Goal: Information Seeking & Learning: Learn about a topic

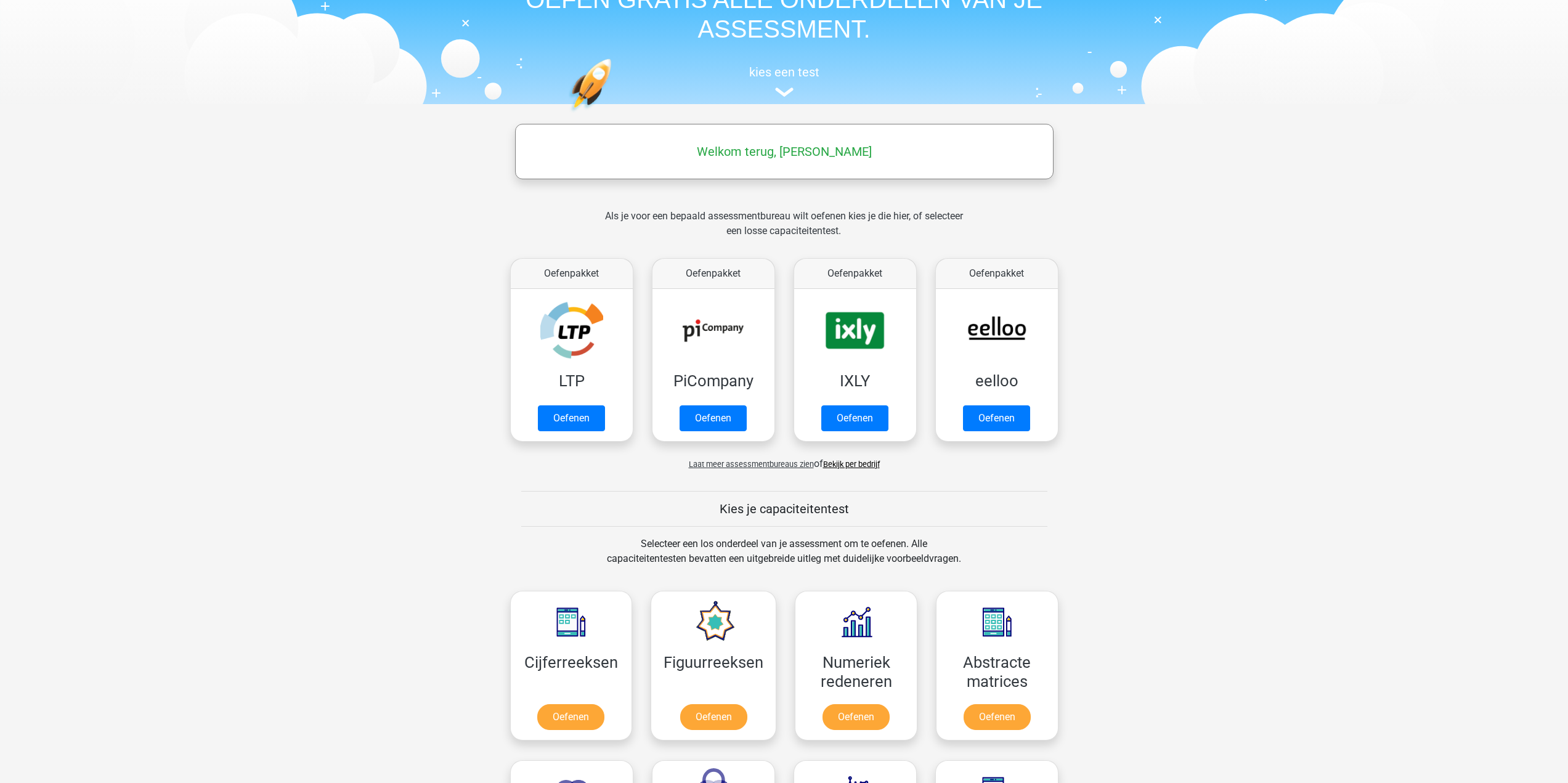
scroll to position [184, 0]
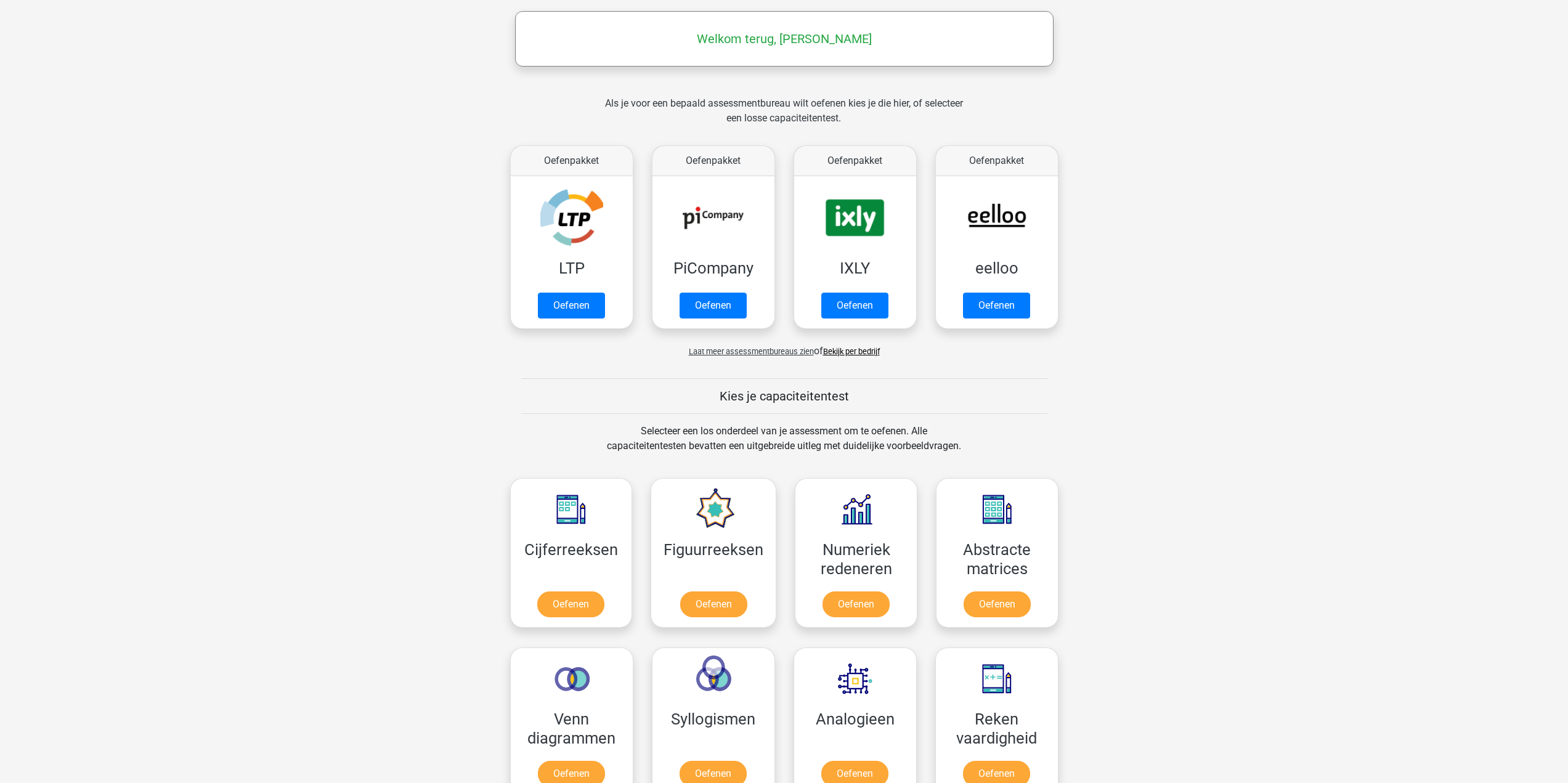
click at [779, 353] on span "Laat meer assessmentbureaus zien" at bounding box center [751, 351] width 125 height 9
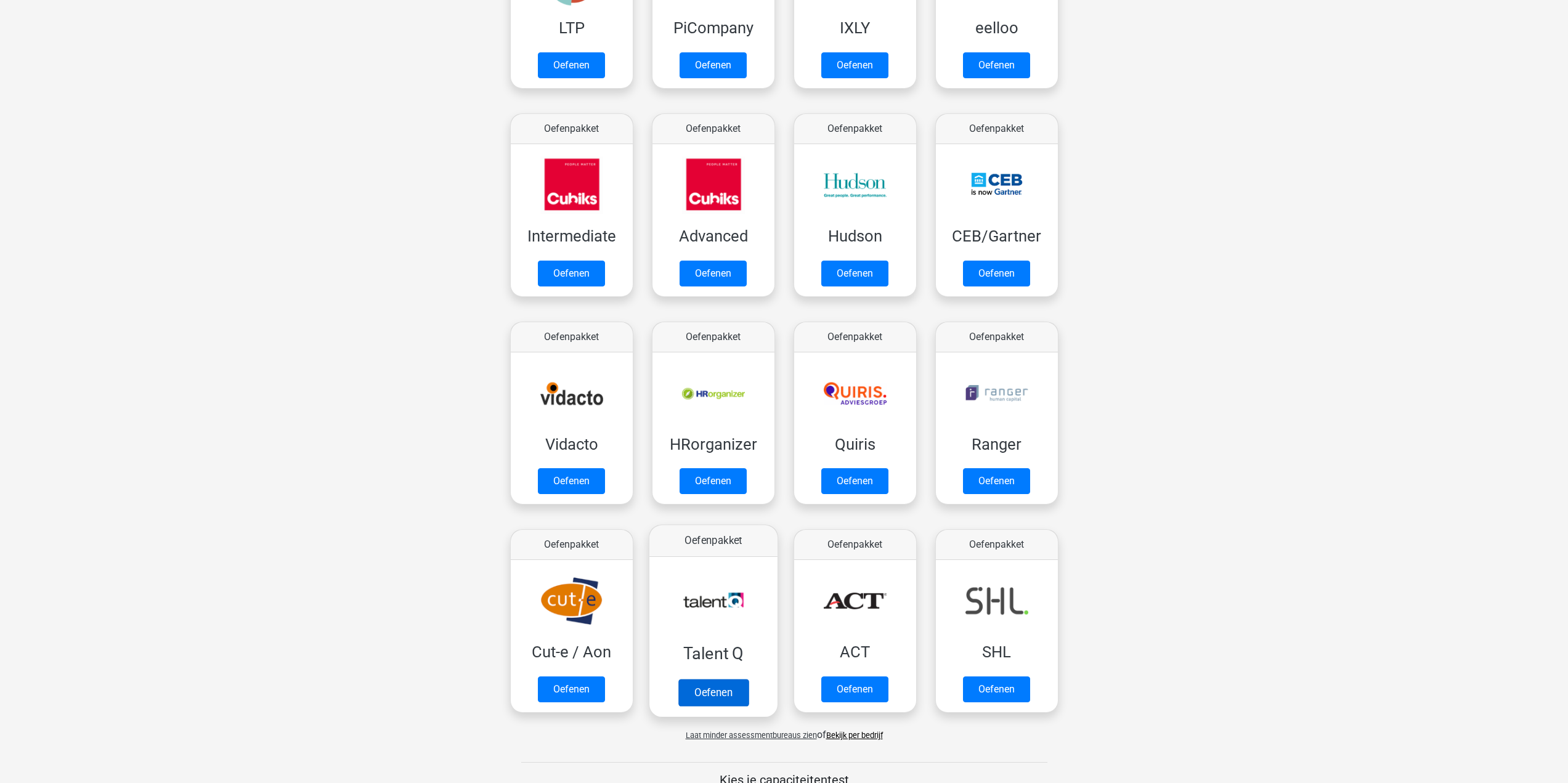
scroll to position [431, 0]
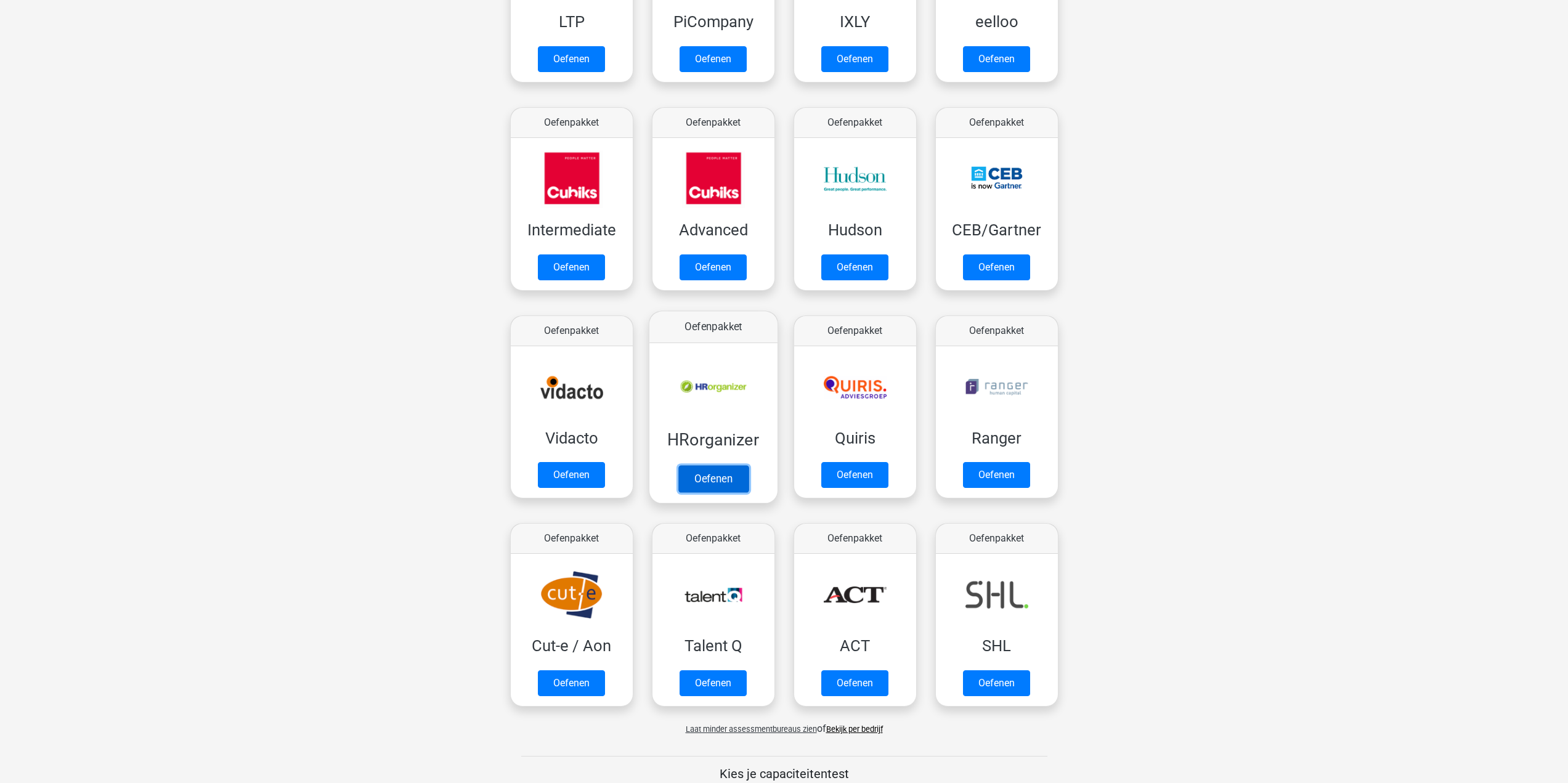
click at [728, 470] on link "Oefenen" at bounding box center [713, 479] width 70 height 27
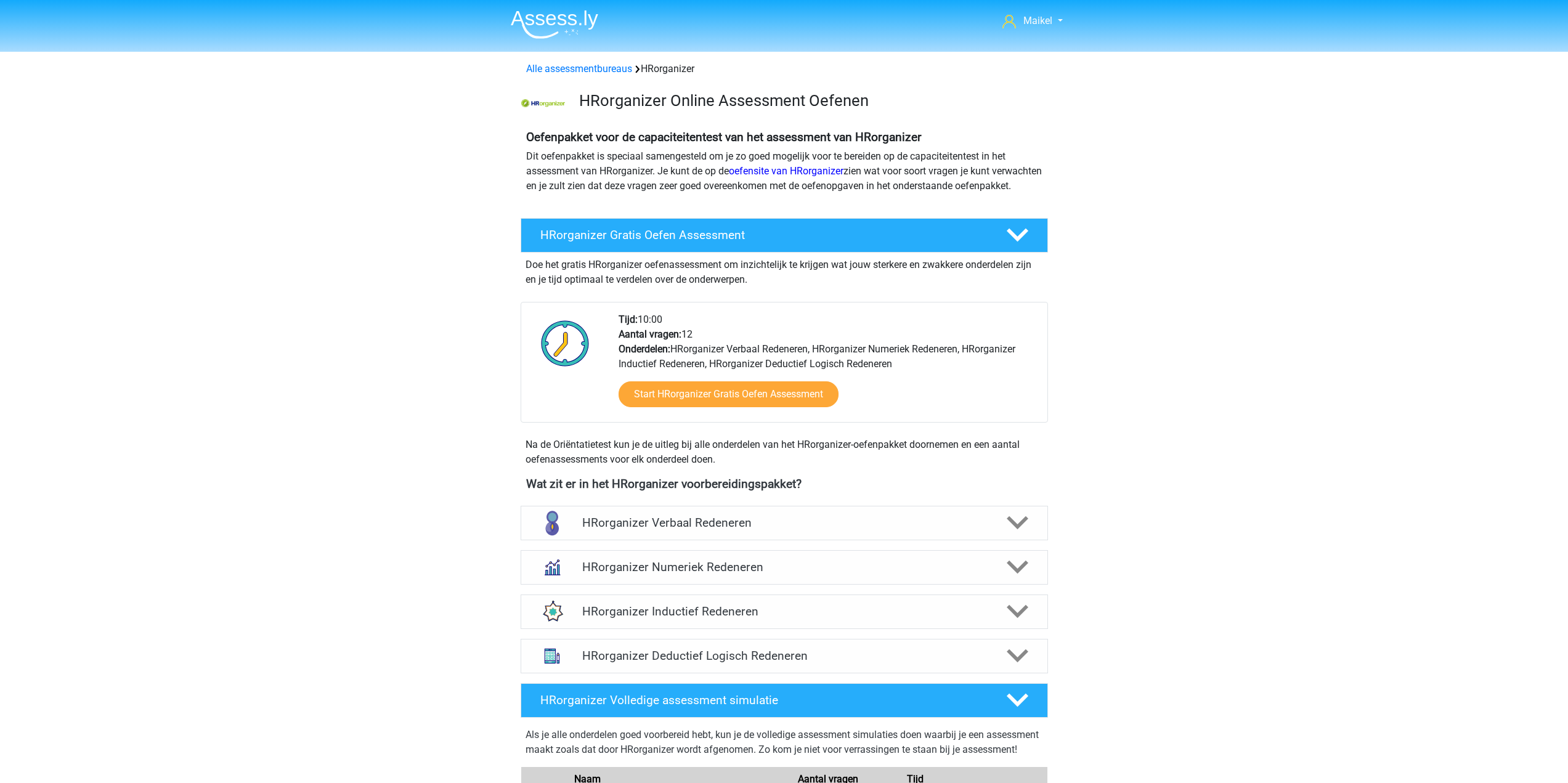
click at [1331, 287] on div "Maikel Maikelooms@gmail.com Nederlands" at bounding box center [784, 642] width 1568 height 1283
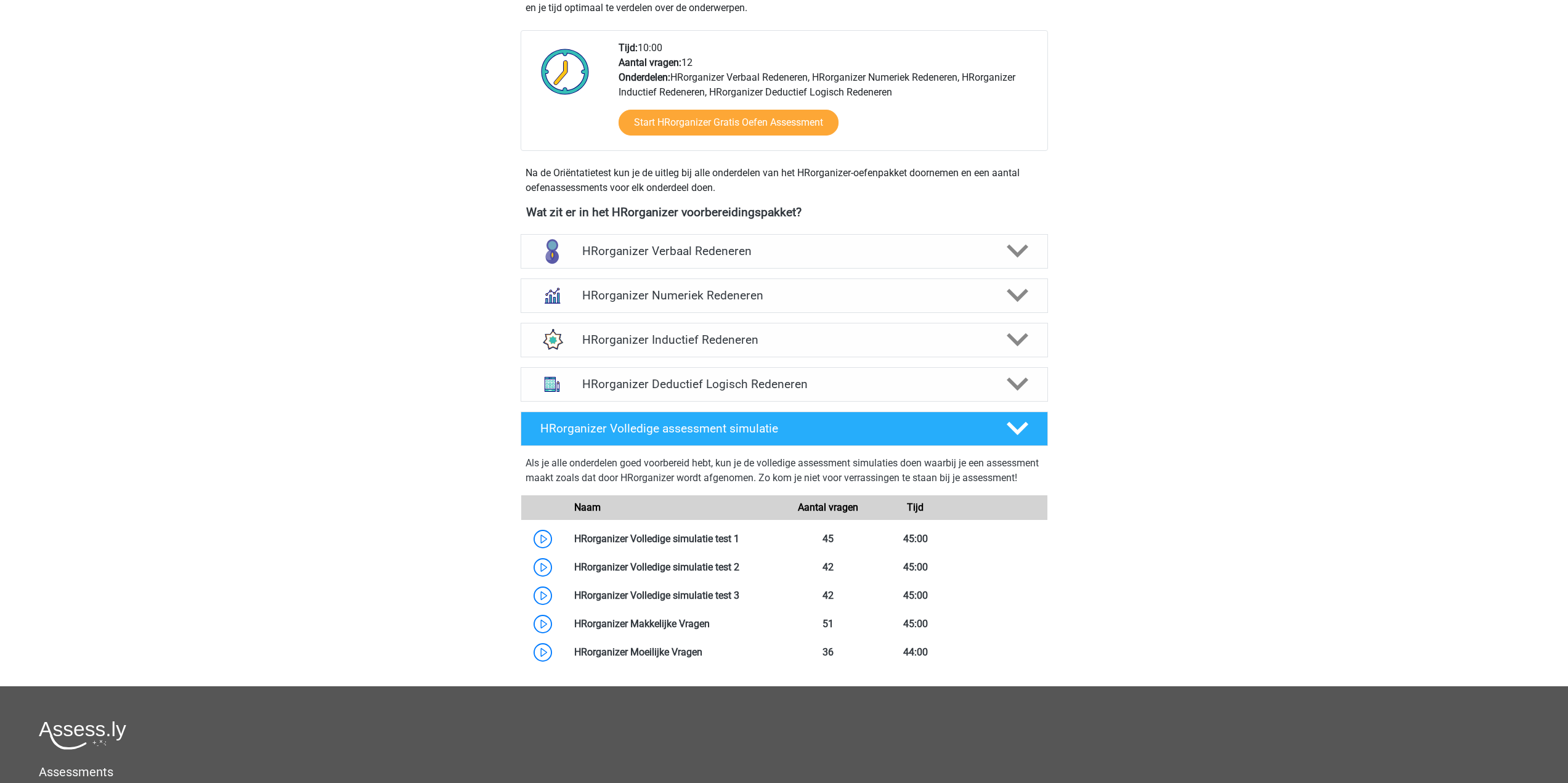
scroll to position [308, 0]
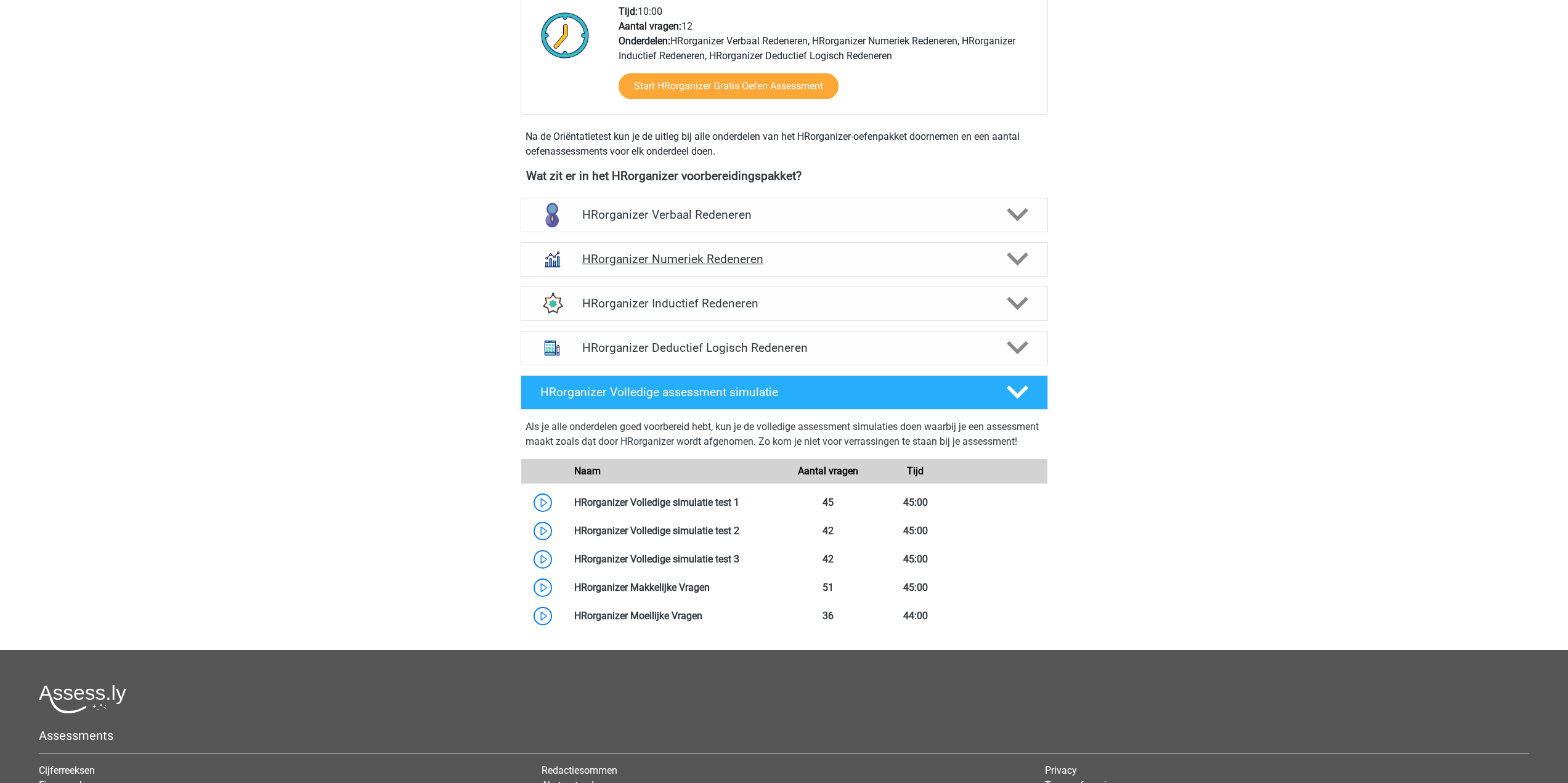
click at [850, 266] on h4 "HRorganizer Numeriek Redeneren" at bounding box center [784, 259] width 404 height 14
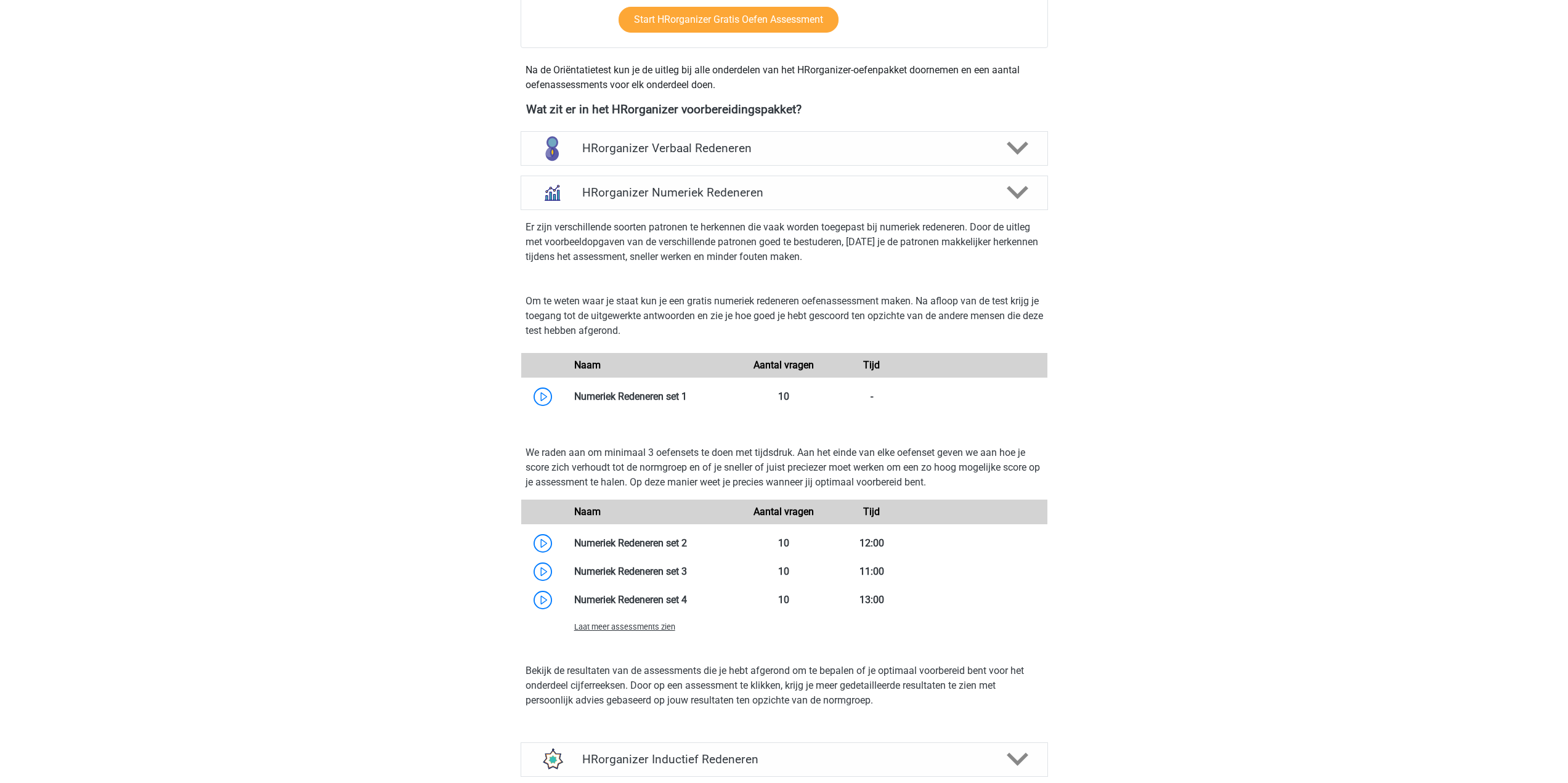
scroll to position [431, 0]
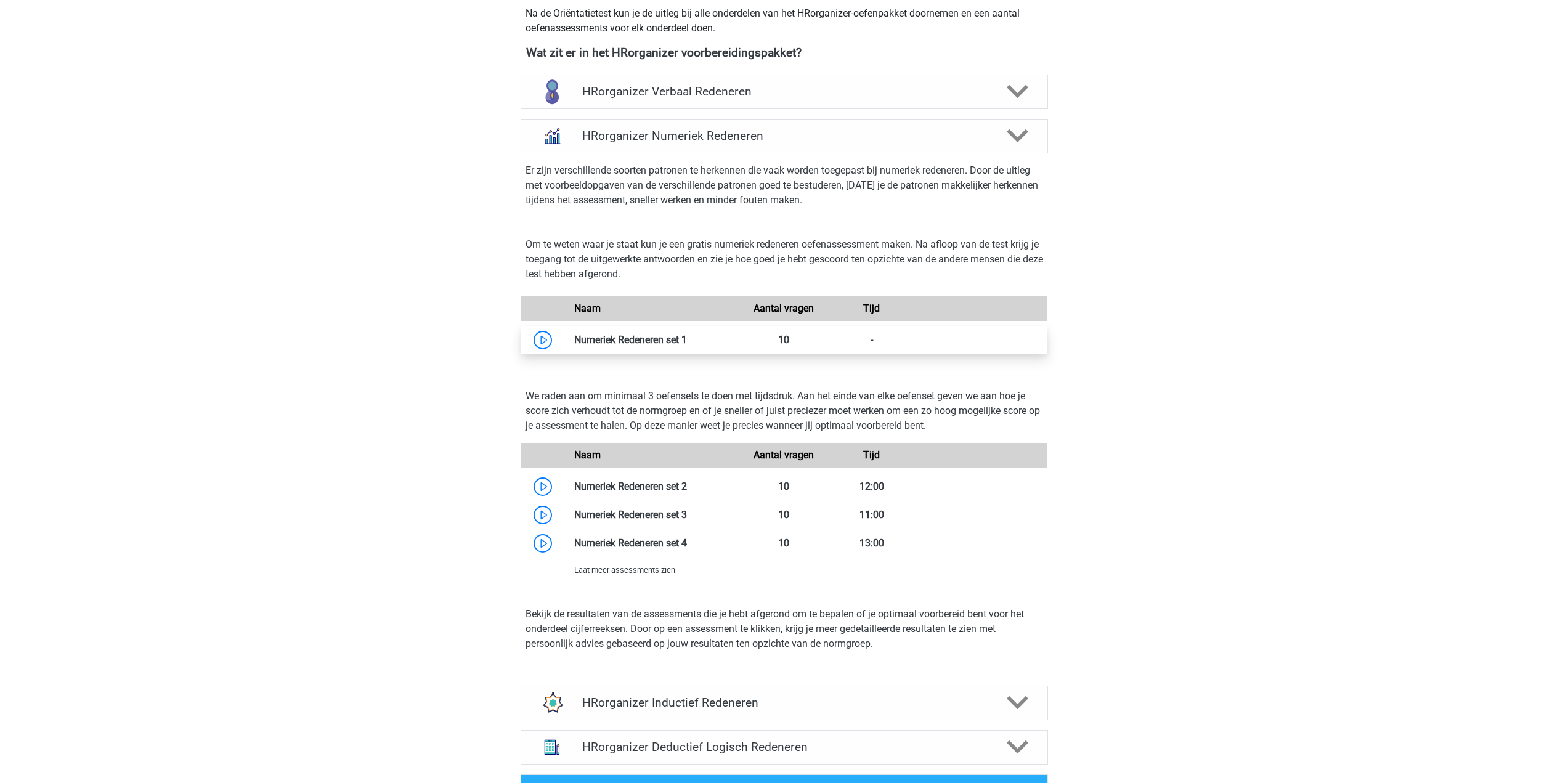
click at [687, 345] on link at bounding box center [687, 339] width 0 height 12
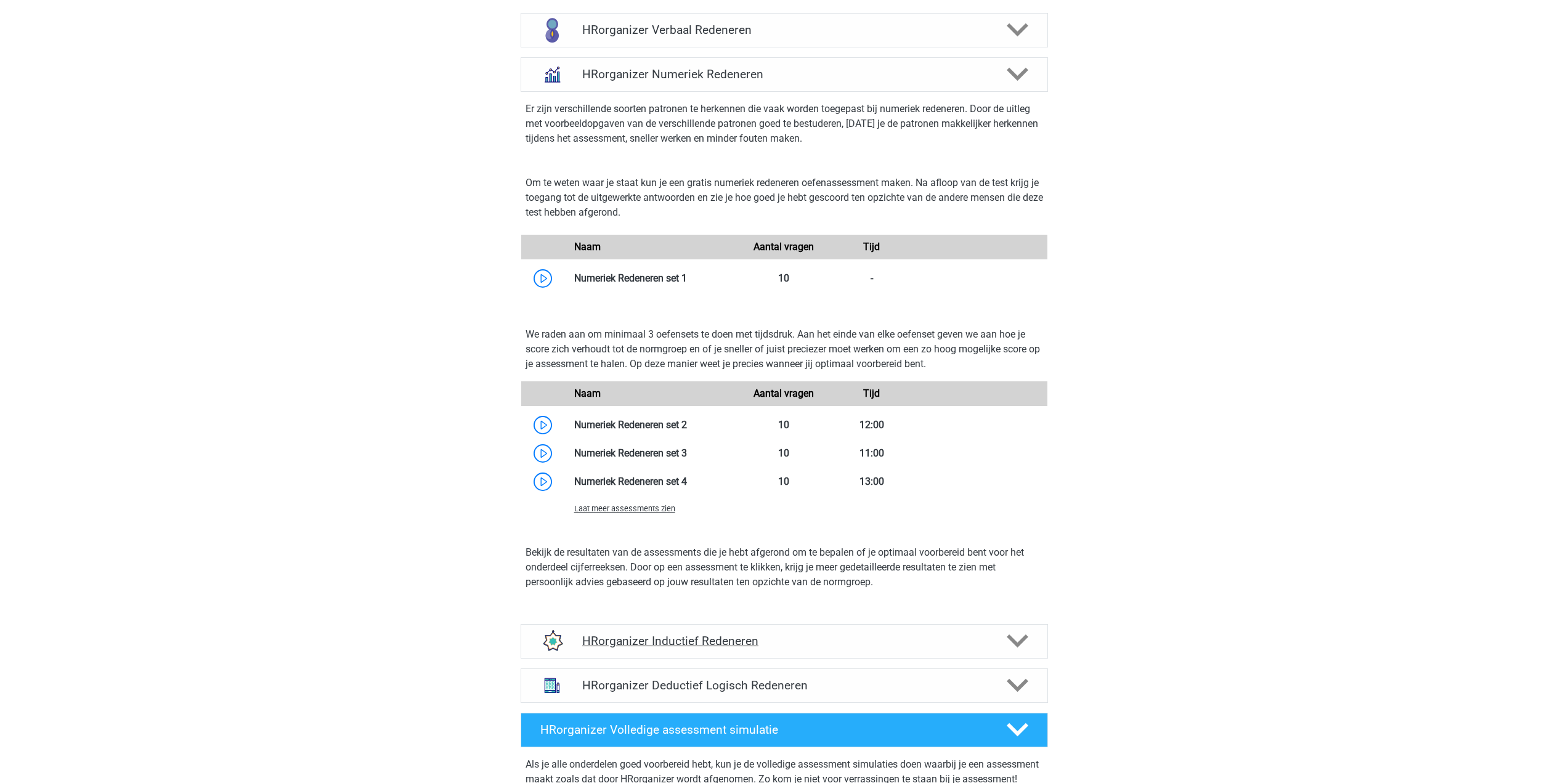
click at [800, 648] on h4 "HRorganizer Inductief Redeneren" at bounding box center [784, 641] width 404 height 14
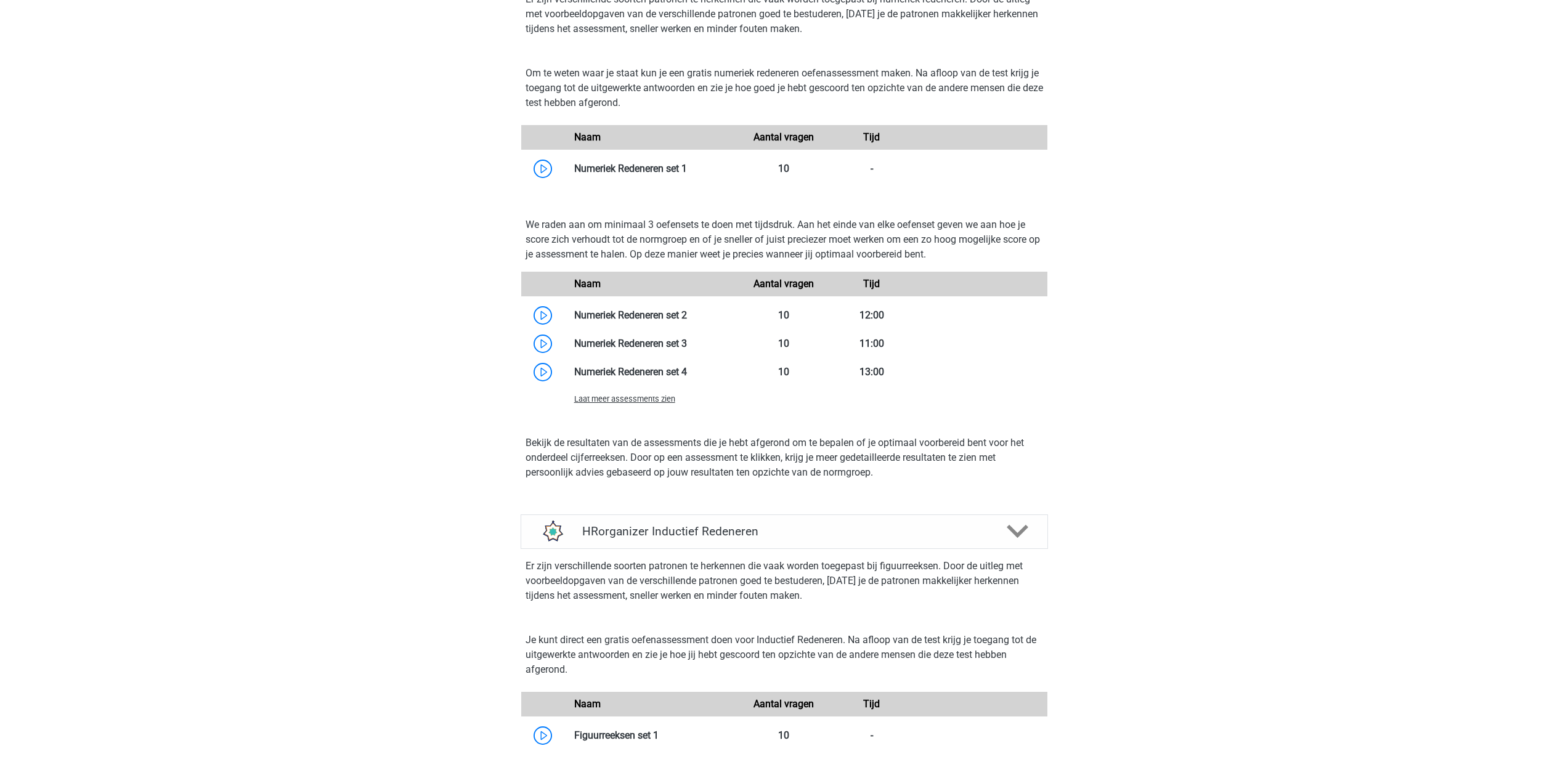
scroll to position [801, 0]
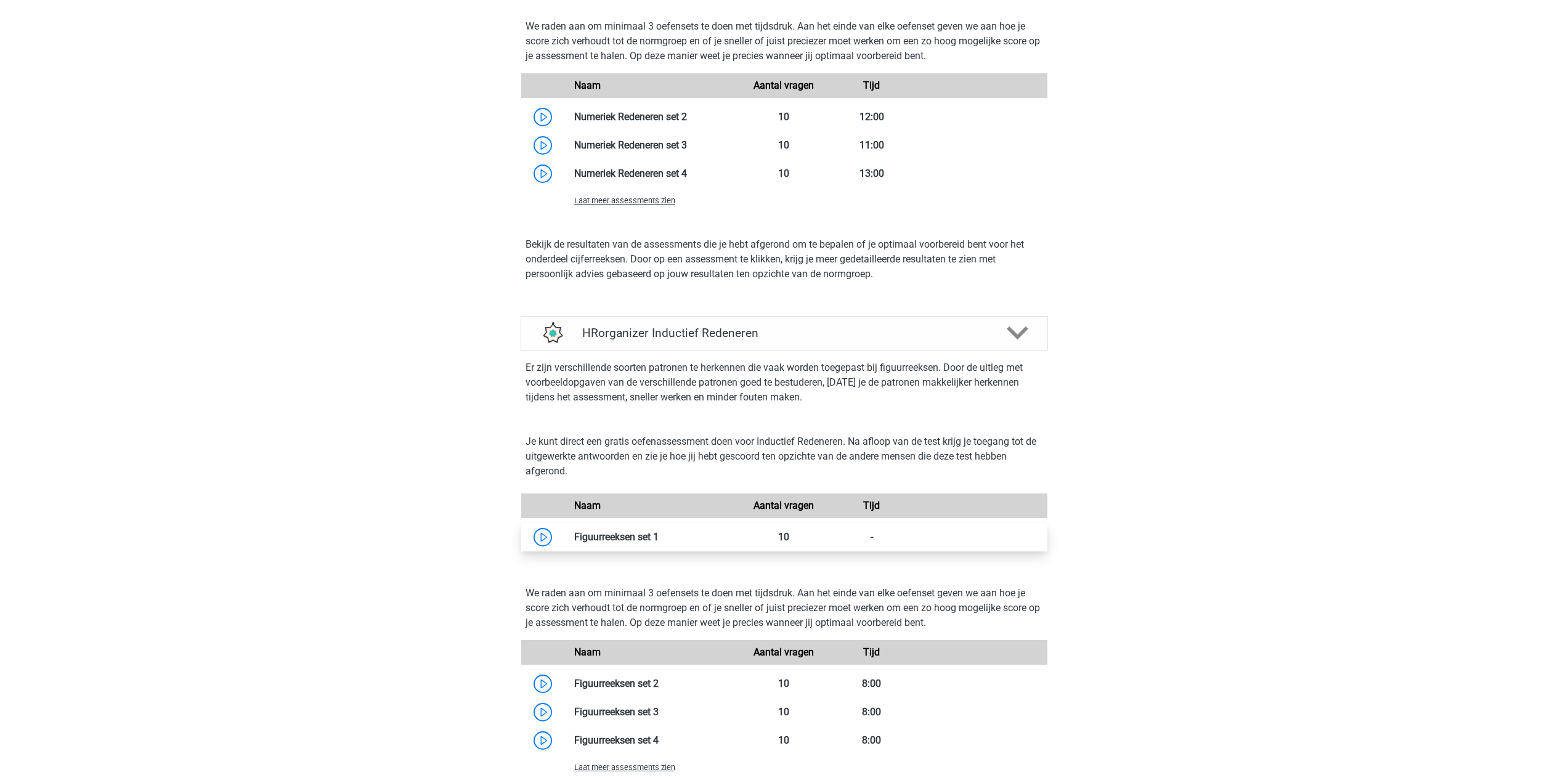
click at [658, 542] on link at bounding box center [658, 537] width 0 height 12
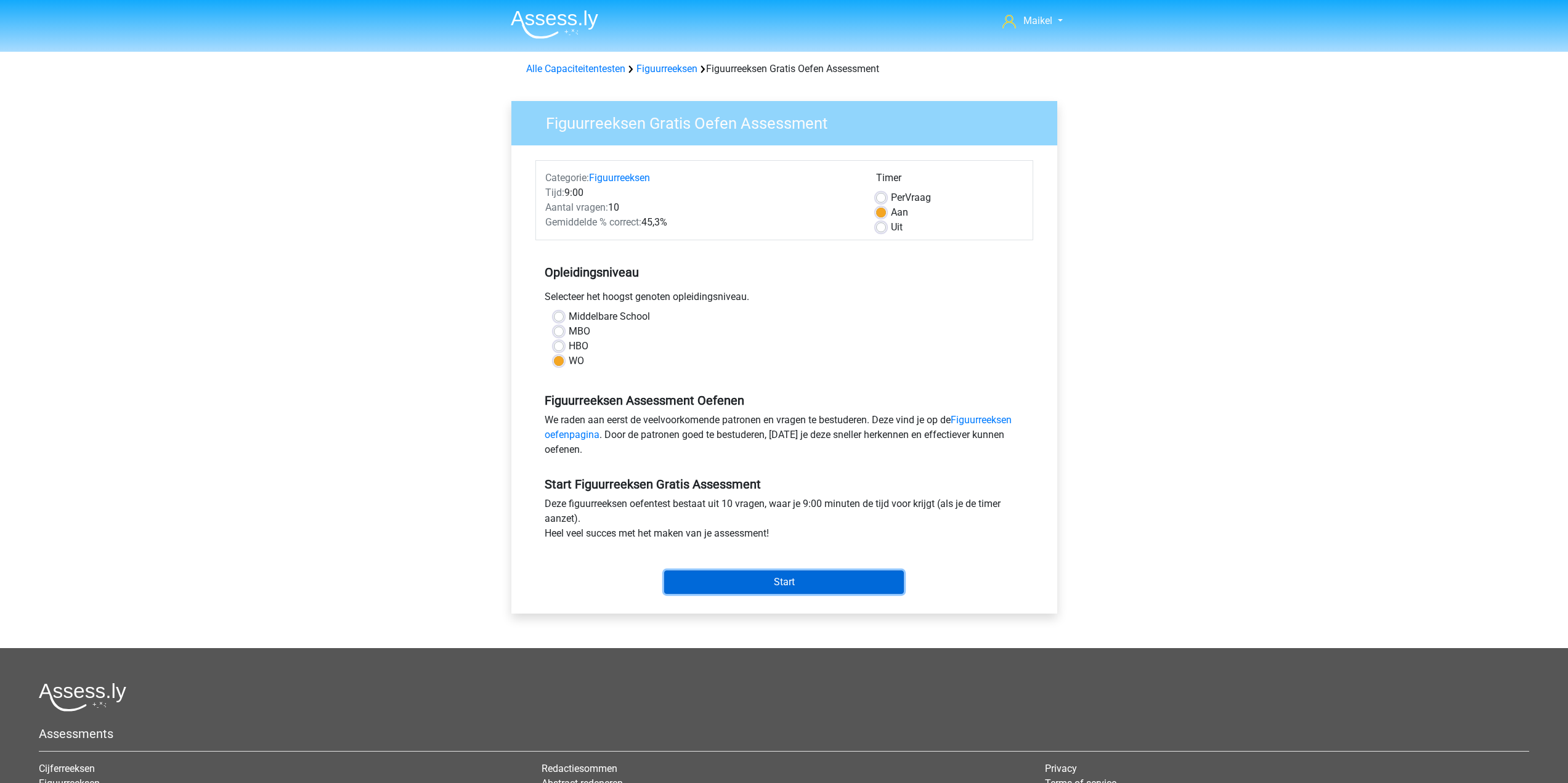
click at [734, 587] on input "Start" at bounding box center [783, 582] width 239 height 24
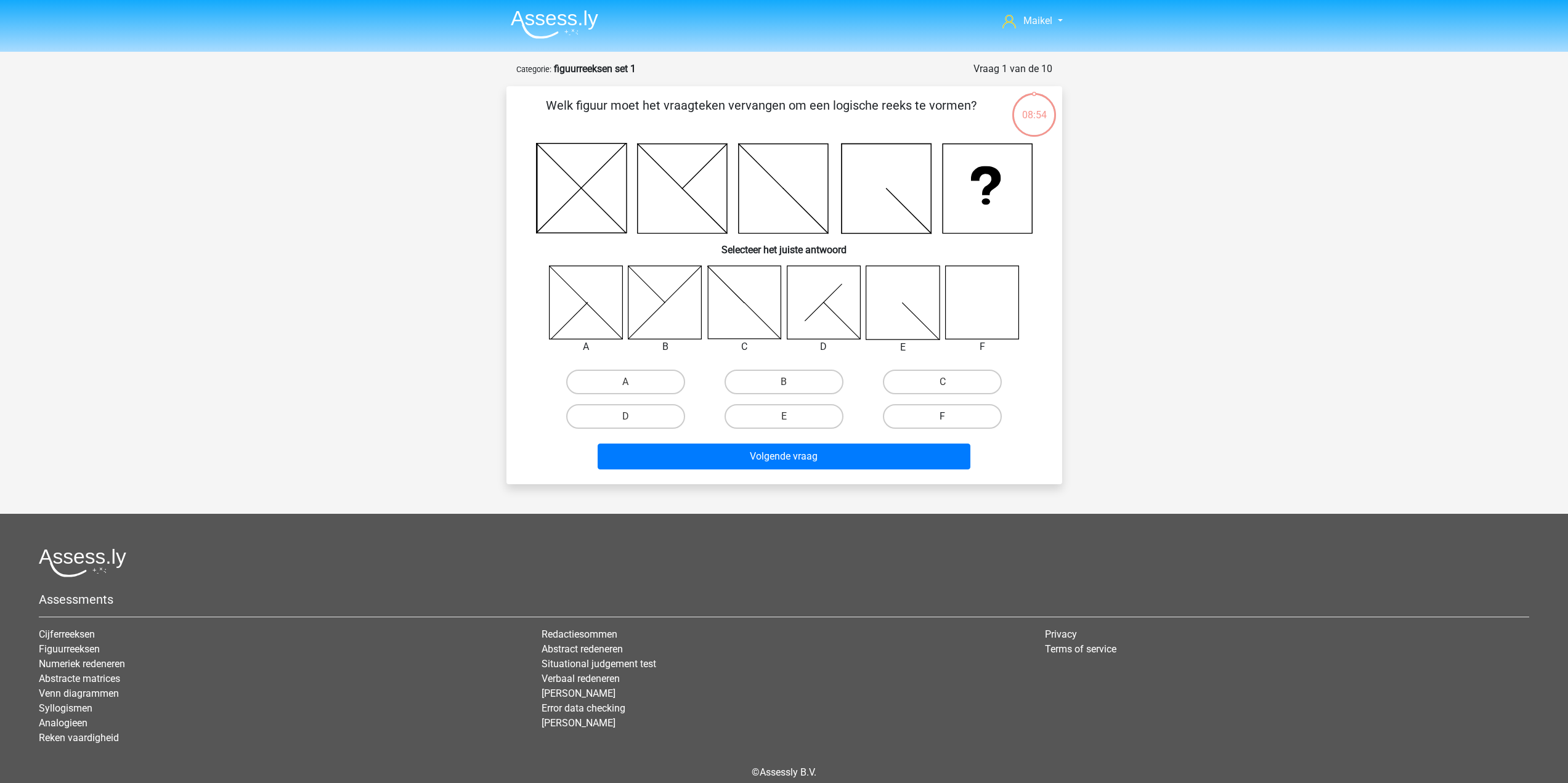
click at [932, 419] on label "F" at bounding box center [942, 417] width 119 height 25
click at [943, 419] on input "F" at bounding box center [947, 420] width 8 height 8
radio input "true"
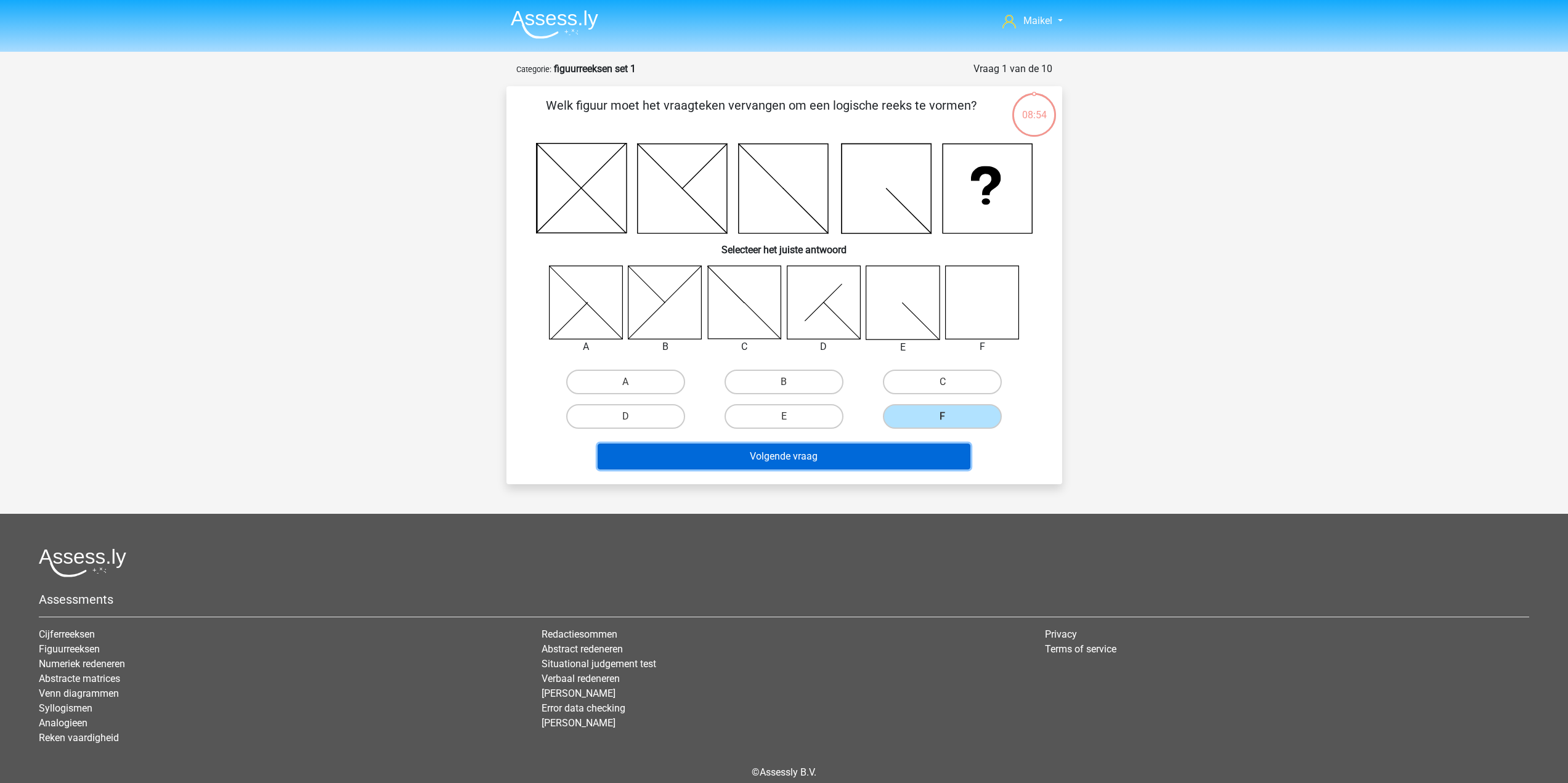
click at [917, 456] on button "Volgende vraag" at bounding box center [783, 456] width 373 height 26
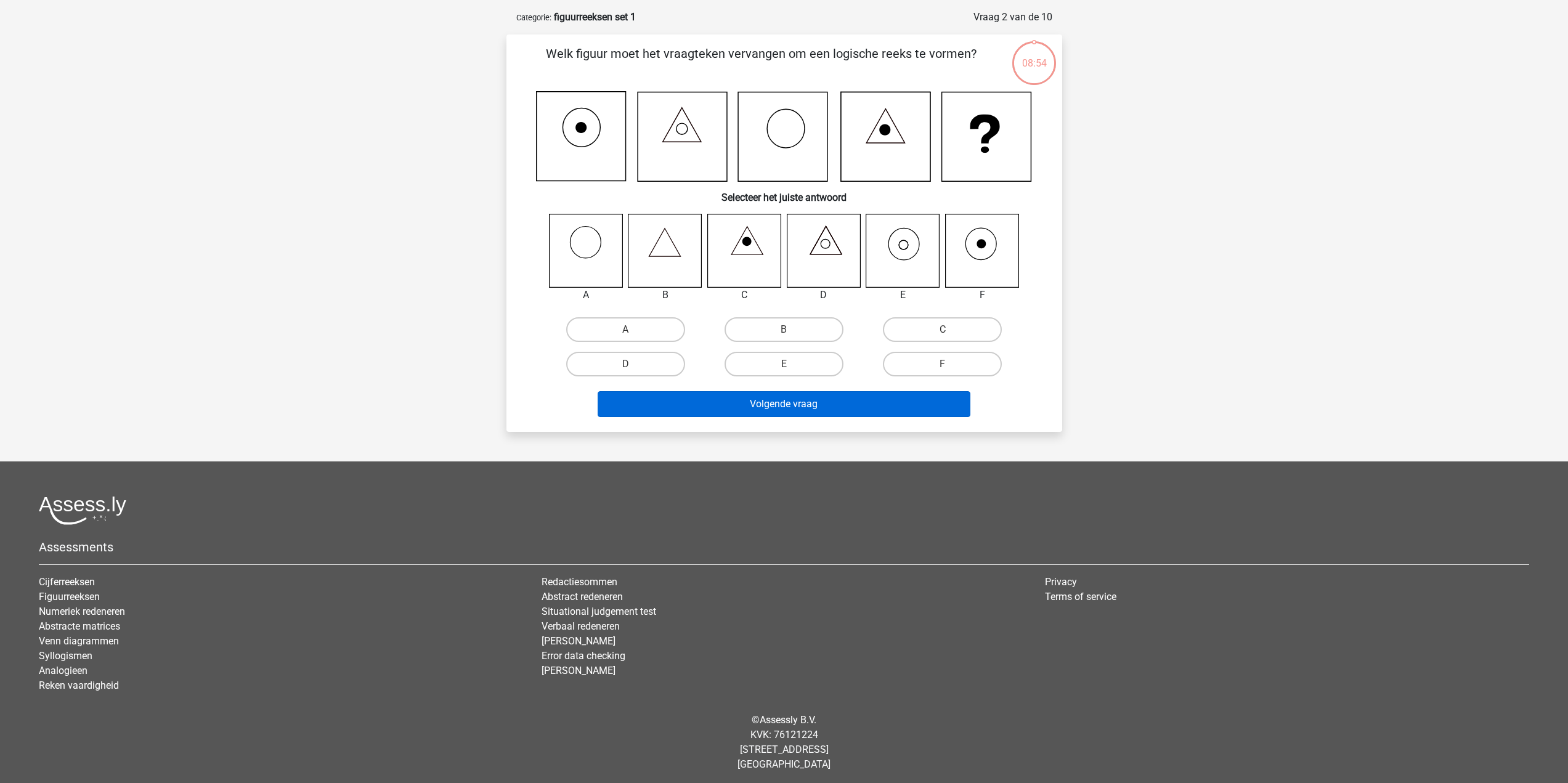
scroll to position [55, 0]
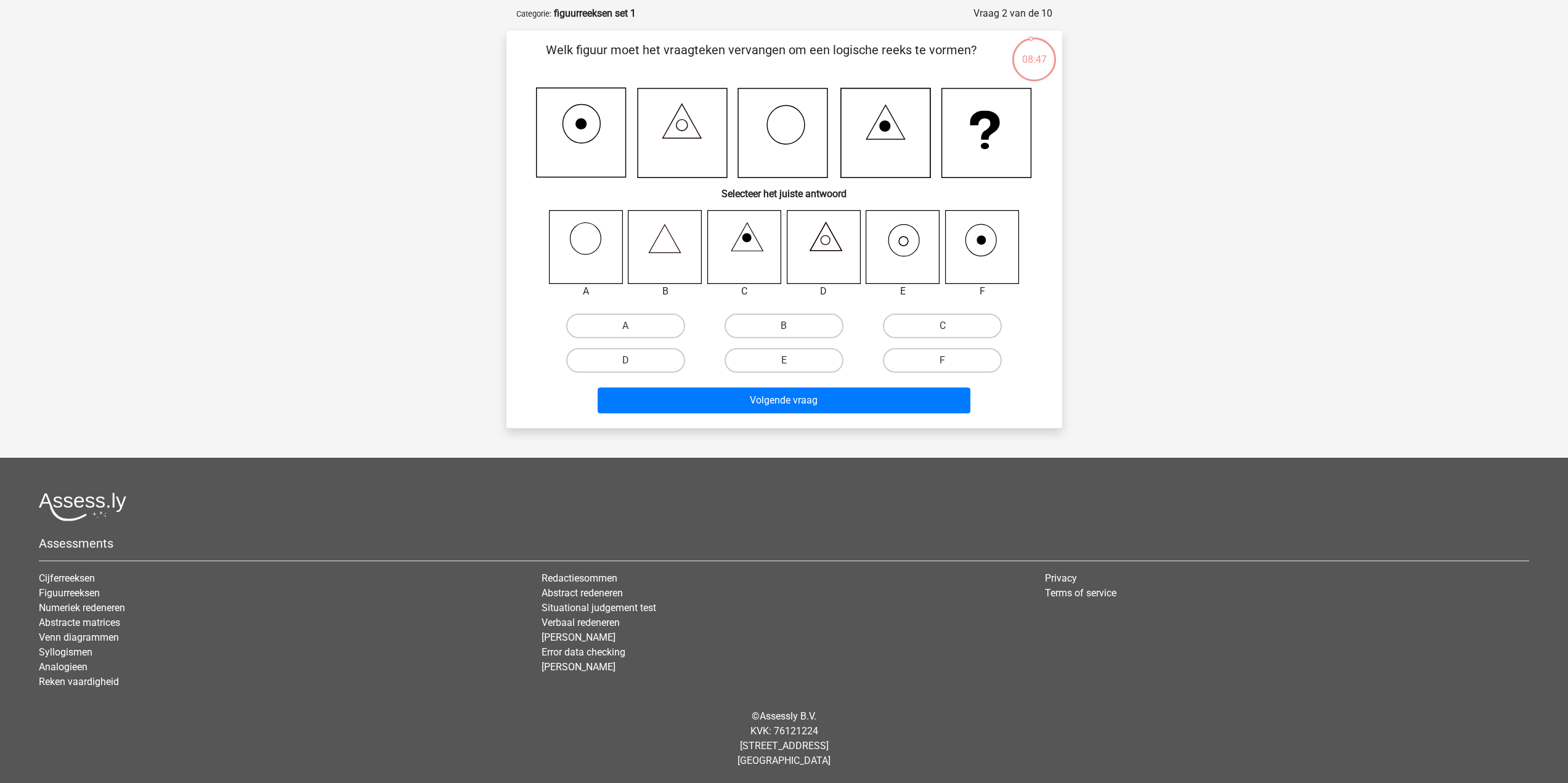
click at [914, 257] on icon at bounding box center [903, 247] width 74 height 74
click at [798, 363] on label "E" at bounding box center [783, 361] width 119 height 25
click at [792, 363] on input "E" at bounding box center [788, 365] width 8 height 8
radio input "true"
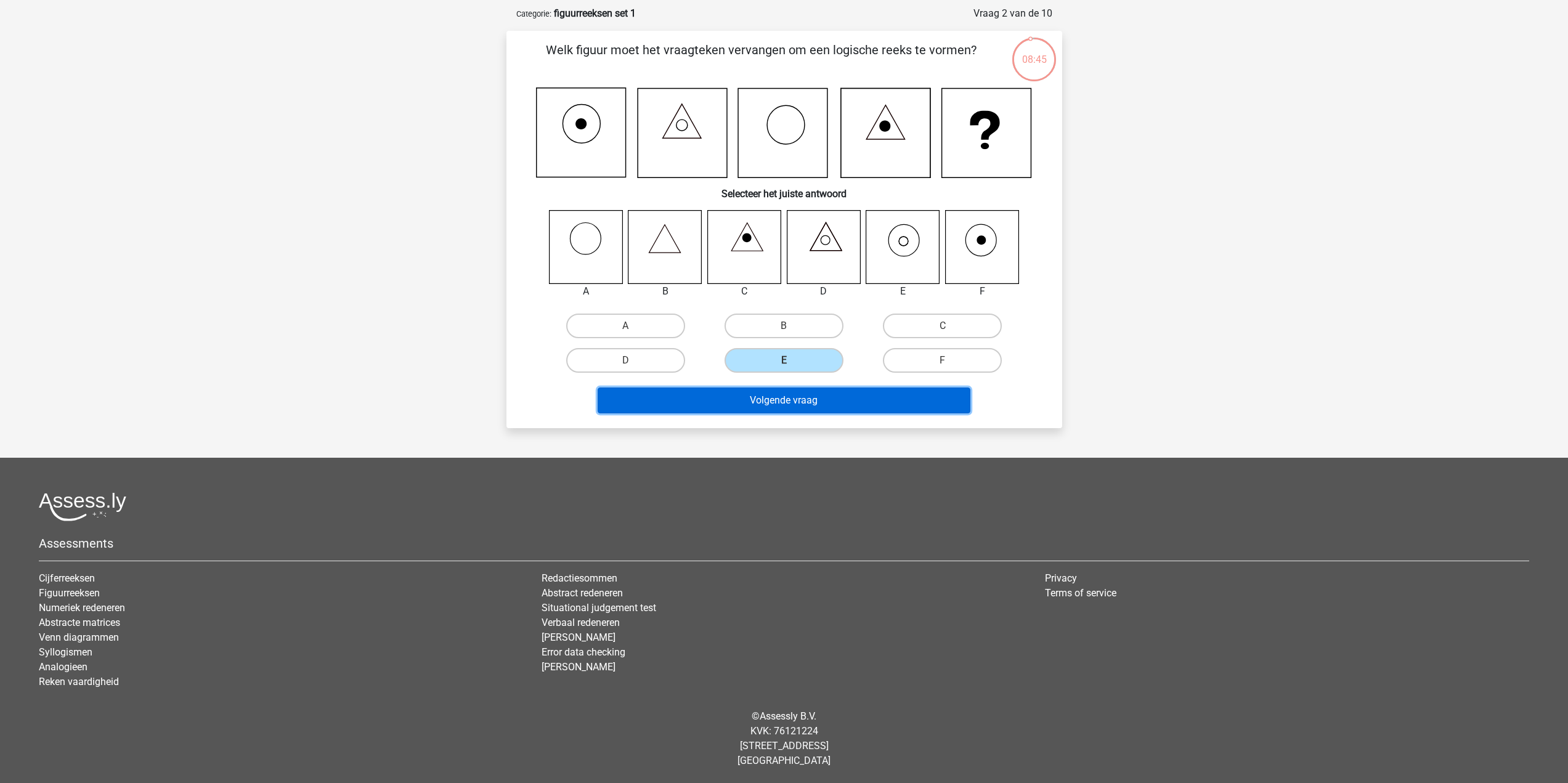
click at [831, 413] on button "Volgende vraag" at bounding box center [783, 400] width 373 height 26
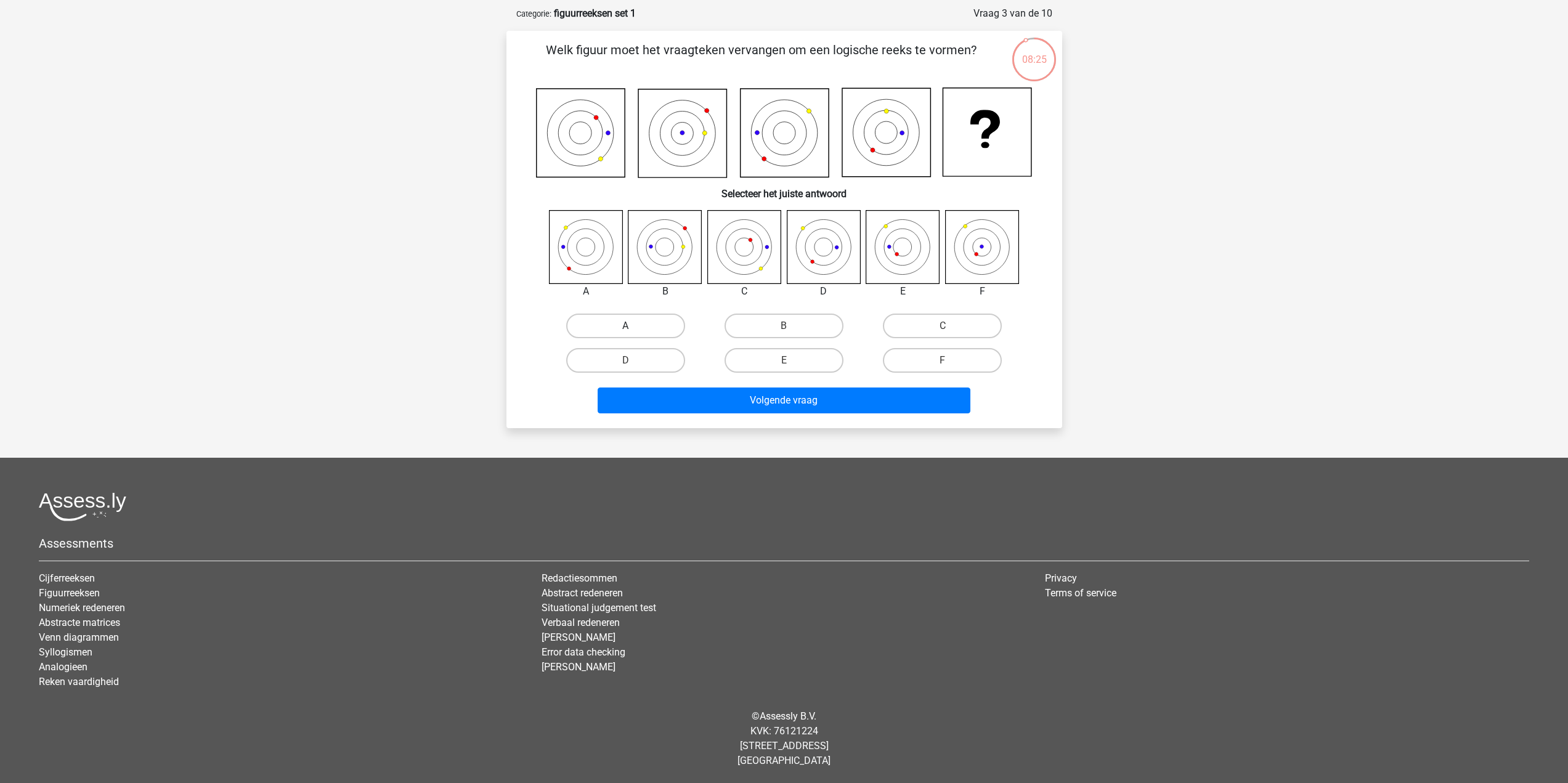
click at [613, 322] on label "A" at bounding box center [625, 326] width 119 height 25
click at [625, 326] on input "A" at bounding box center [629, 330] width 8 height 8
radio input "true"
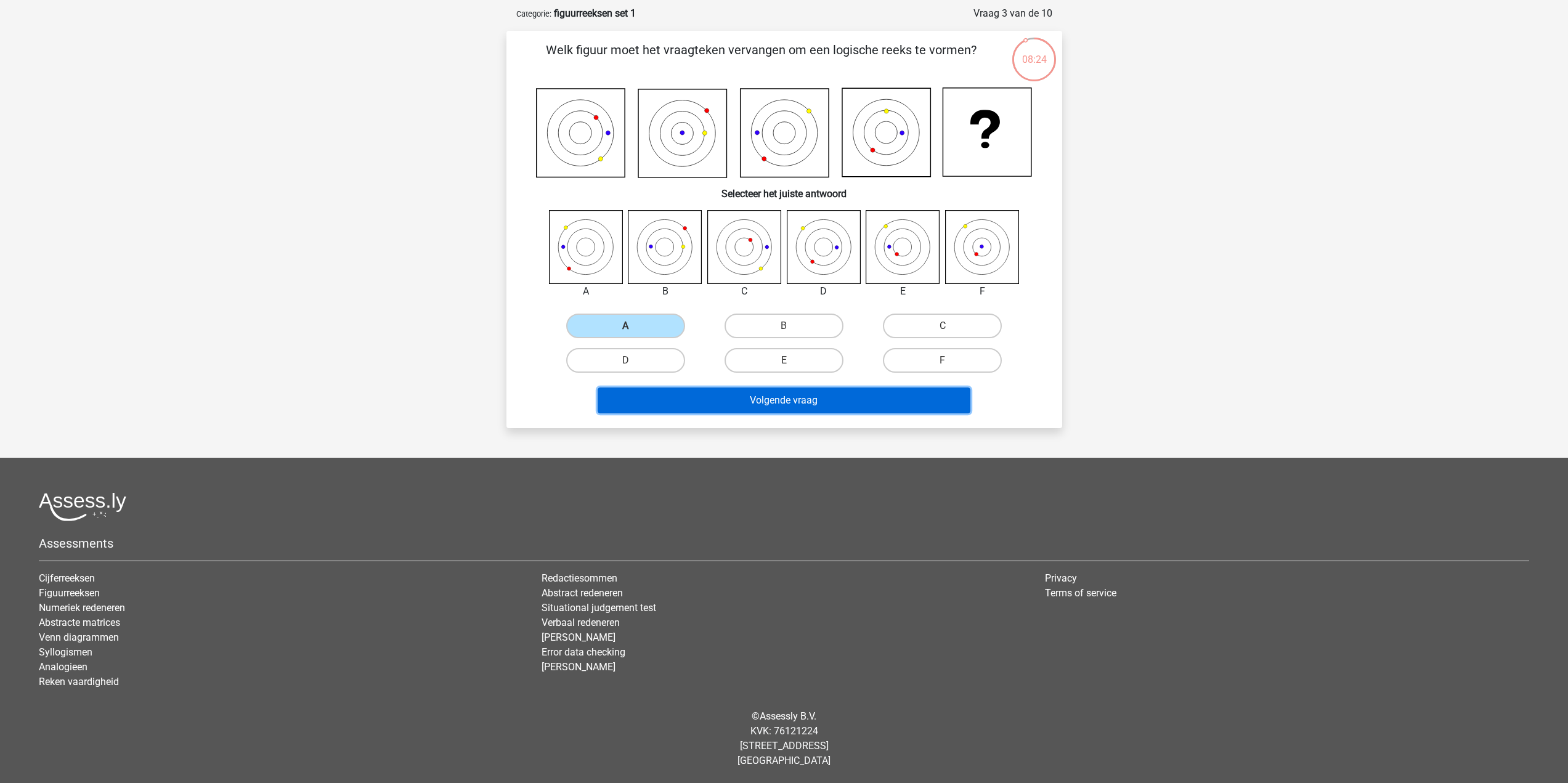
drag, startPoint x: 737, startPoint y: 399, endPoint x: 760, endPoint y: 400, distance: 23.0
click at [738, 399] on button "Volgende vraag" at bounding box center [783, 400] width 373 height 26
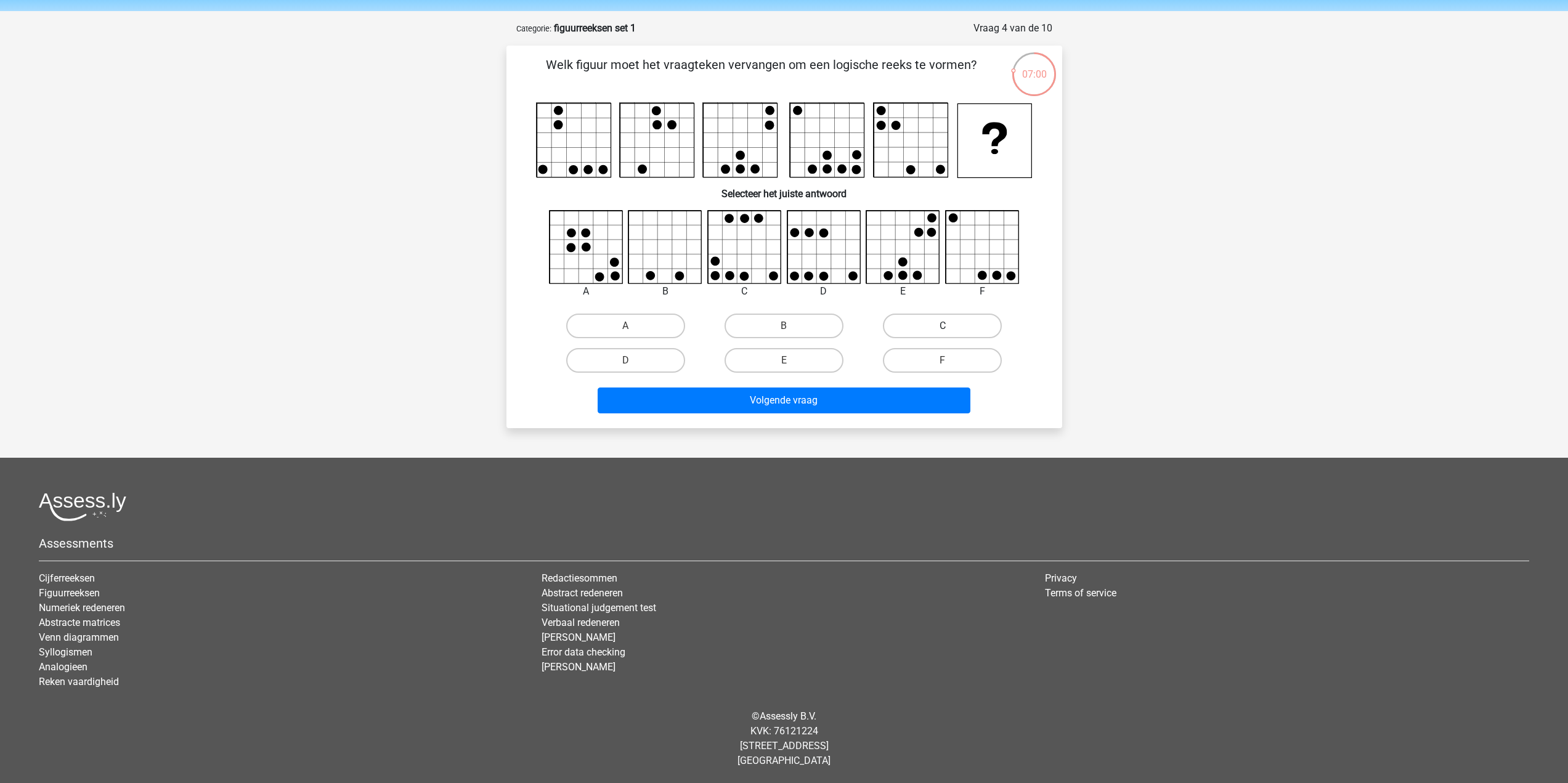
click at [906, 328] on label "C" at bounding box center [942, 326] width 119 height 25
click at [943, 328] on input "C" at bounding box center [947, 330] width 8 height 8
radio input "true"
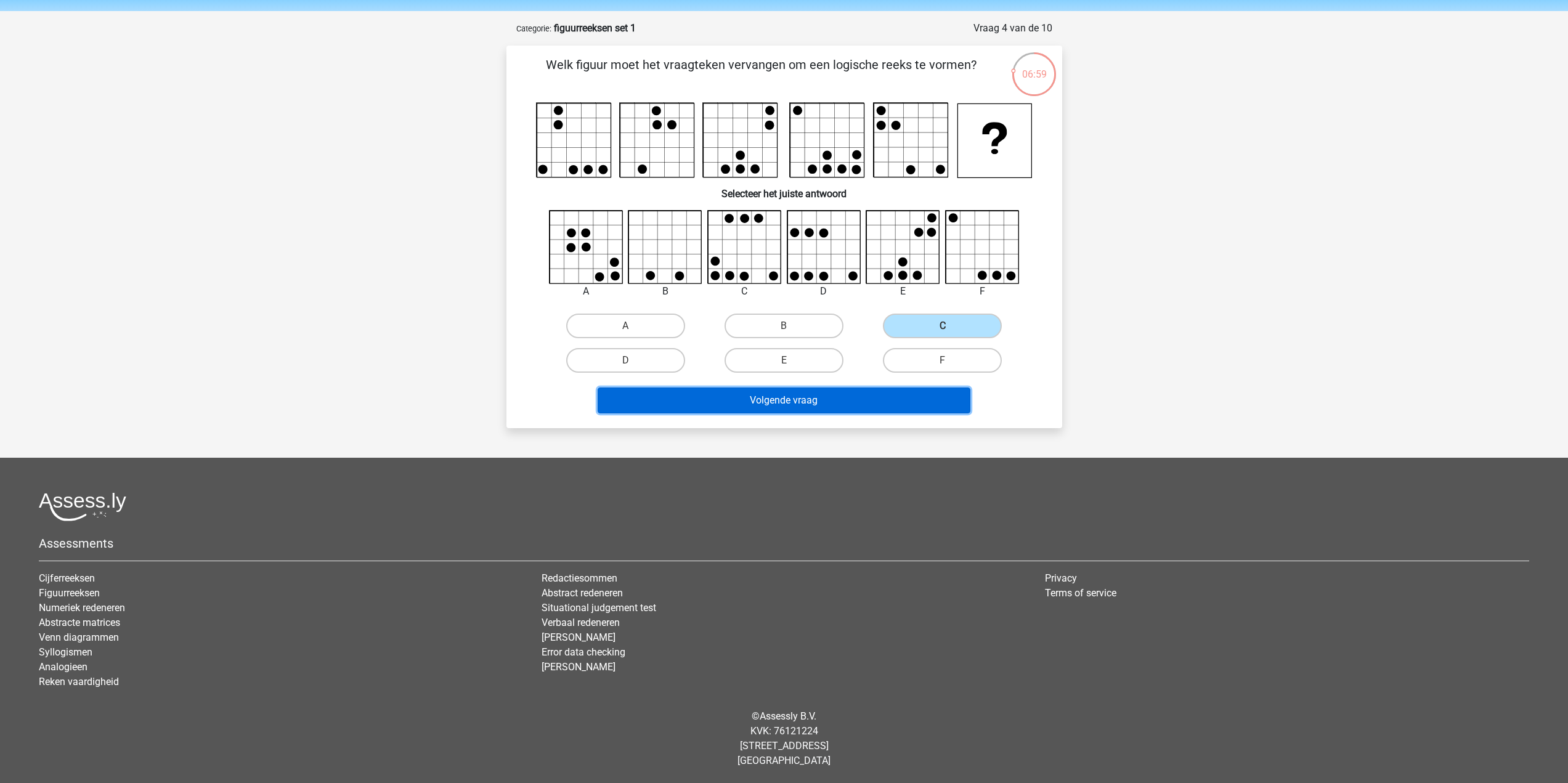
click at [849, 400] on button "Volgende vraag" at bounding box center [783, 400] width 373 height 26
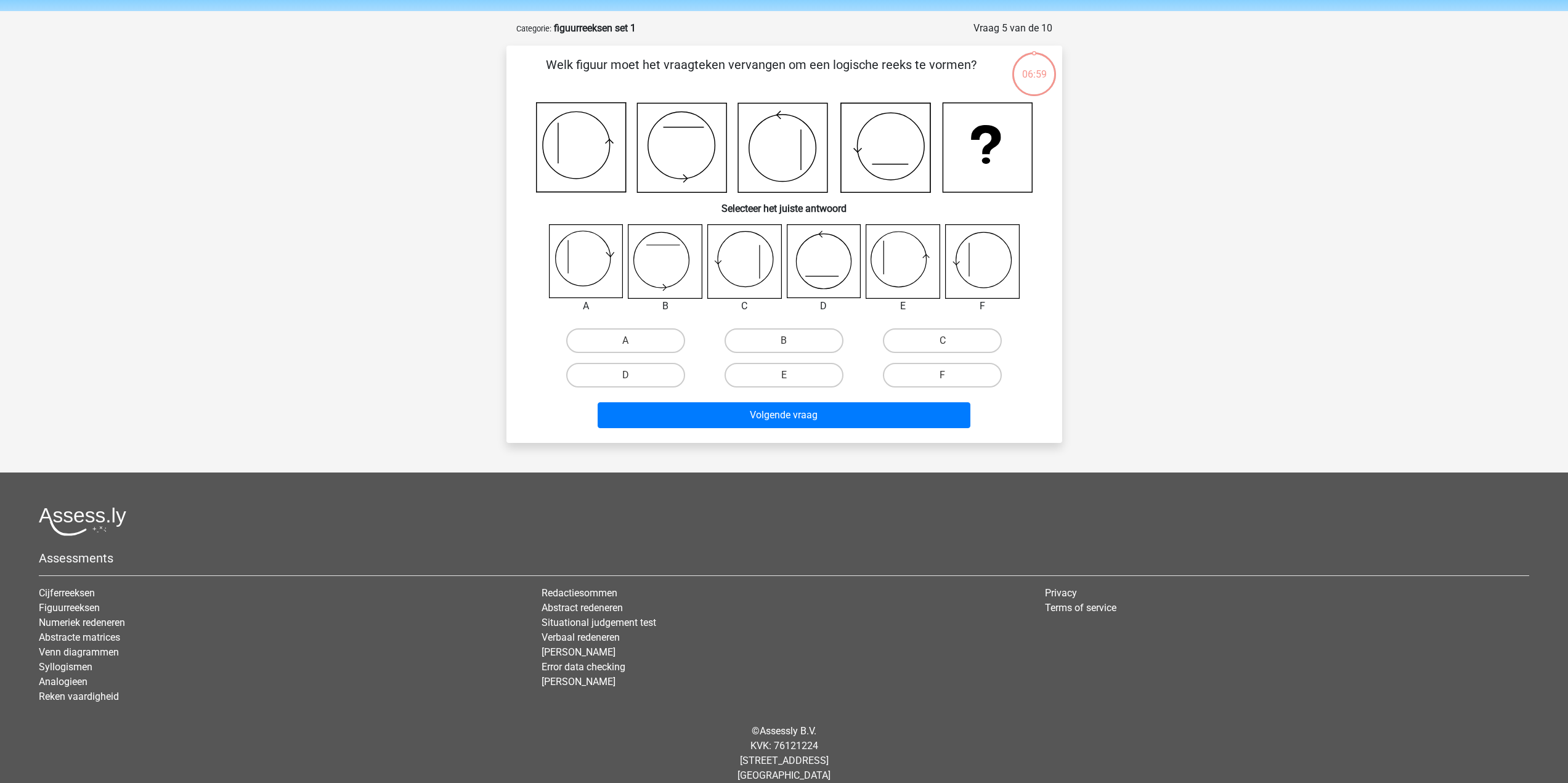
scroll to position [55, 0]
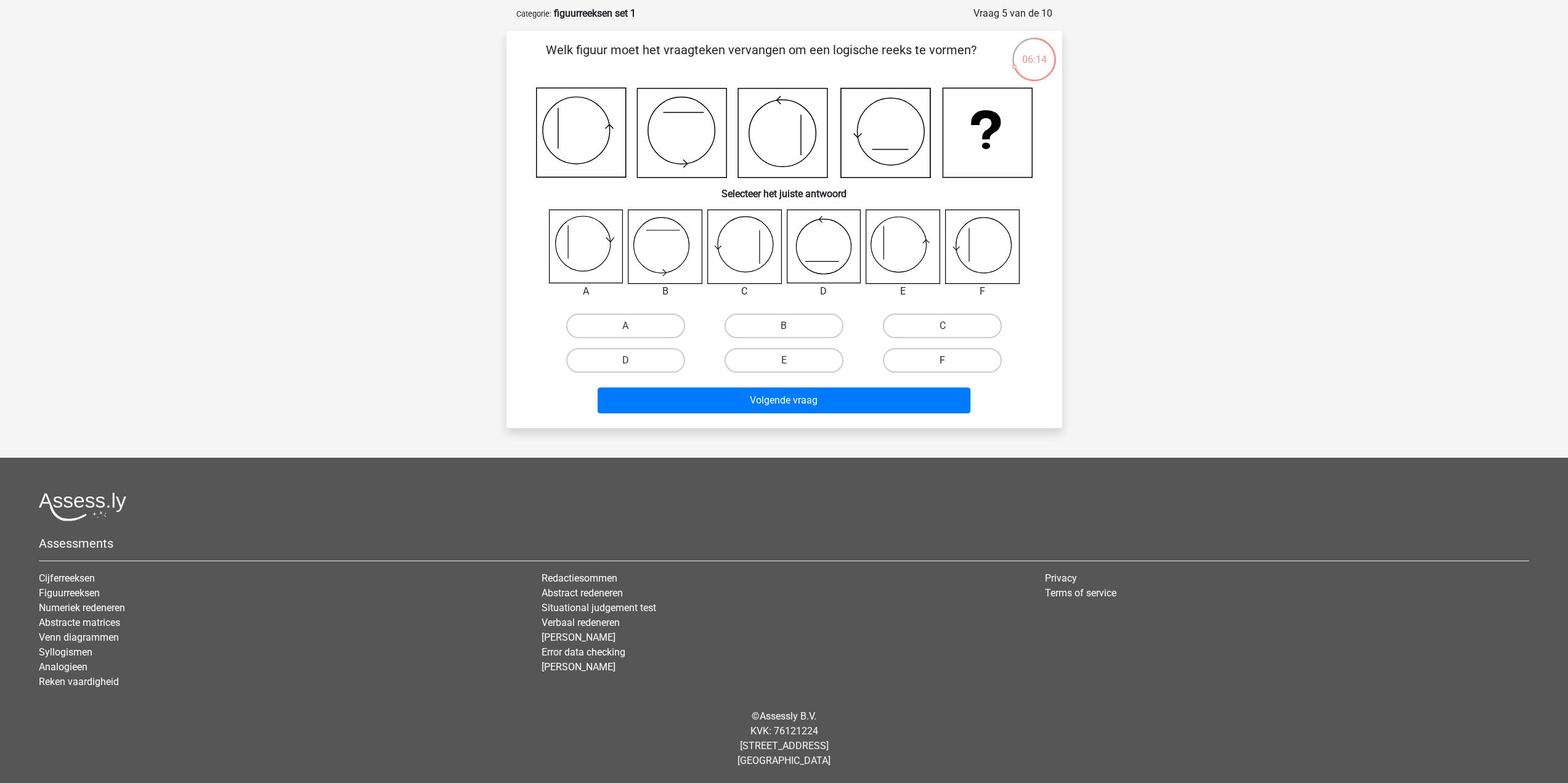
click at [917, 364] on label "F" at bounding box center [942, 361] width 119 height 25
click at [943, 364] on input "F" at bounding box center [947, 365] width 8 height 8
radio input "true"
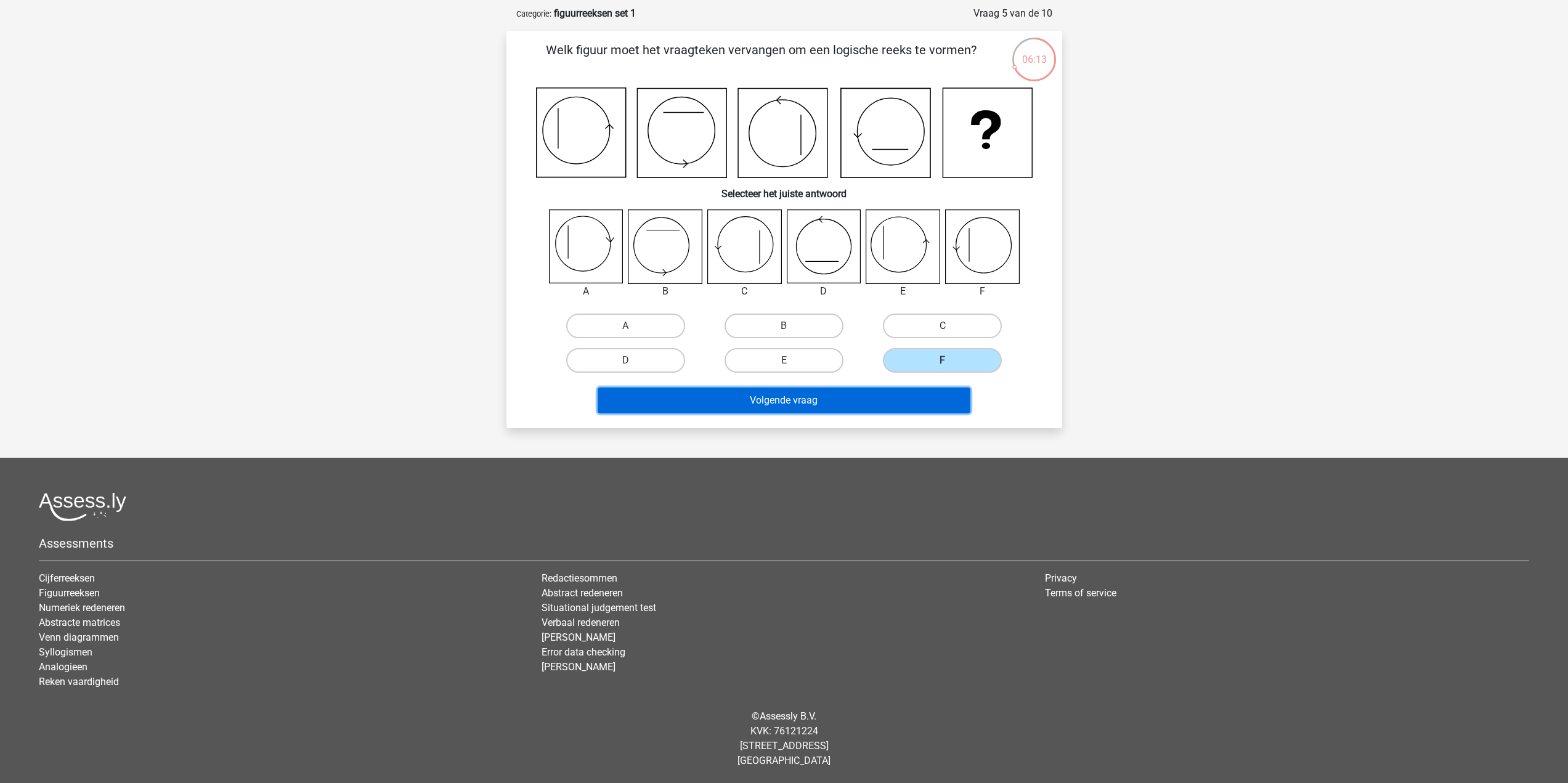
click at [912, 393] on button "Volgende vraag" at bounding box center [783, 400] width 373 height 26
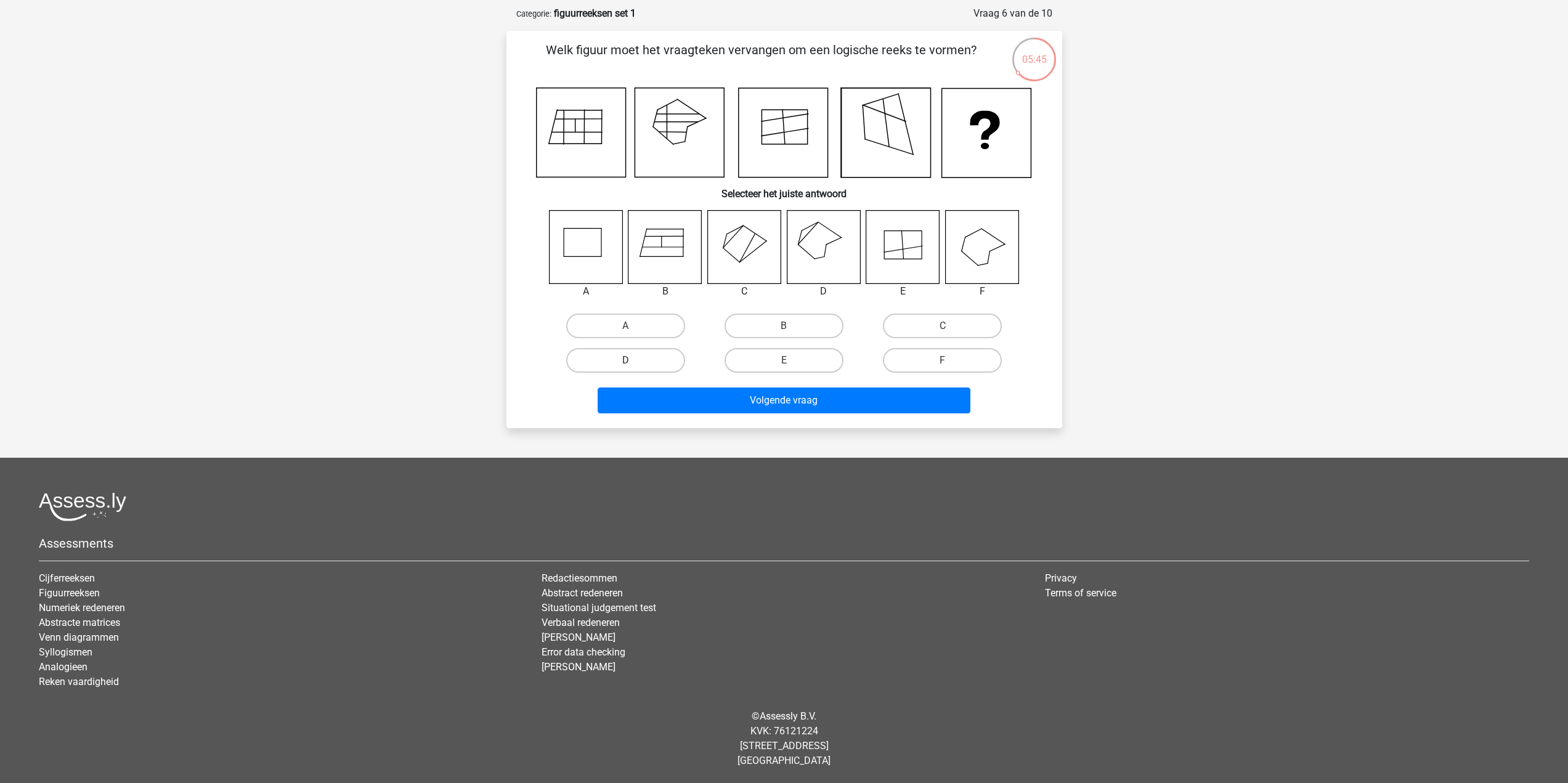
click at [656, 364] on label "D" at bounding box center [625, 361] width 119 height 25
click at [633, 364] on input "D" at bounding box center [629, 365] width 8 height 8
radio input "true"
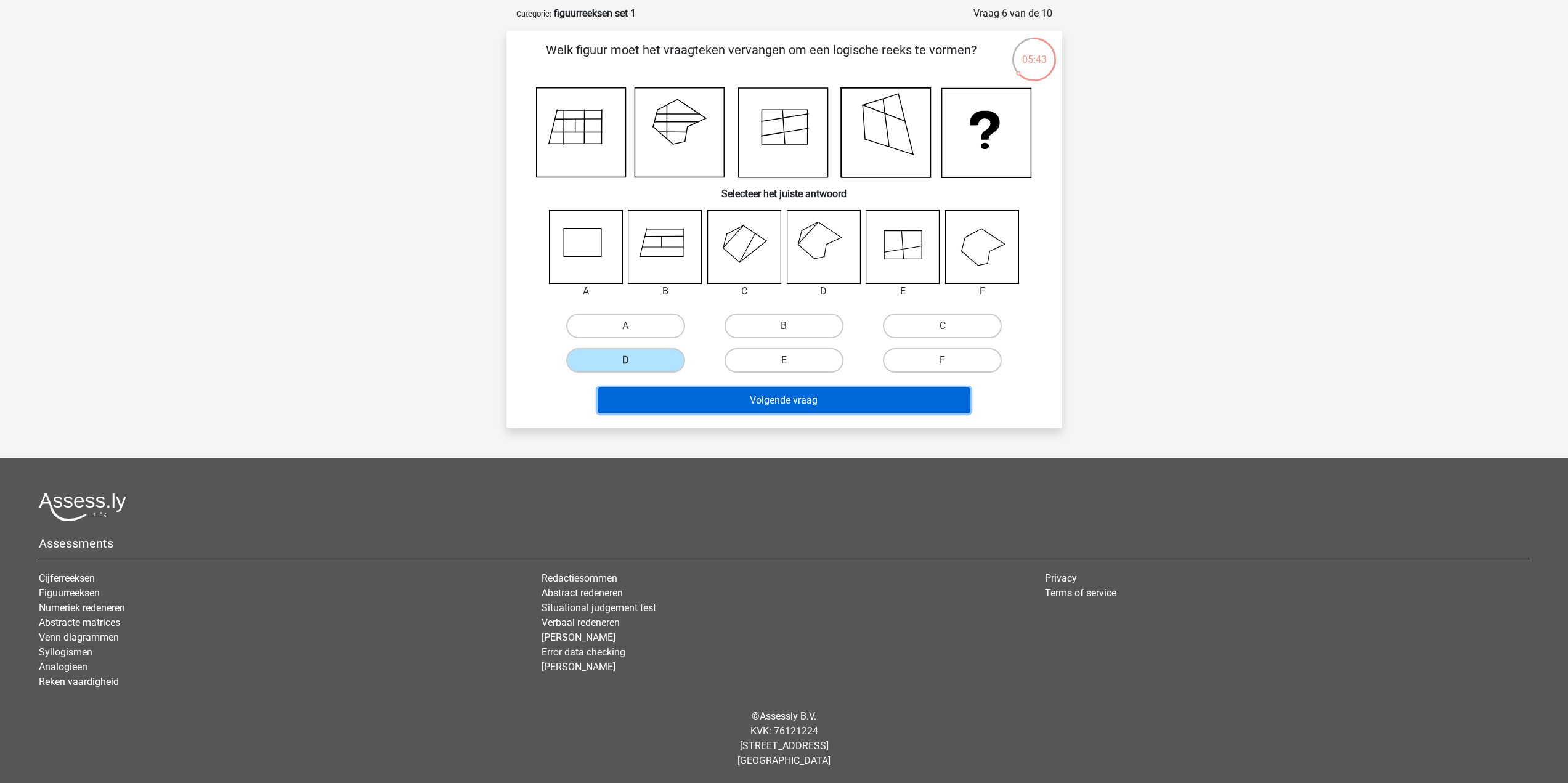
click at [713, 395] on button "Volgende vraag" at bounding box center [783, 400] width 373 height 26
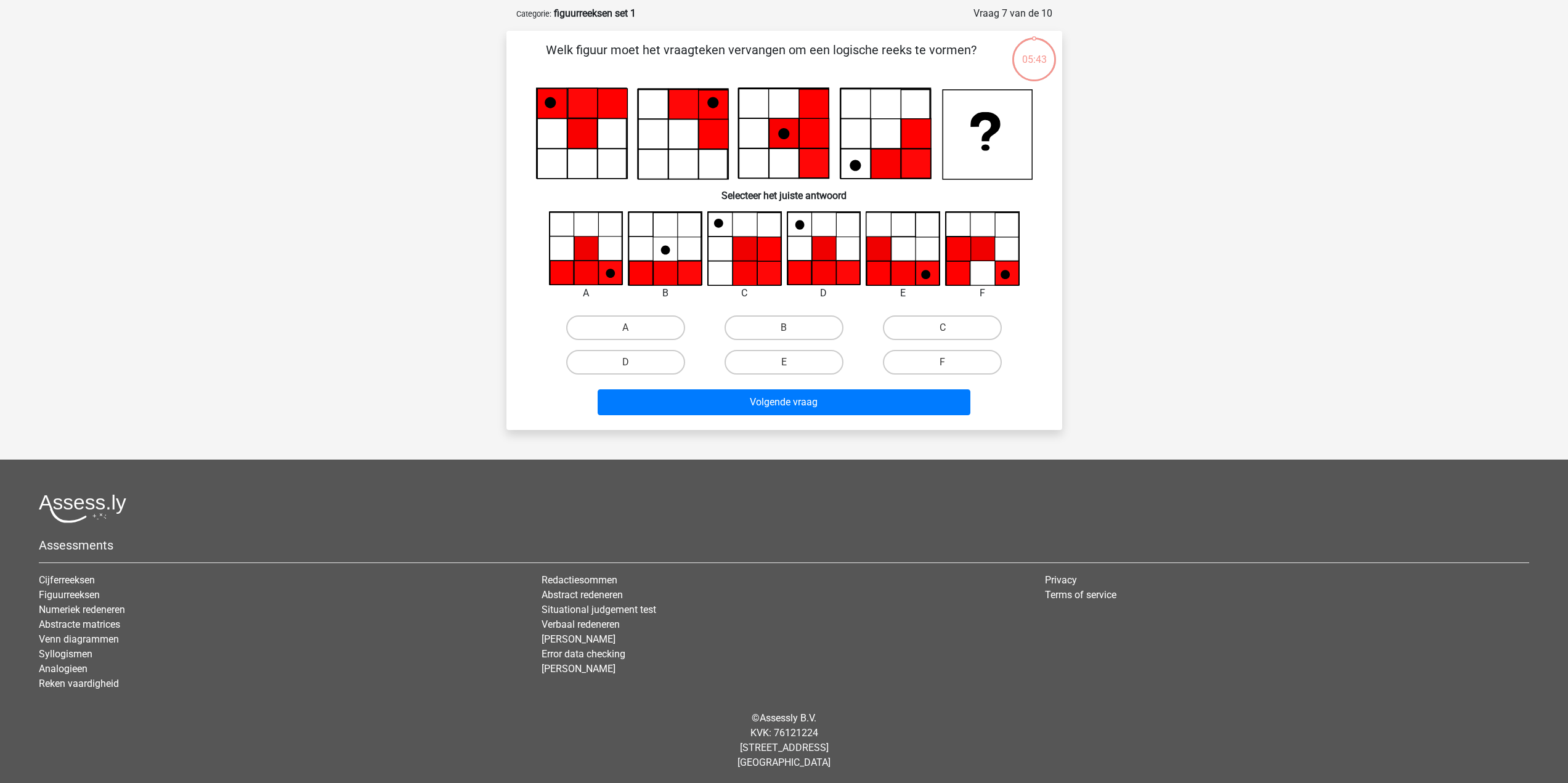
scroll to position [58, 0]
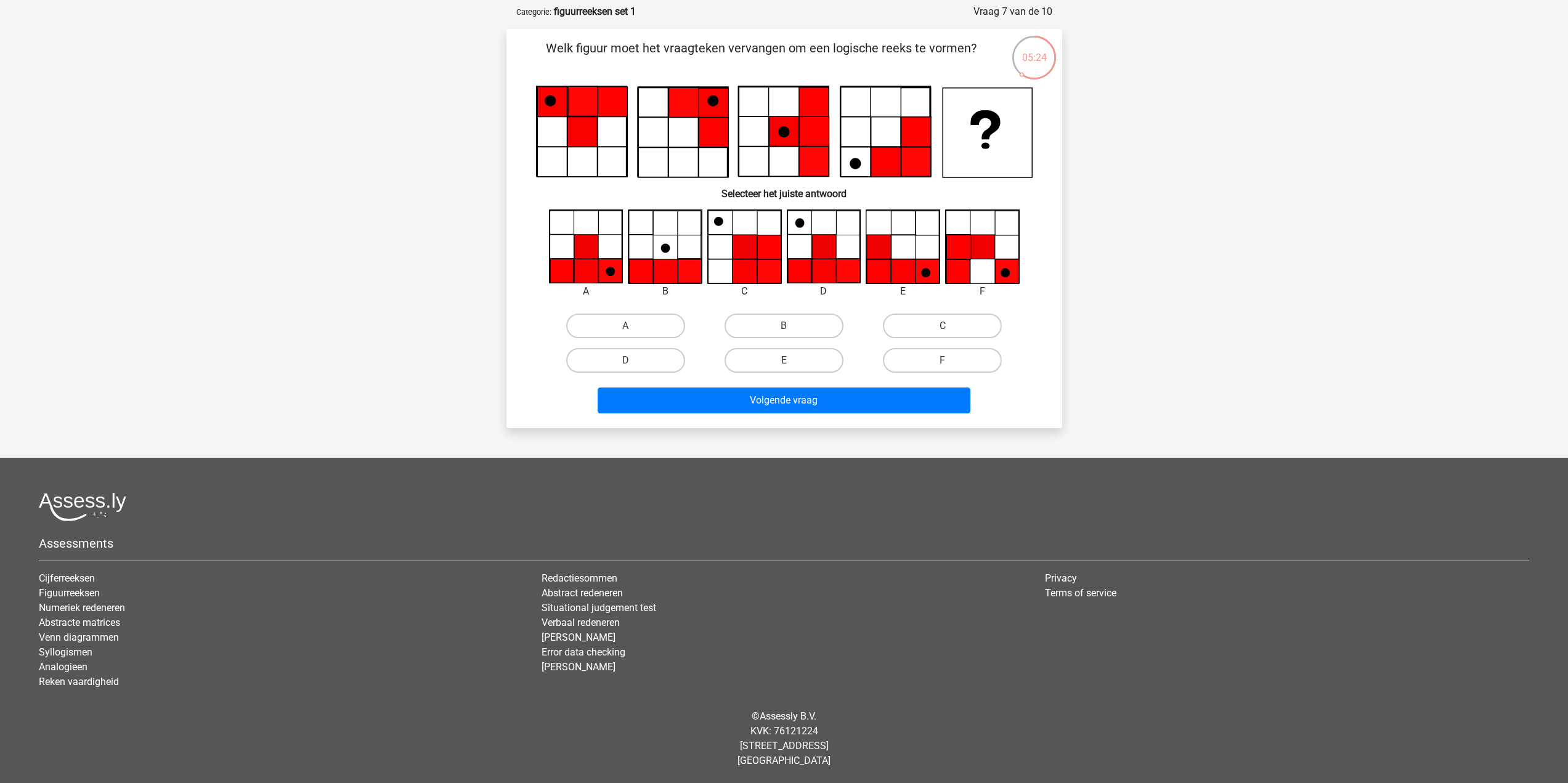
click at [607, 278] on icon at bounding box center [610, 270] width 24 height 24
click at [628, 354] on label "D" at bounding box center [625, 361] width 119 height 25
click at [628, 361] on input "D" at bounding box center [629, 365] width 8 height 8
radio input "true"
click at [637, 320] on label "A" at bounding box center [625, 326] width 119 height 25
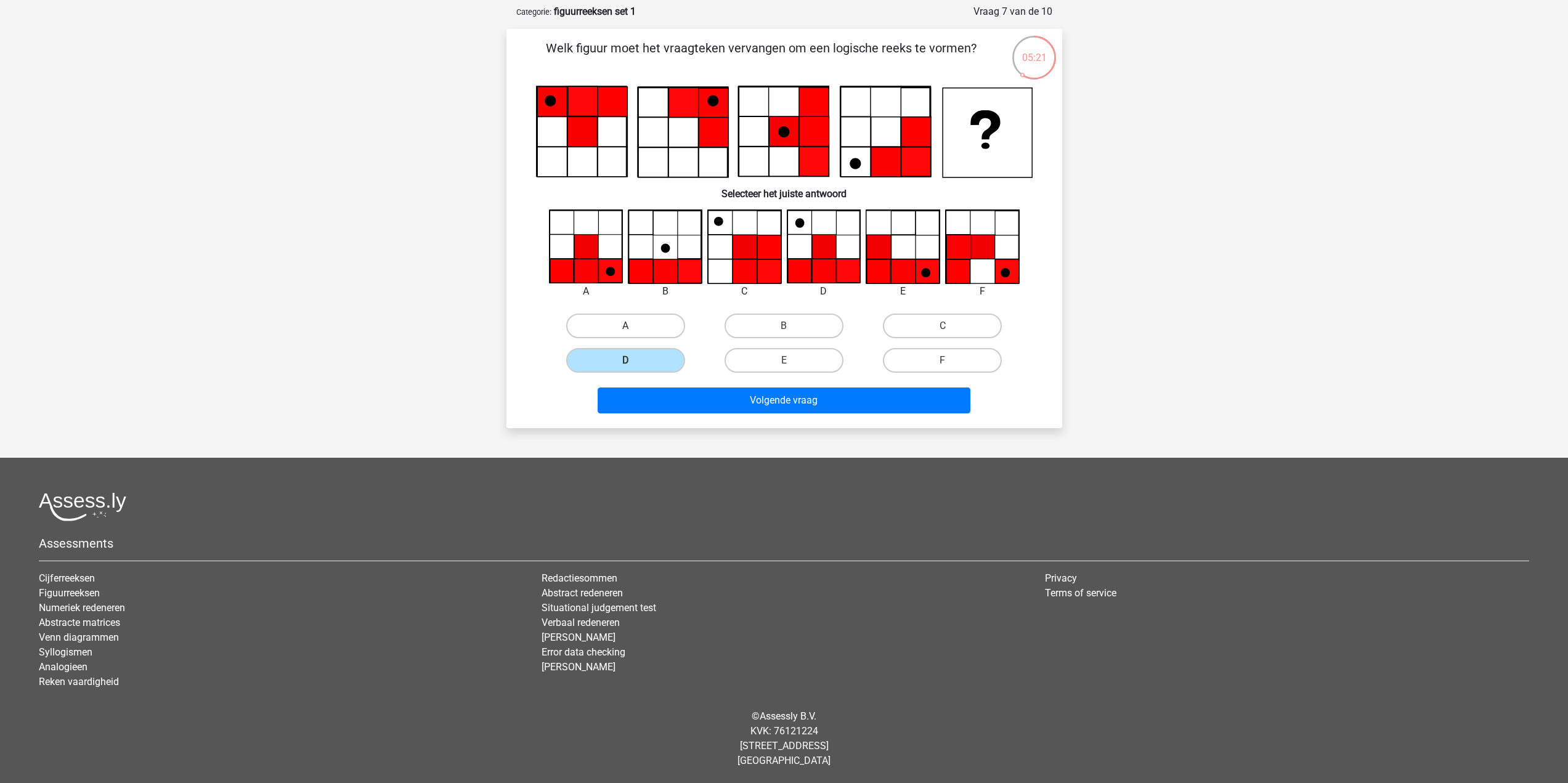
click at [633, 326] on input "A" at bounding box center [629, 330] width 8 height 8
radio input "true"
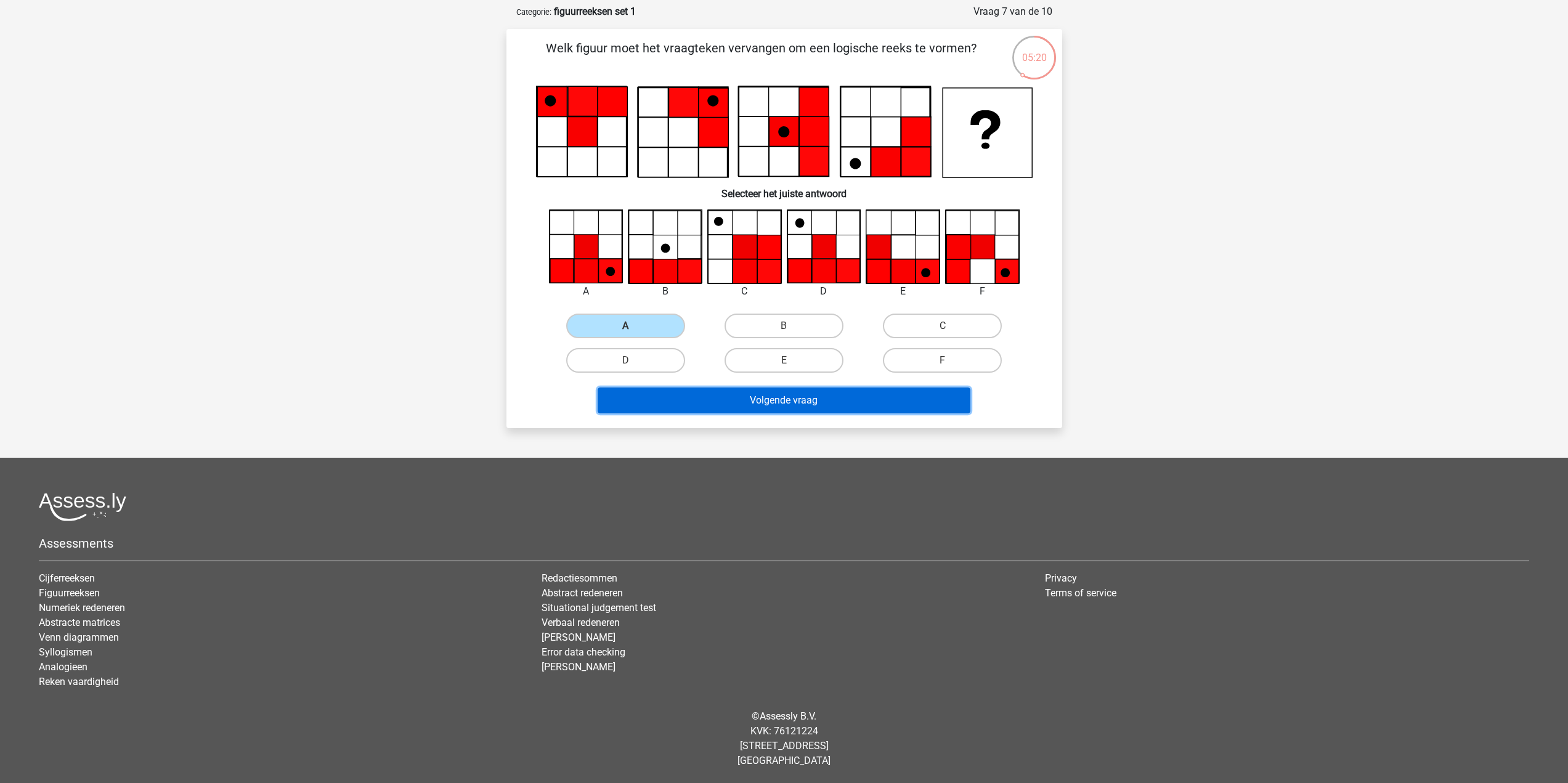
drag, startPoint x: 701, startPoint y: 406, endPoint x: 713, endPoint y: 406, distance: 12.0
click at [702, 406] on button "Volgende vraag" at bounding box center [783, 400] width 373 height 26
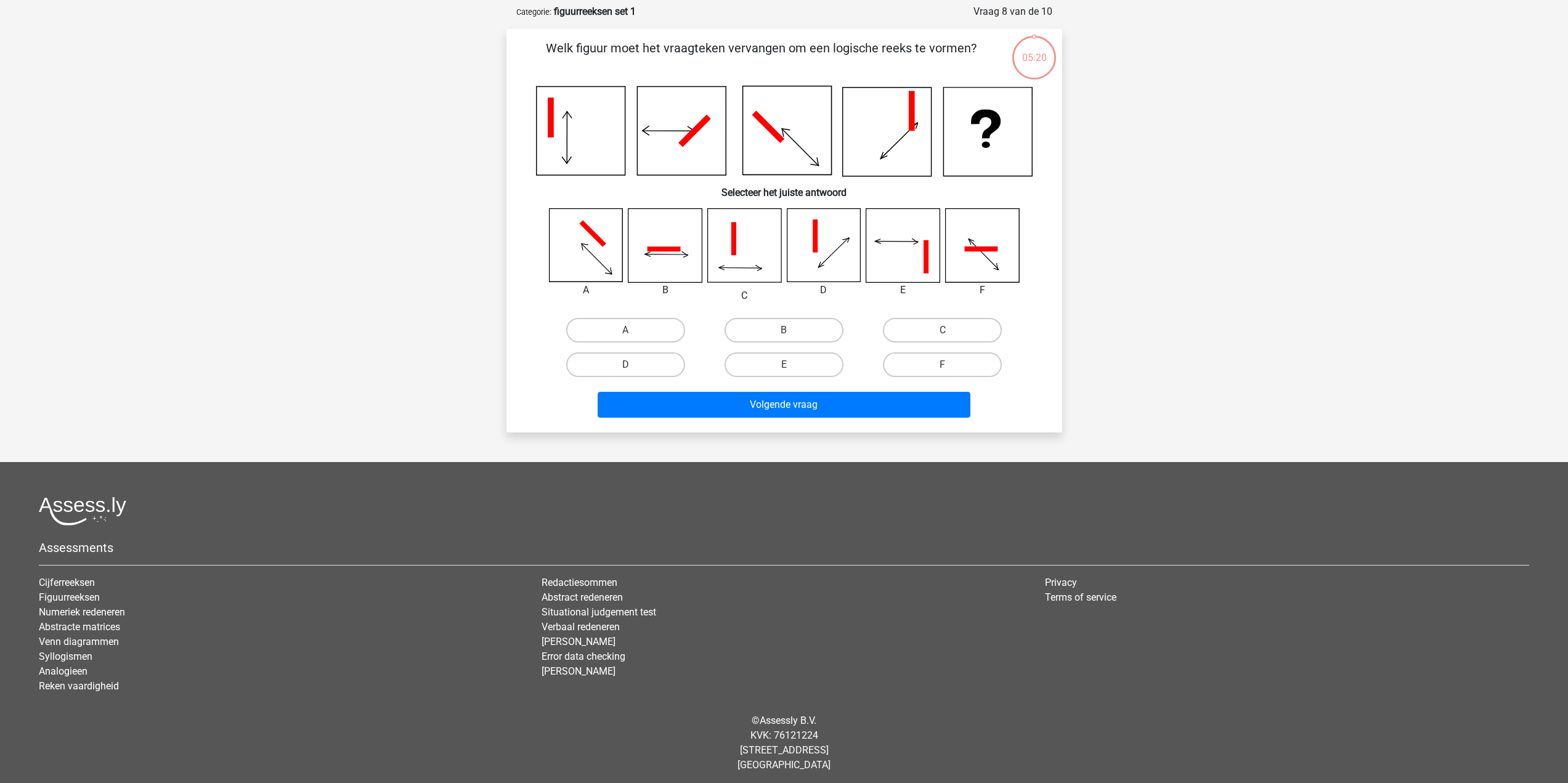
scroll to position [62, 0]
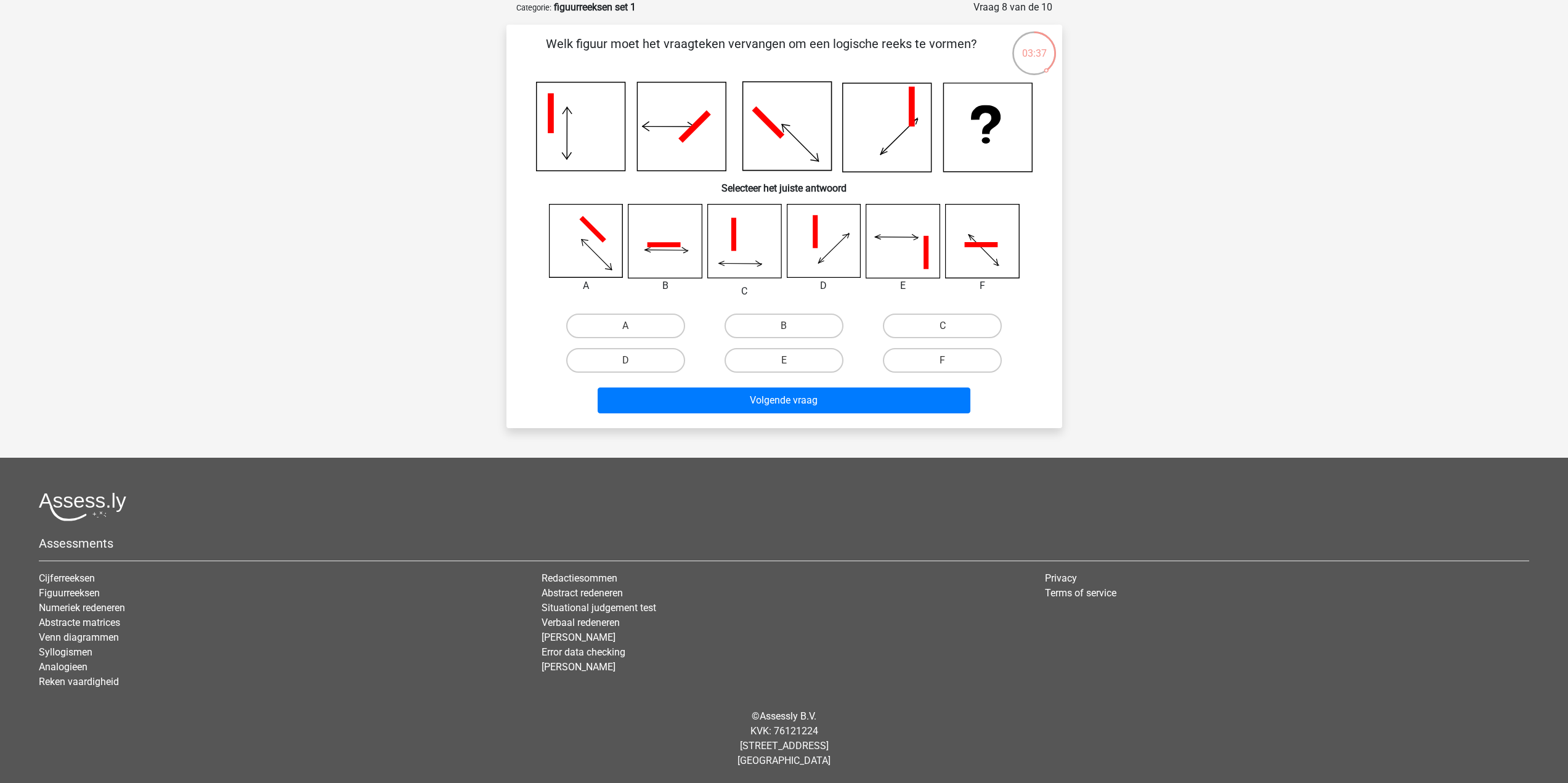
click at [772, 356] on label "E" at bounding box center [783, 361] width 119 height 25
click at [784, 361] on input "E" at bounding box center [788, 365] width 8 height 8
radio input "true"
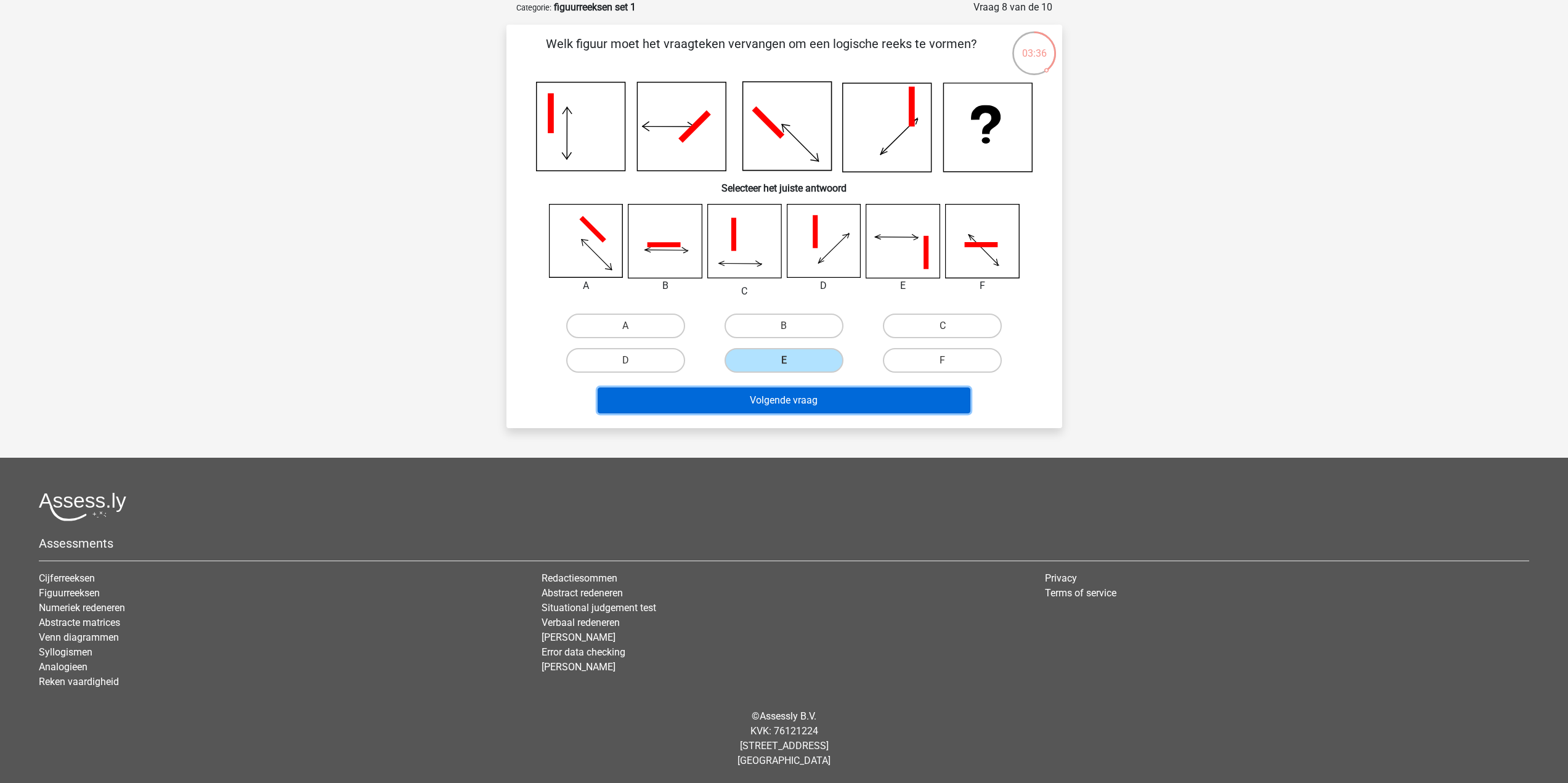
click at [815, 407] on button "Volgende vraag" at bounding box center [783, 400] width 373 height 26
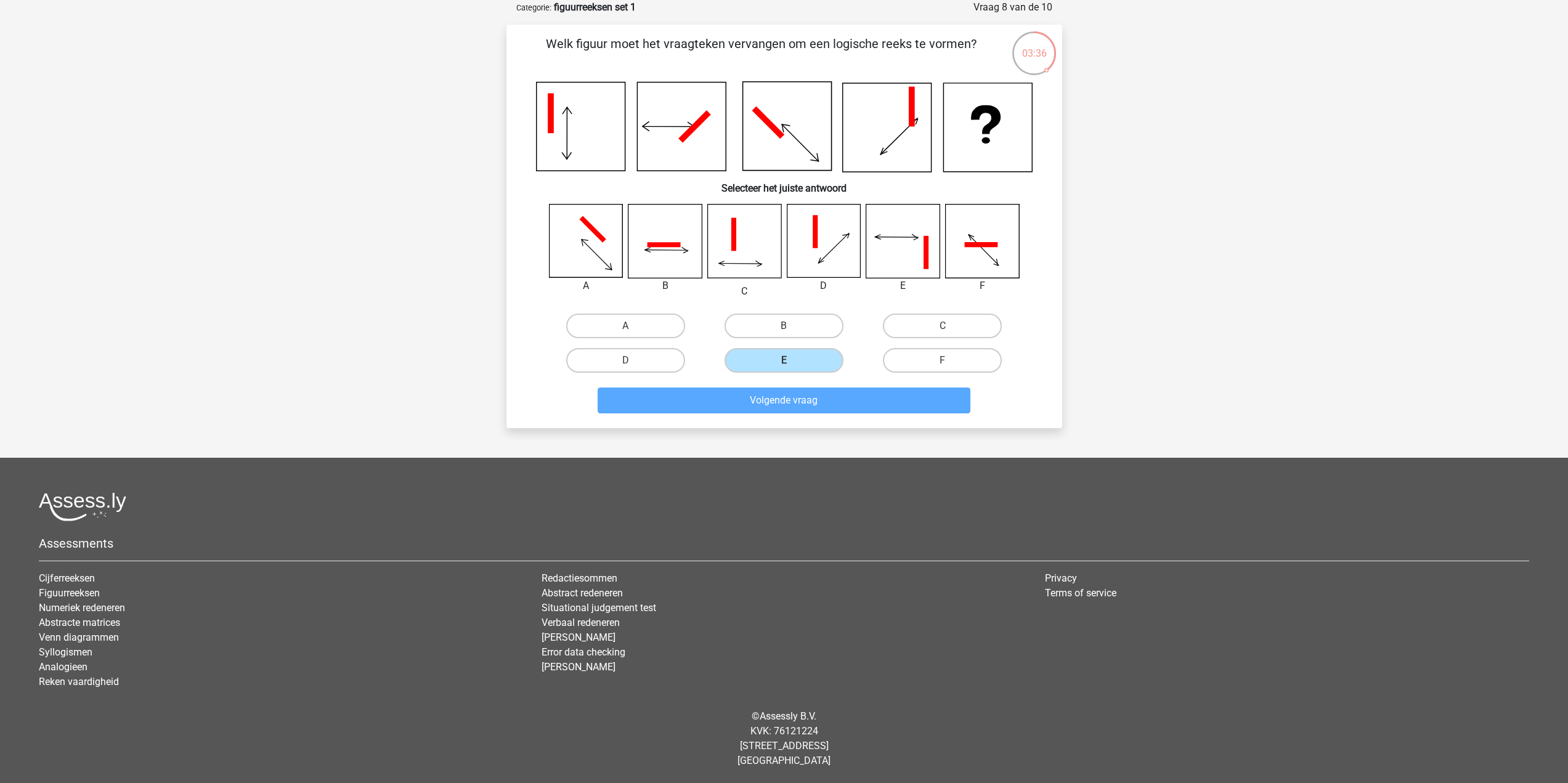
scroll to position [56, 0]
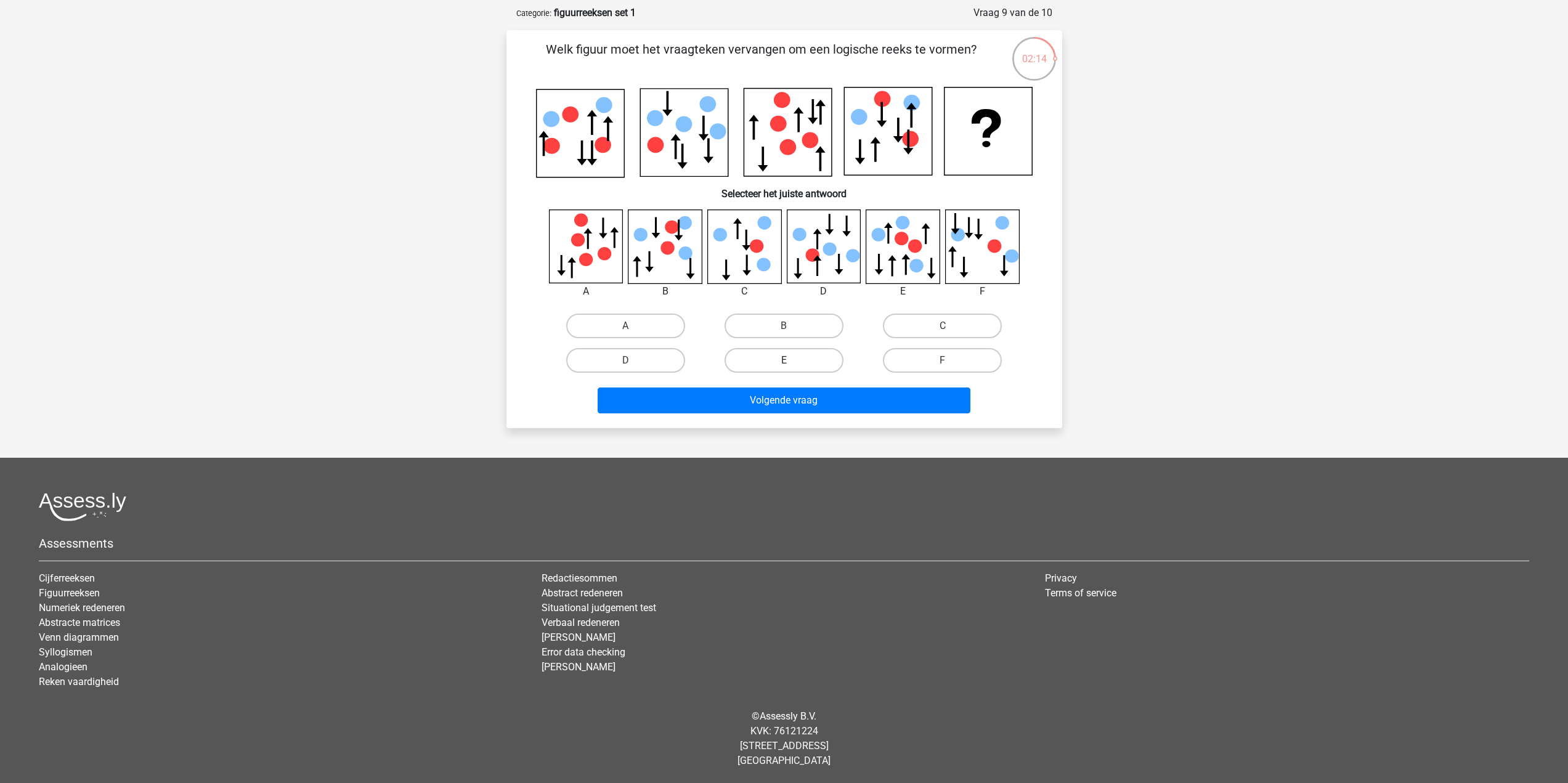
click at [804, 361] on label "E" at bounding box center [783, 361] width 119 height 25
click at [792, 361] on input "E" at bounding box center [788, 365] width 8 height 8
radio input "true"
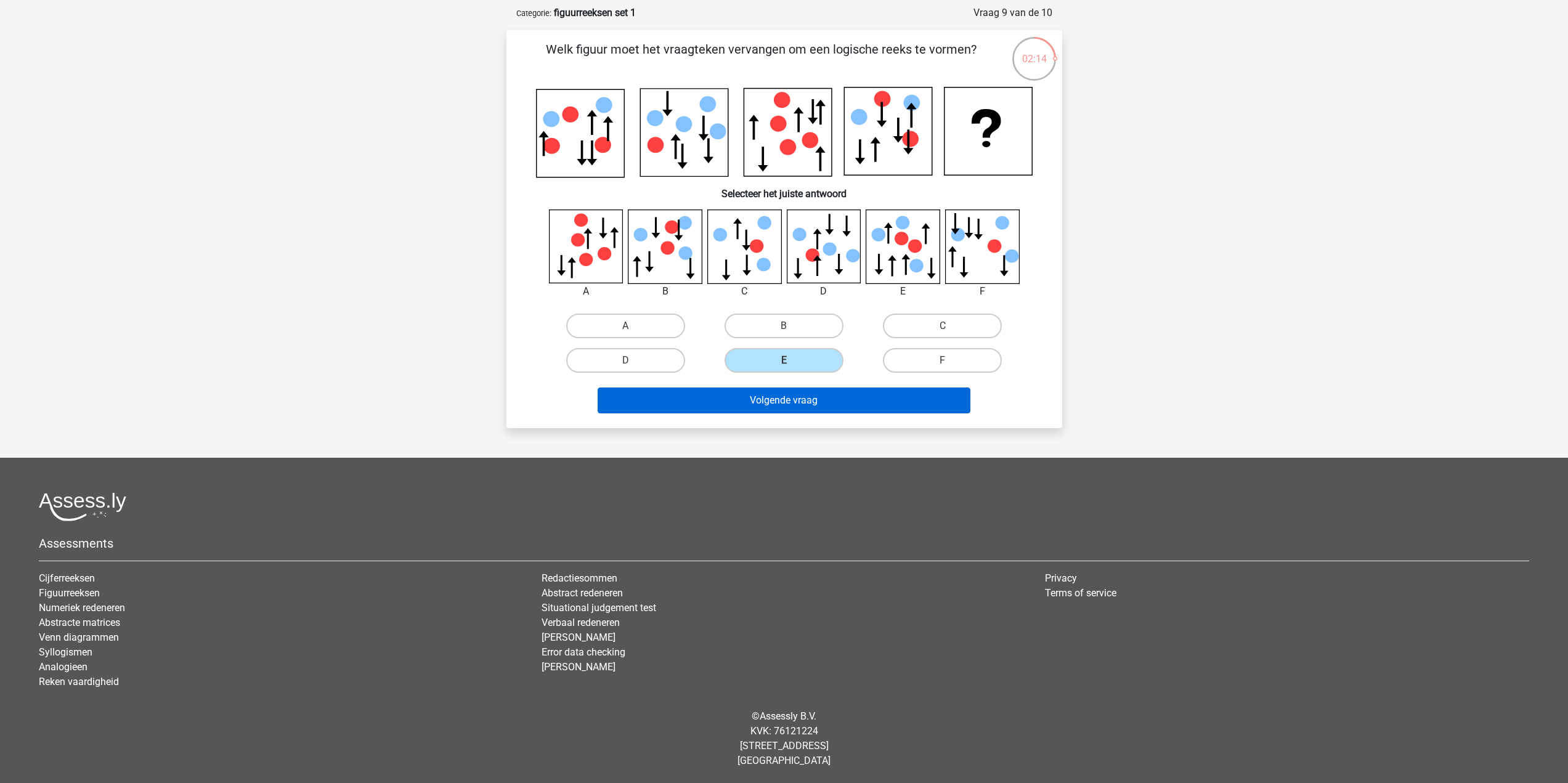
drag, startPoint x: 809, startPoint y: 415, endPoint x: 826, endPoint y: 408, distance: 18.4
click at [810, 415] on div "Volgende vraag" at bounding box center [785, 403] width 476 height 31
click at [842, 399] on button "Volgende vraag" at bounding box center [783, 400] width 373 height 26
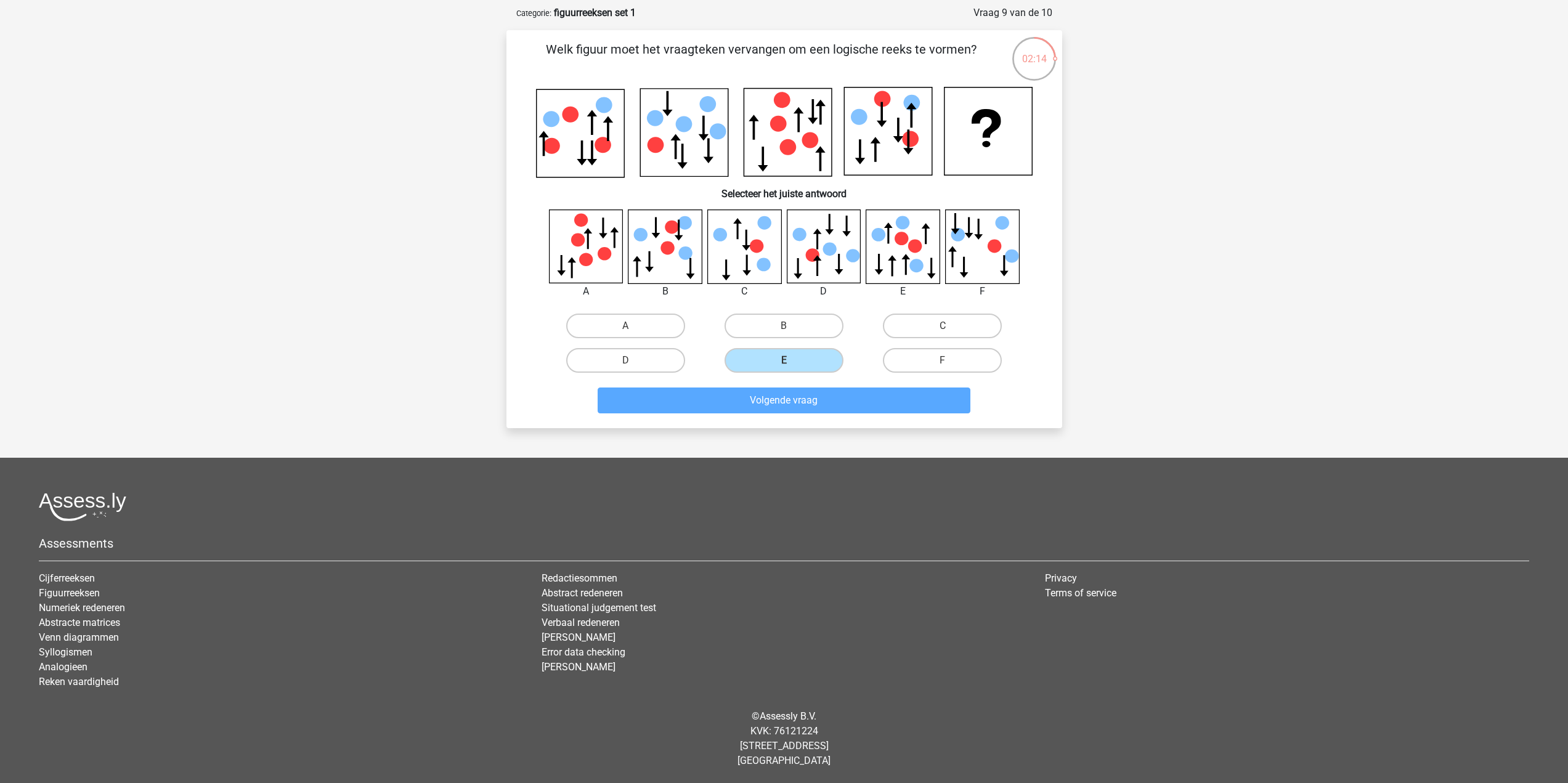
scroll to position [41, 0]
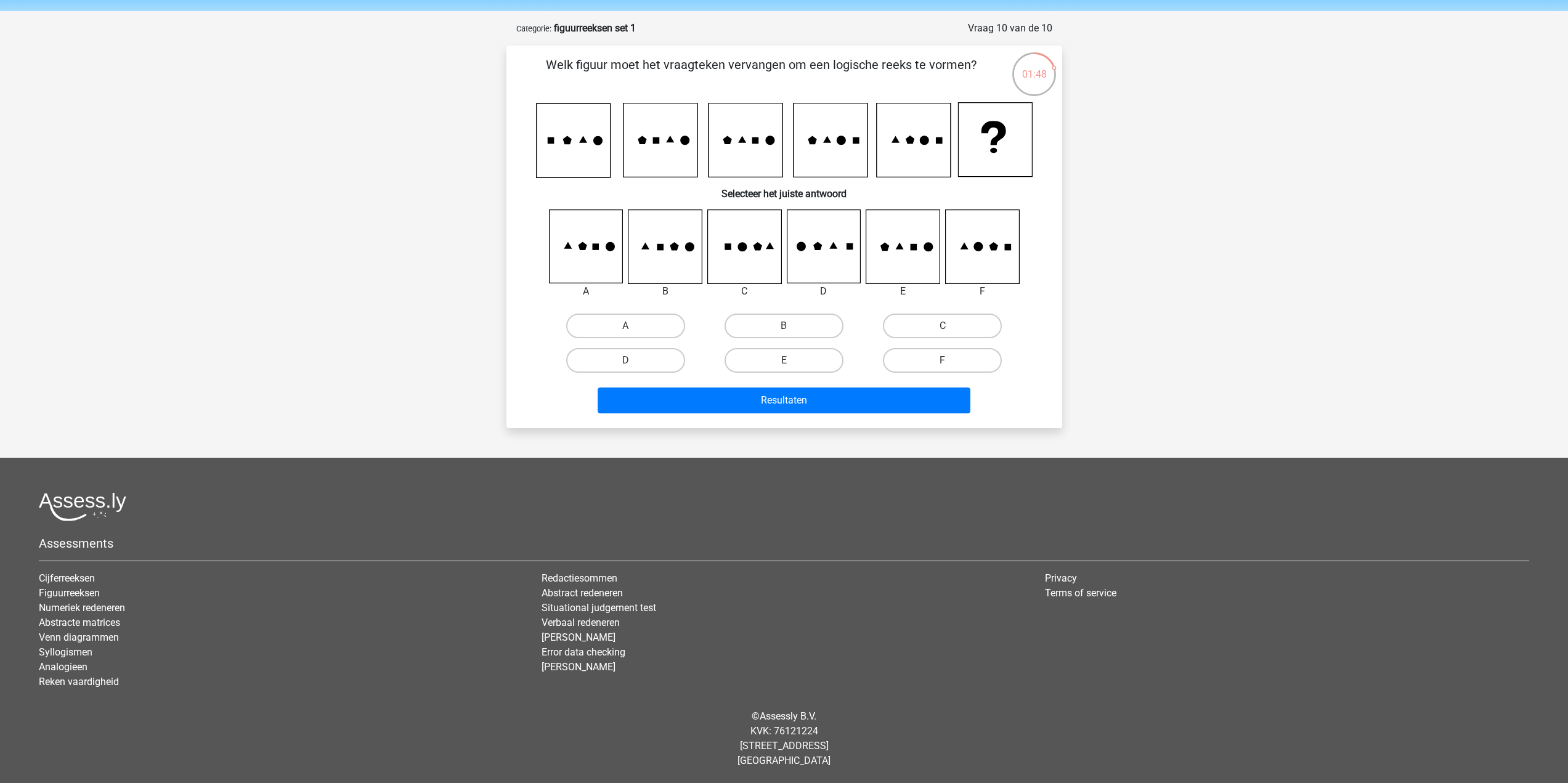
click at [953, 359] on label "F" at bounding box center [942, 361] width 119 height 25
click at [951, 361] on input "F" at bounding box center [947, 365] width 8 height 8
radio input "true"
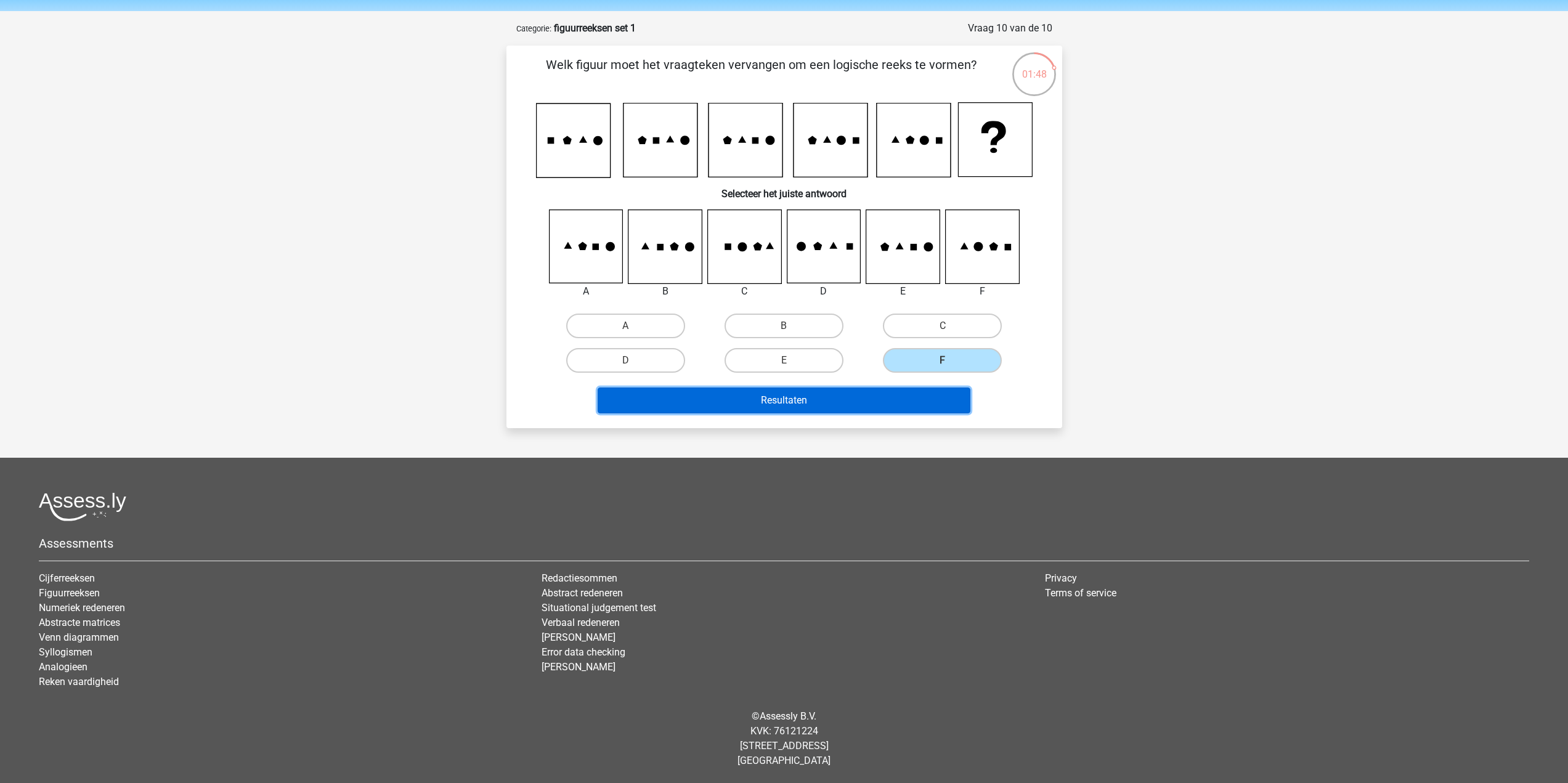
click at [909, 400] on button "Resultaten" at bounding box center [783, 400] width 373 height 26
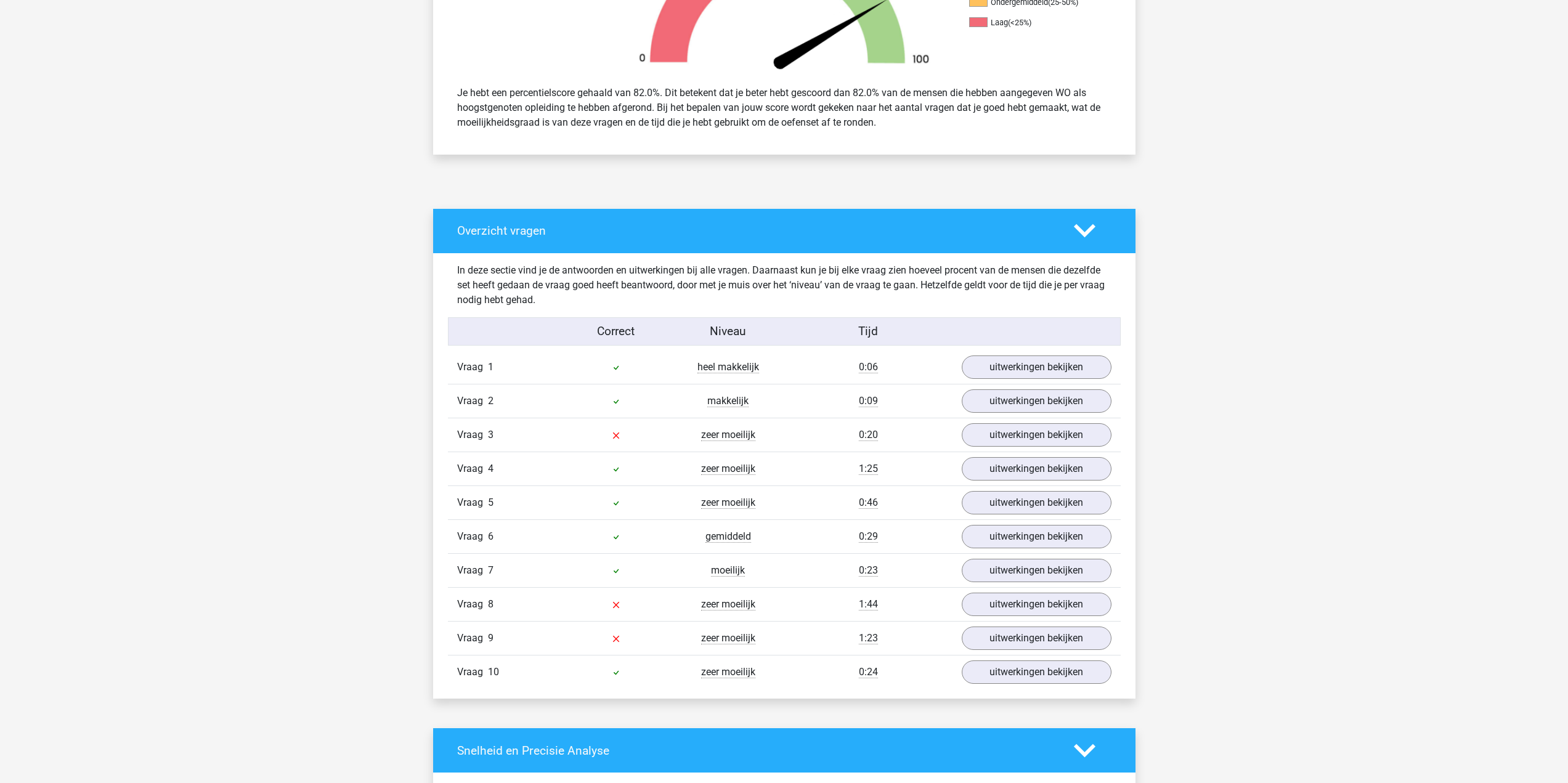
scroll to position [492, 0]
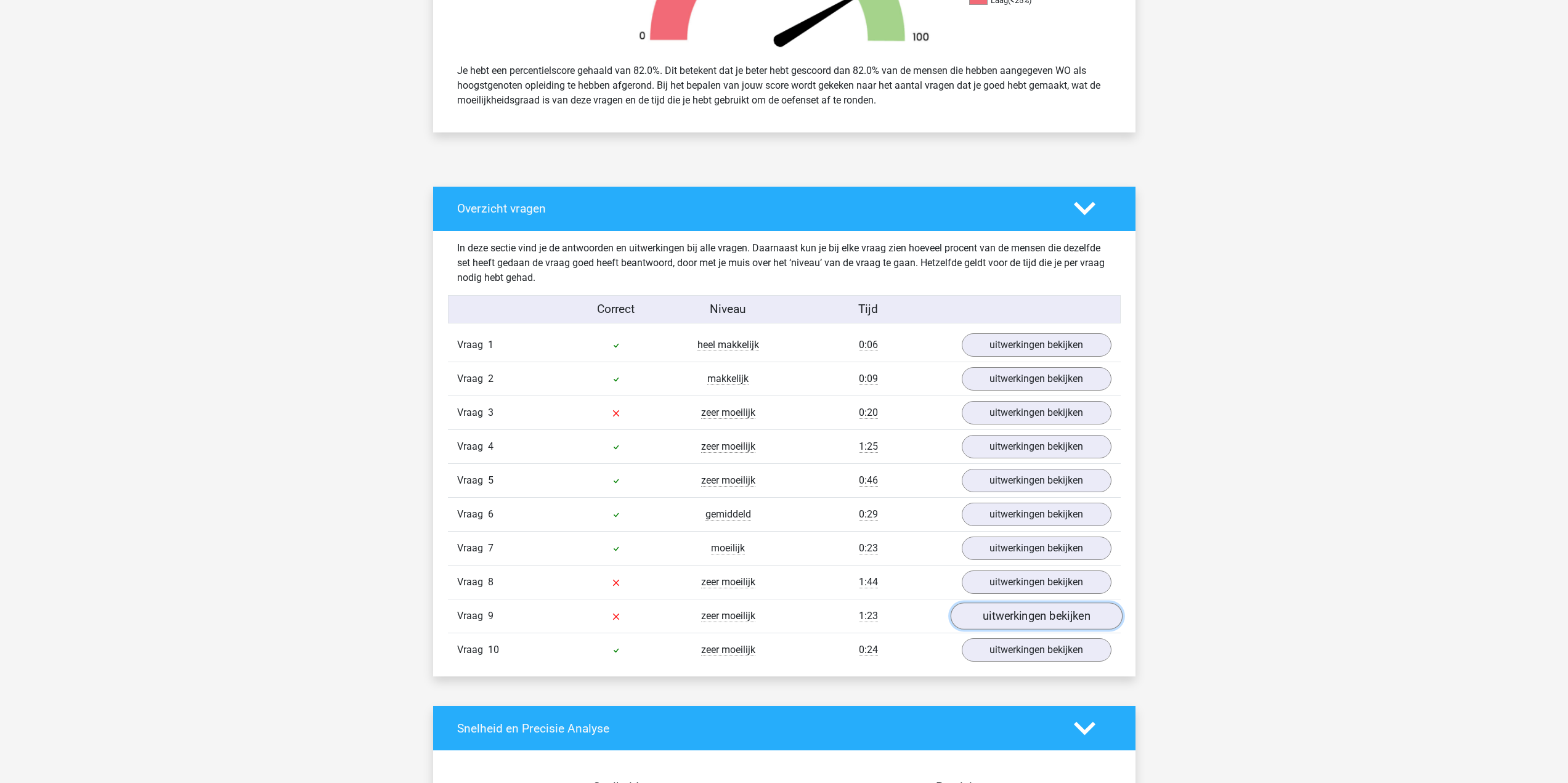
click at [1005, 619] on link "uitwerkingen bekijken" at bounding box center [1036, 616] width 172 height 27
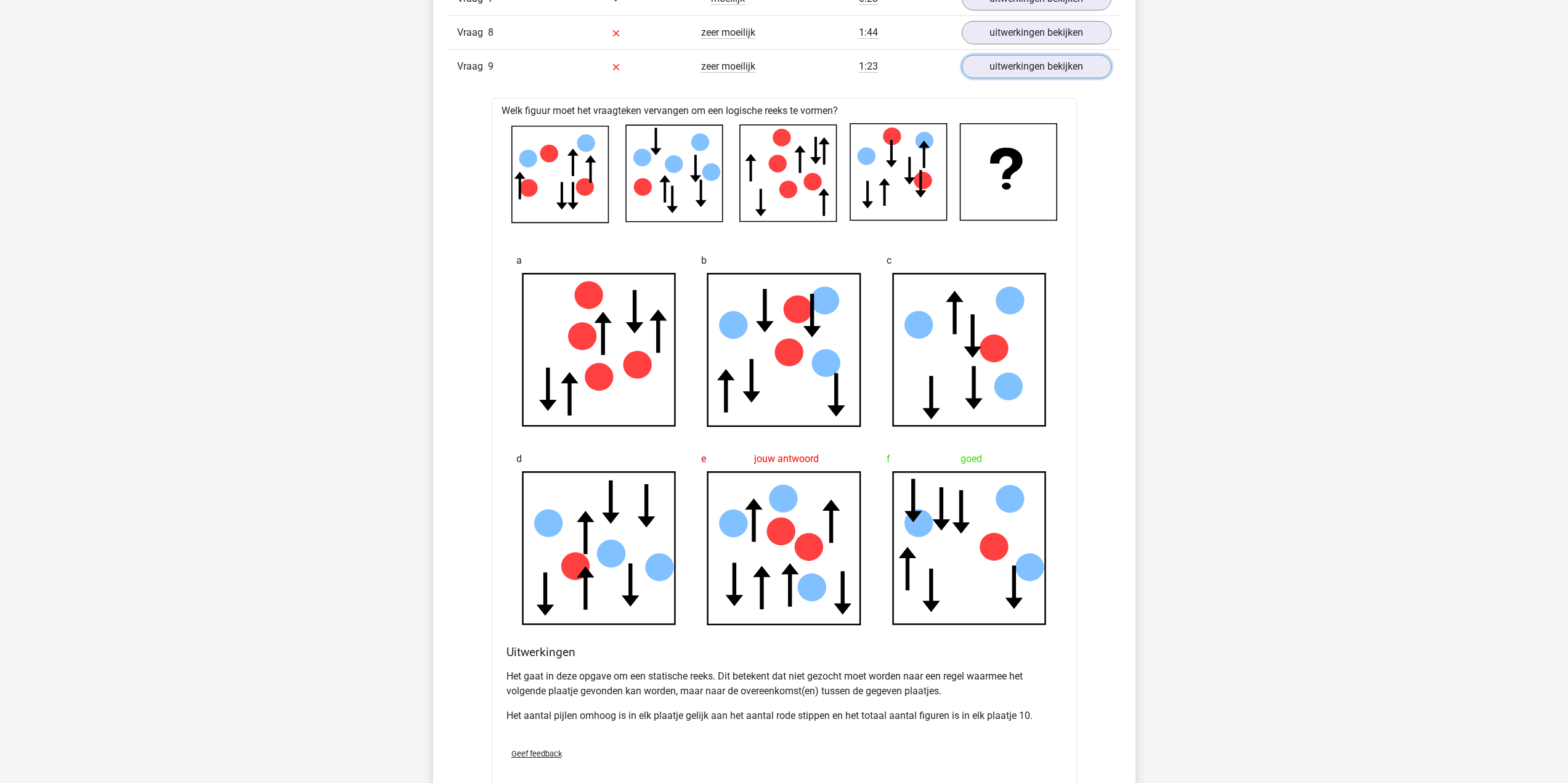
scroll to position [1170, 0]
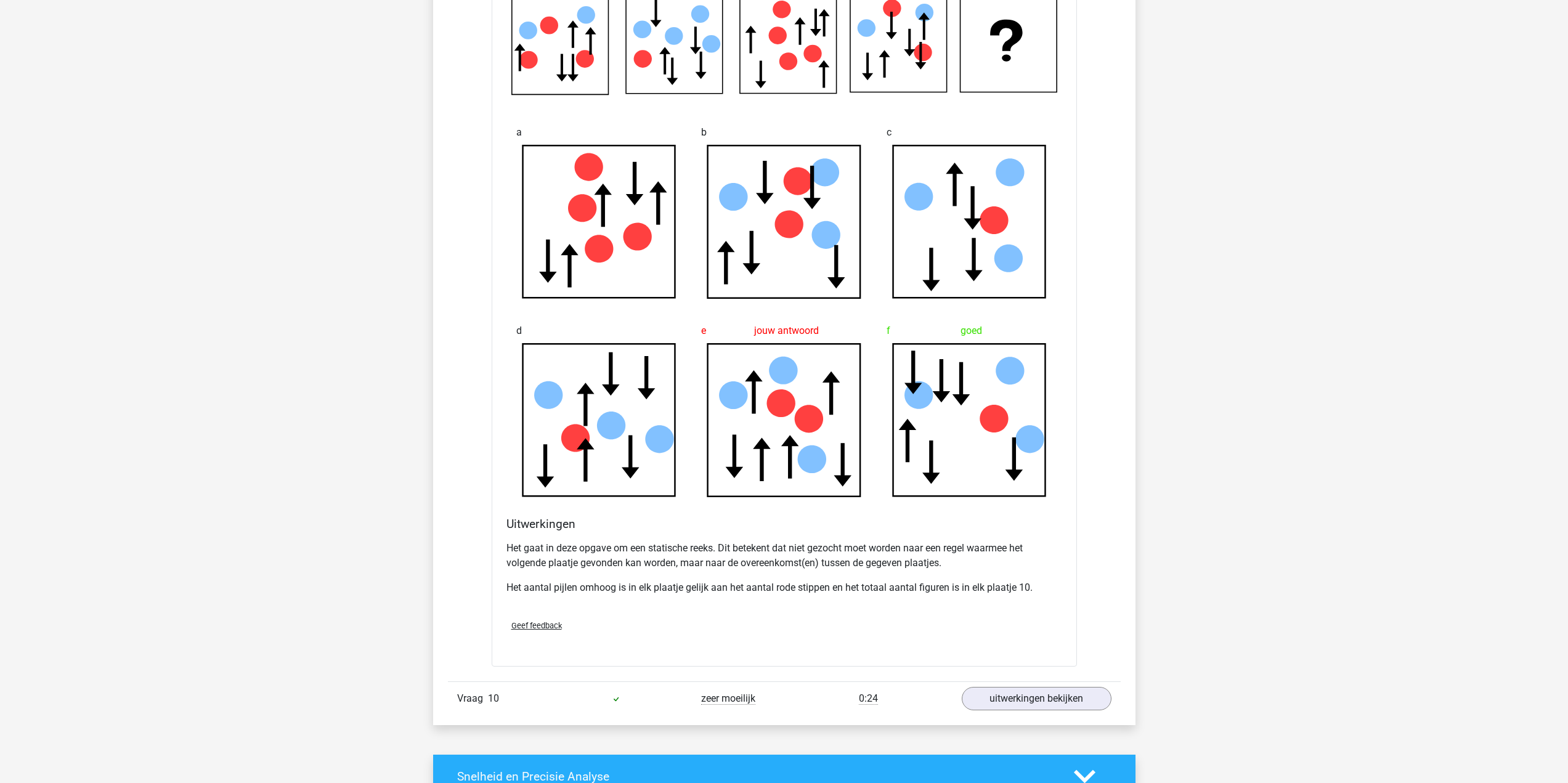
click at [942, 582] on p "Het aantal pijlen omhoog is in elk plaatje gelijk aan het aantal rode stippen e…" at bounding box center [784, 587] width 556 height 15
click at [1016, 601] on div "Het gaat in deze opgave om een statische reeks. Dit betekent dat niet gezocht m…" at bounding box center [784, 573] width 556 height 74
click at [1021, 592] on p "Het aantal pijlen omhoog is in elk plaatje gelijk aan het aantal rode stippen e…" at bounding box center [784, 587] width 556 height 15
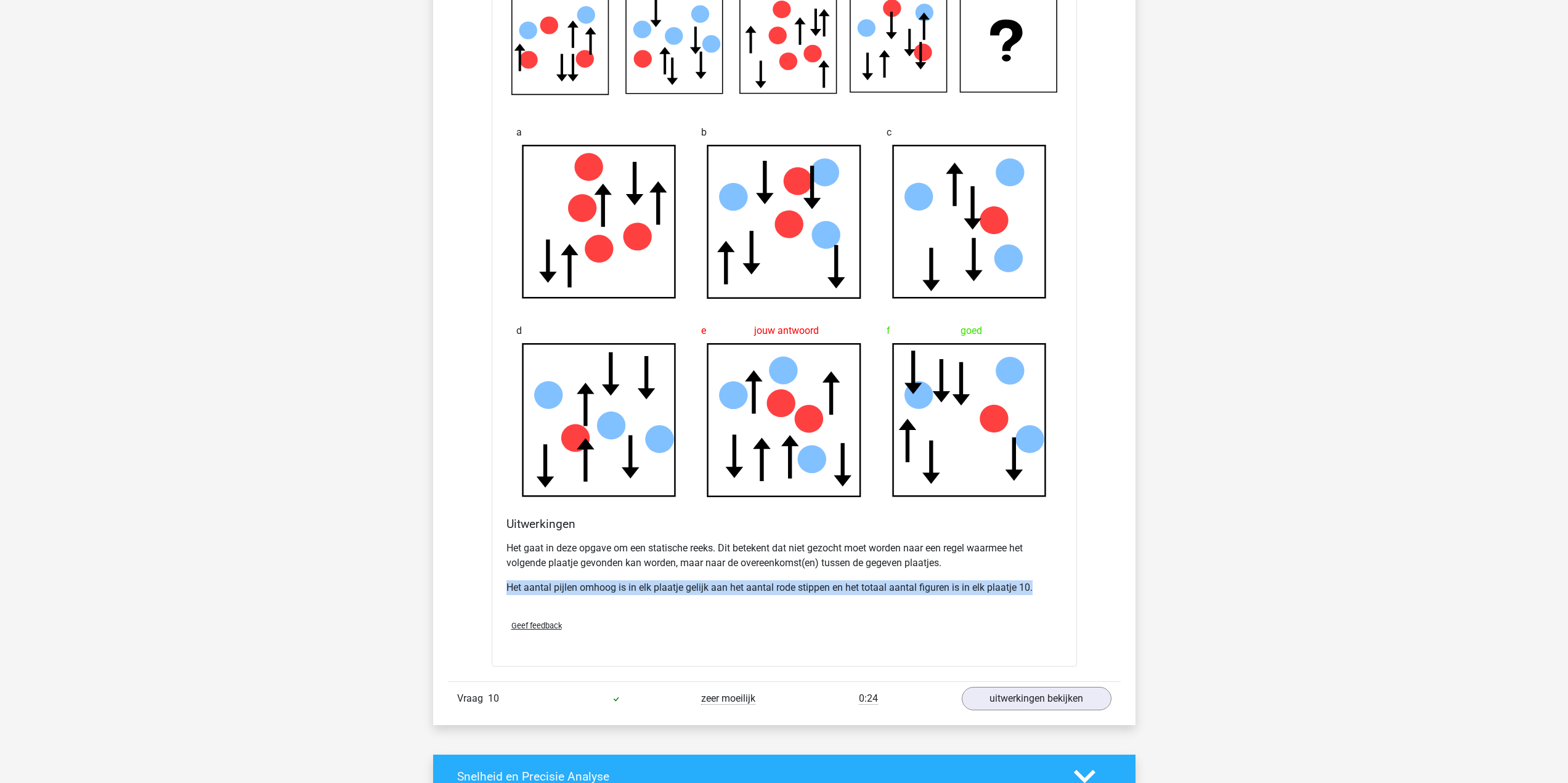
click at [969, 596] on div "Het gaat in deze opgave om een statische reeks. Dit betekent dat niet gezocht m…" at bounding box center [784, 573] width 556 height 74
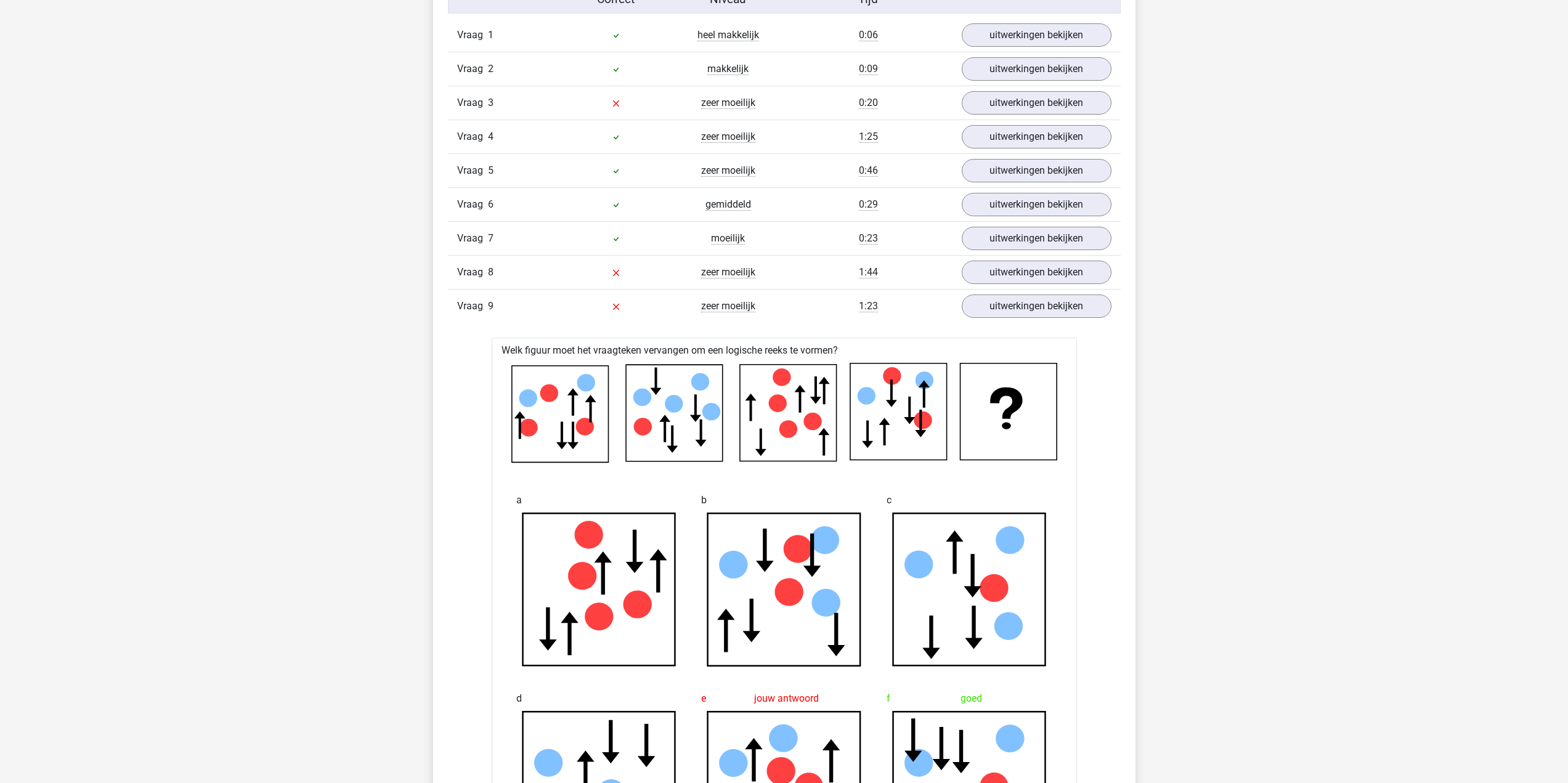
scroll to position [801, 0]
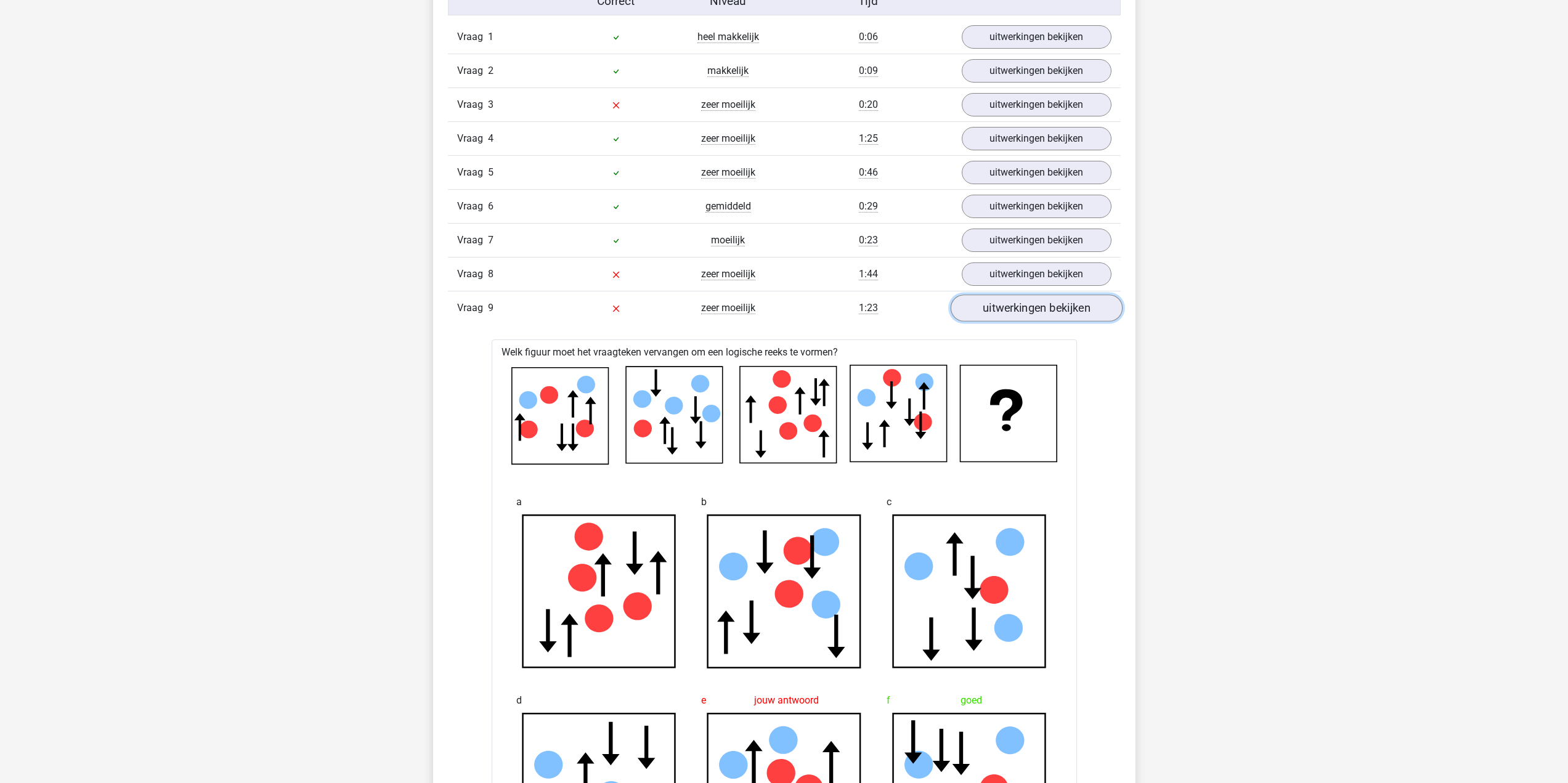
click at [986, 317] on link "uitwerkingen bekijken" at bounding box center [1036, 308] width 172 height 27
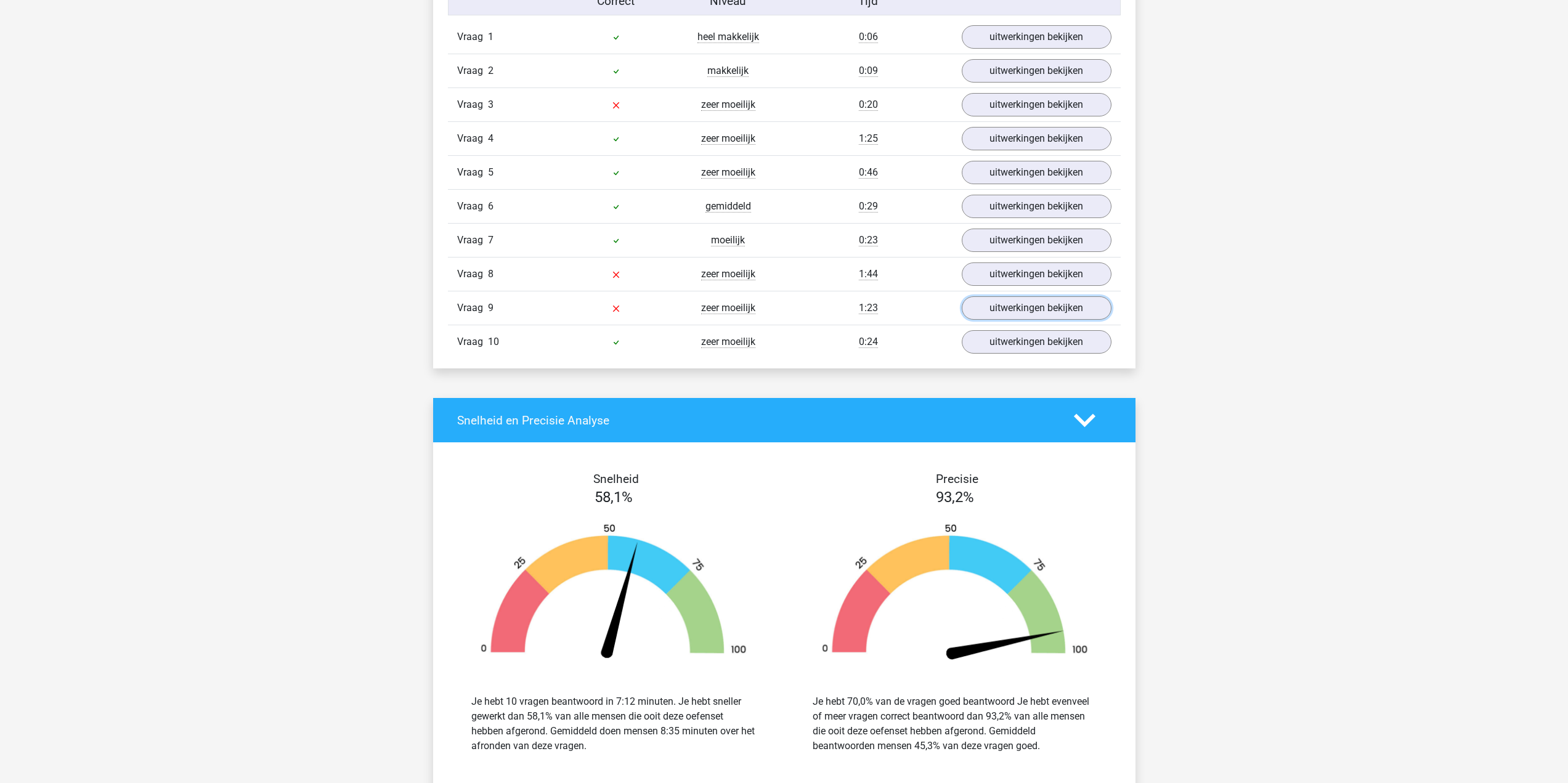
scroll to position [739, 0]
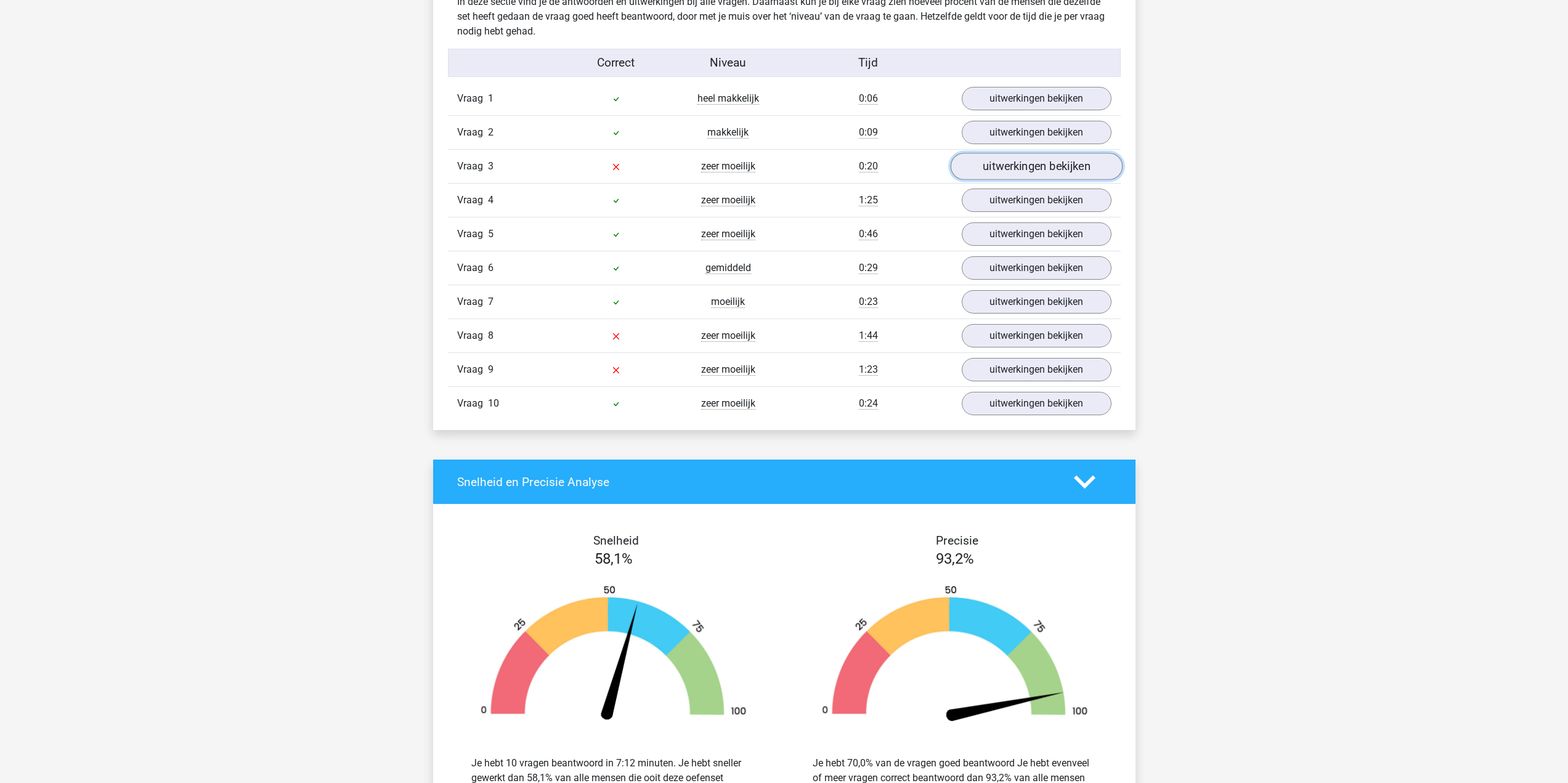
click at [1012, 164] on link "uitwerkingen bekijken" at bounding box center [1036, 166] width 172 height 27
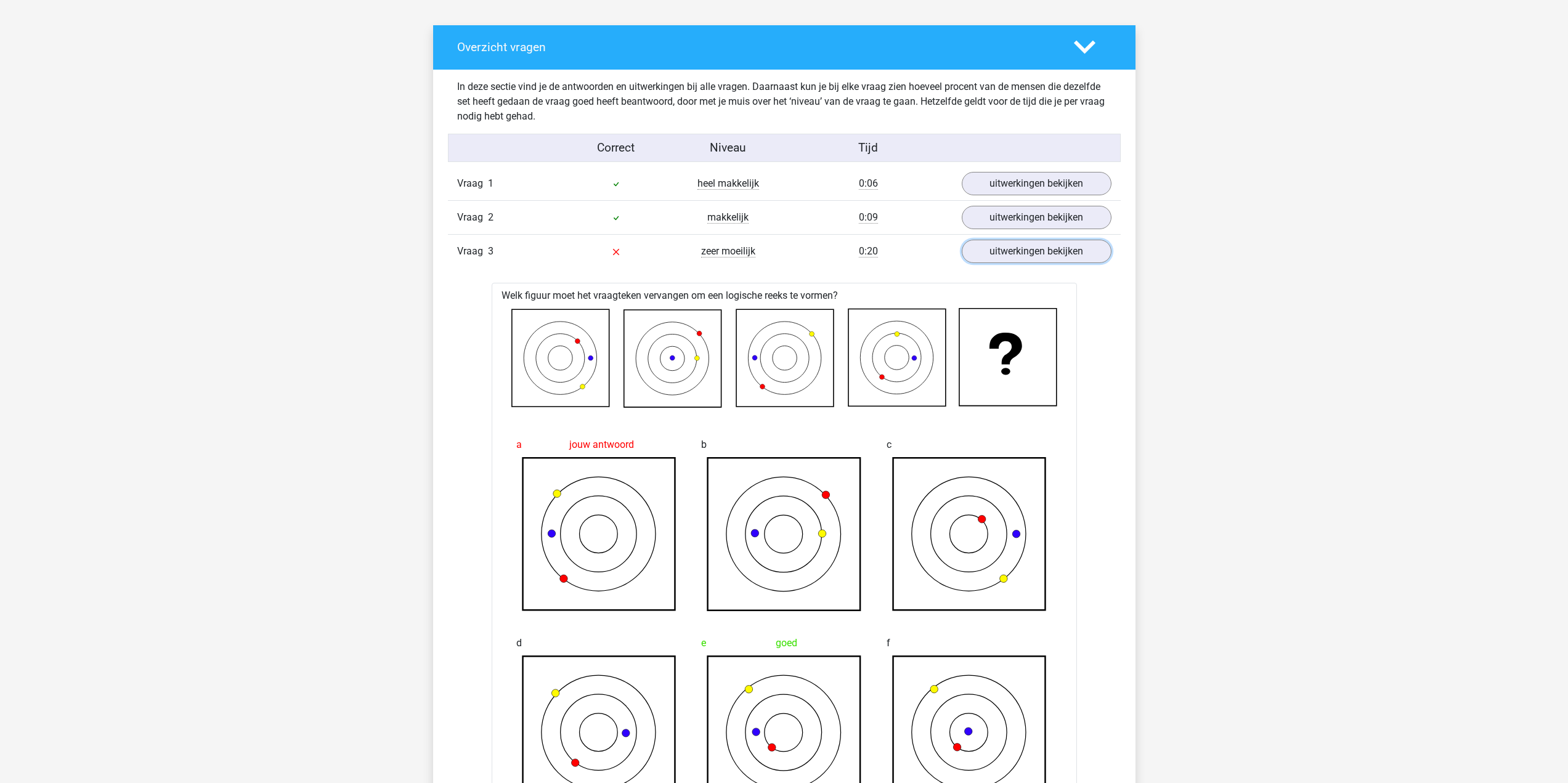
scroll to position [554, 0]
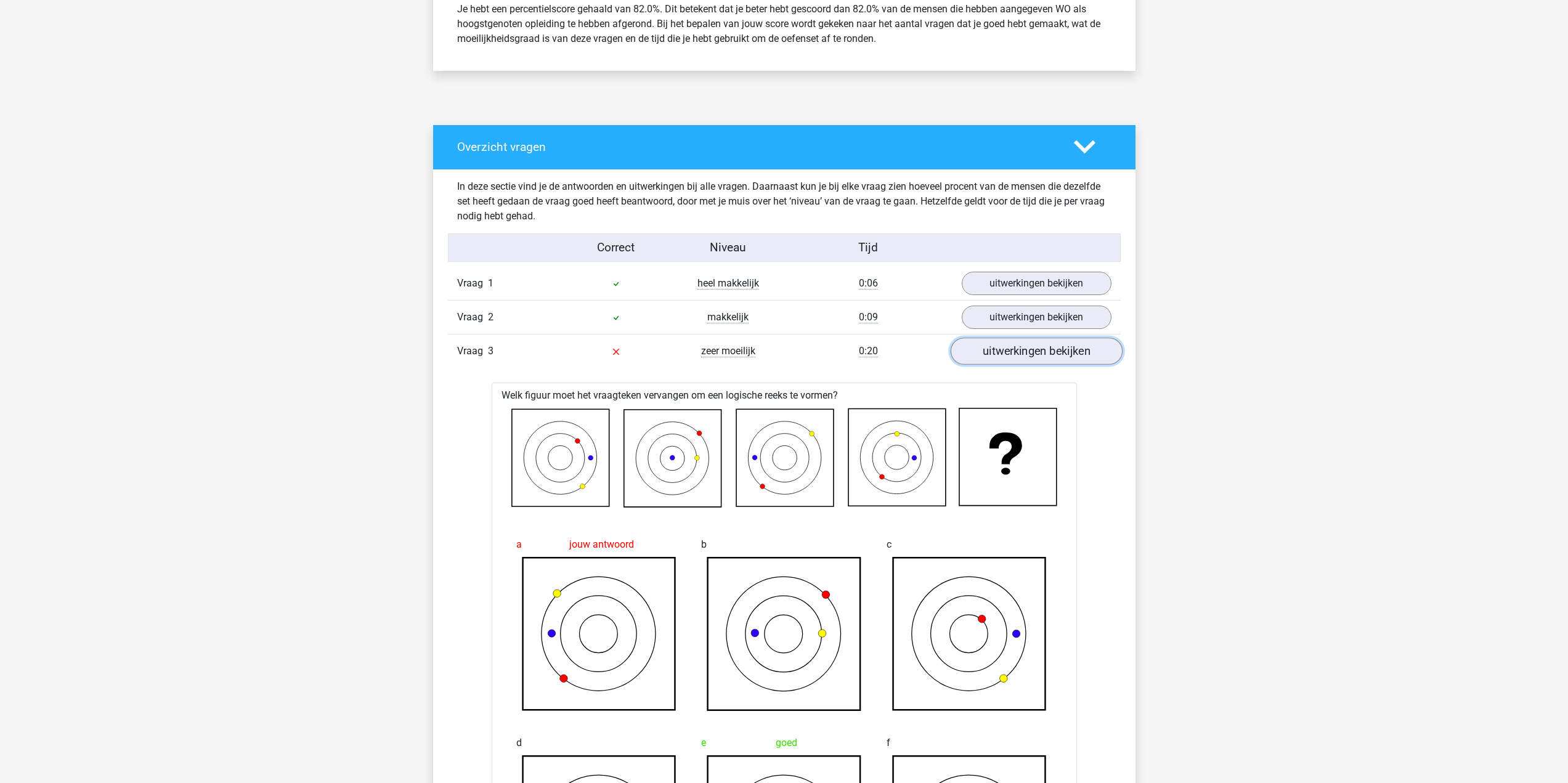
click at [1028, 355] on link "uitwerkingen bekijken" at bounding box center [1036, 352] width 172 height 27
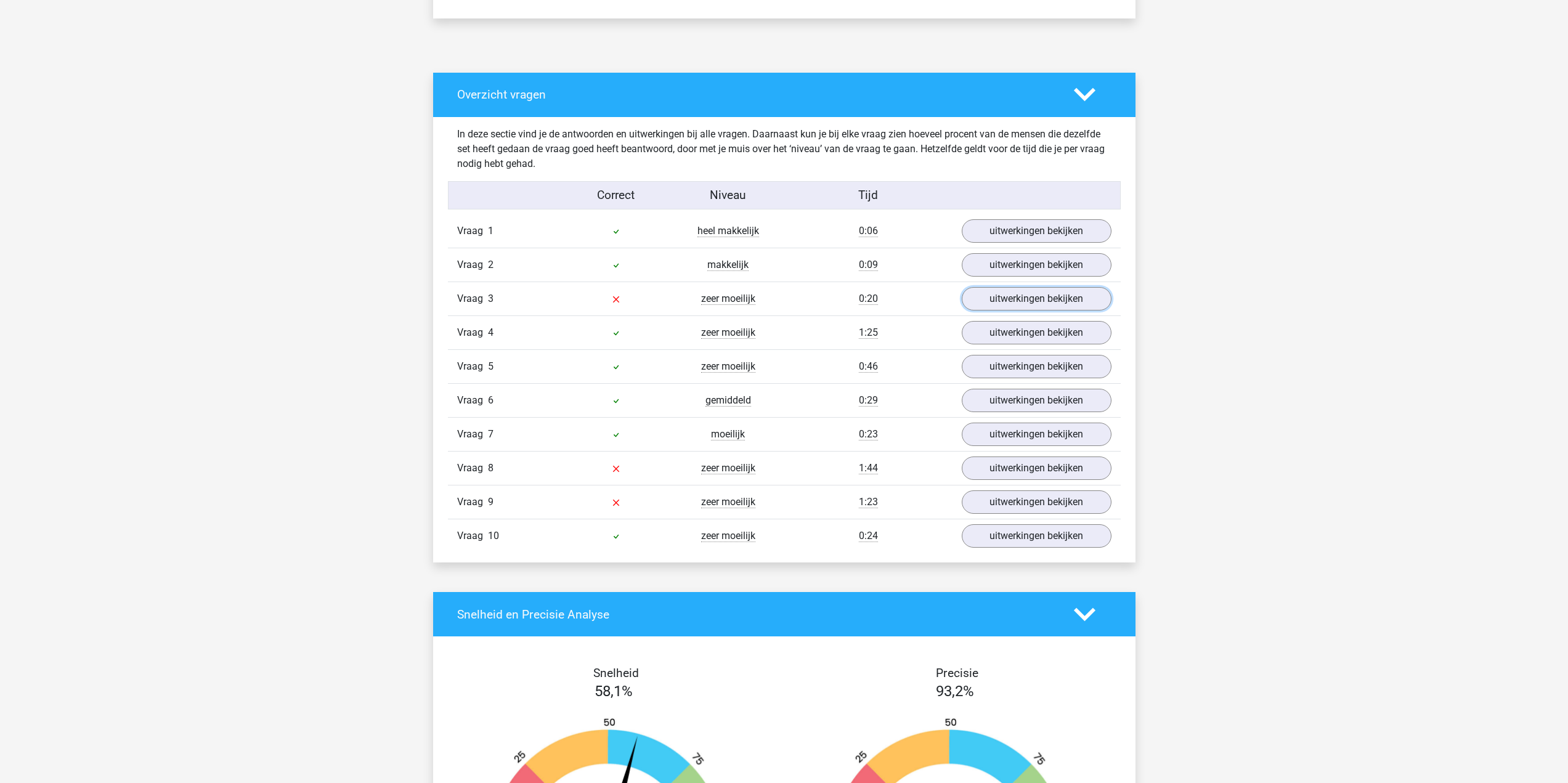
scroll to position [678, 0]
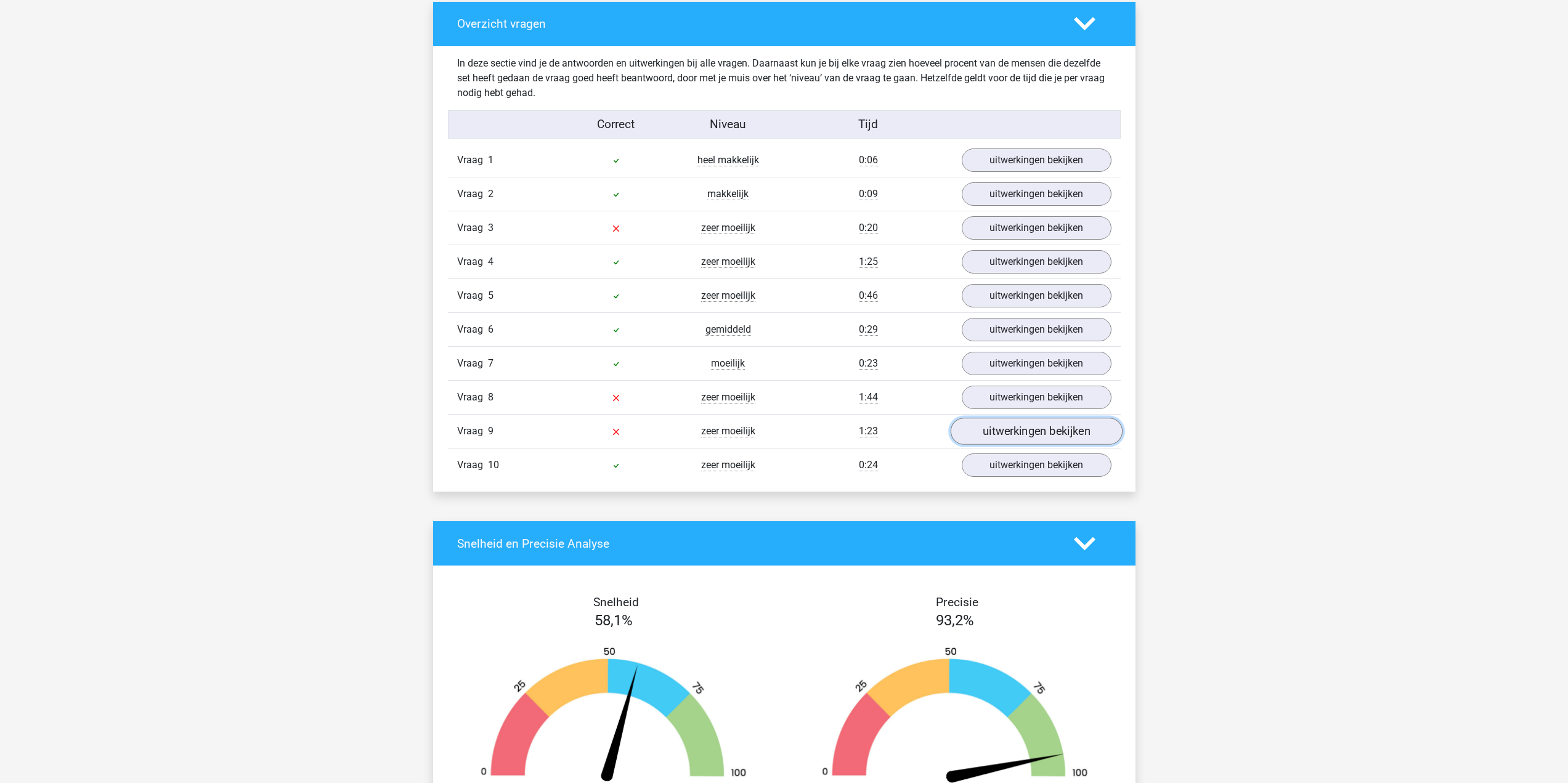
click at [1025, 436] on link "uitwerkingen bekijken" at bounding box center [1036, 431] width 172 height 27
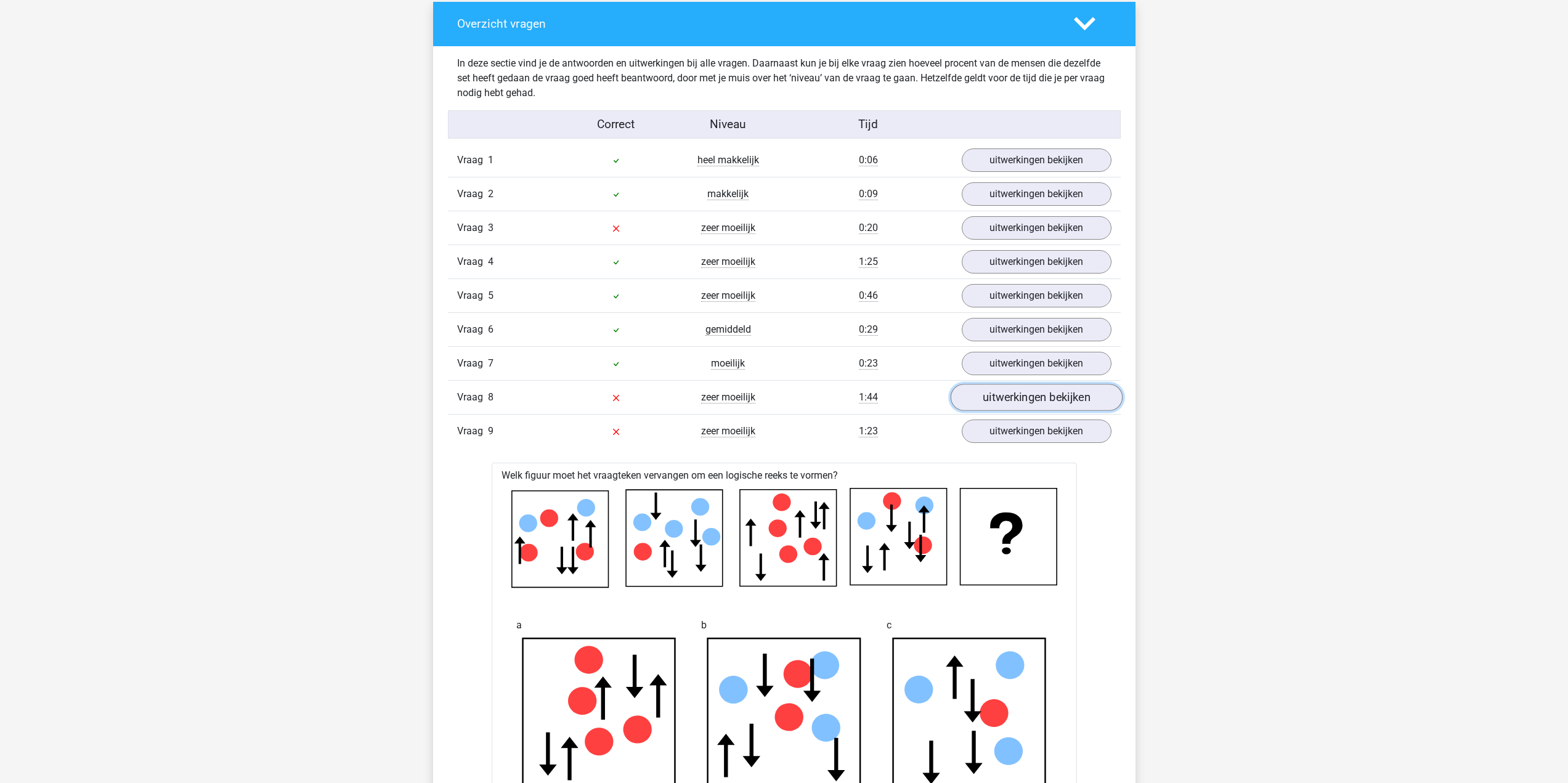
drag, startPoint x: 991, startPoint y: 388, endPoint x: 994, endPoint y: 398, distance: 10.4
click at [991, 390] on link "uitwerkingen bekijken" at bounding box center [1036, 397] width 172 height 27
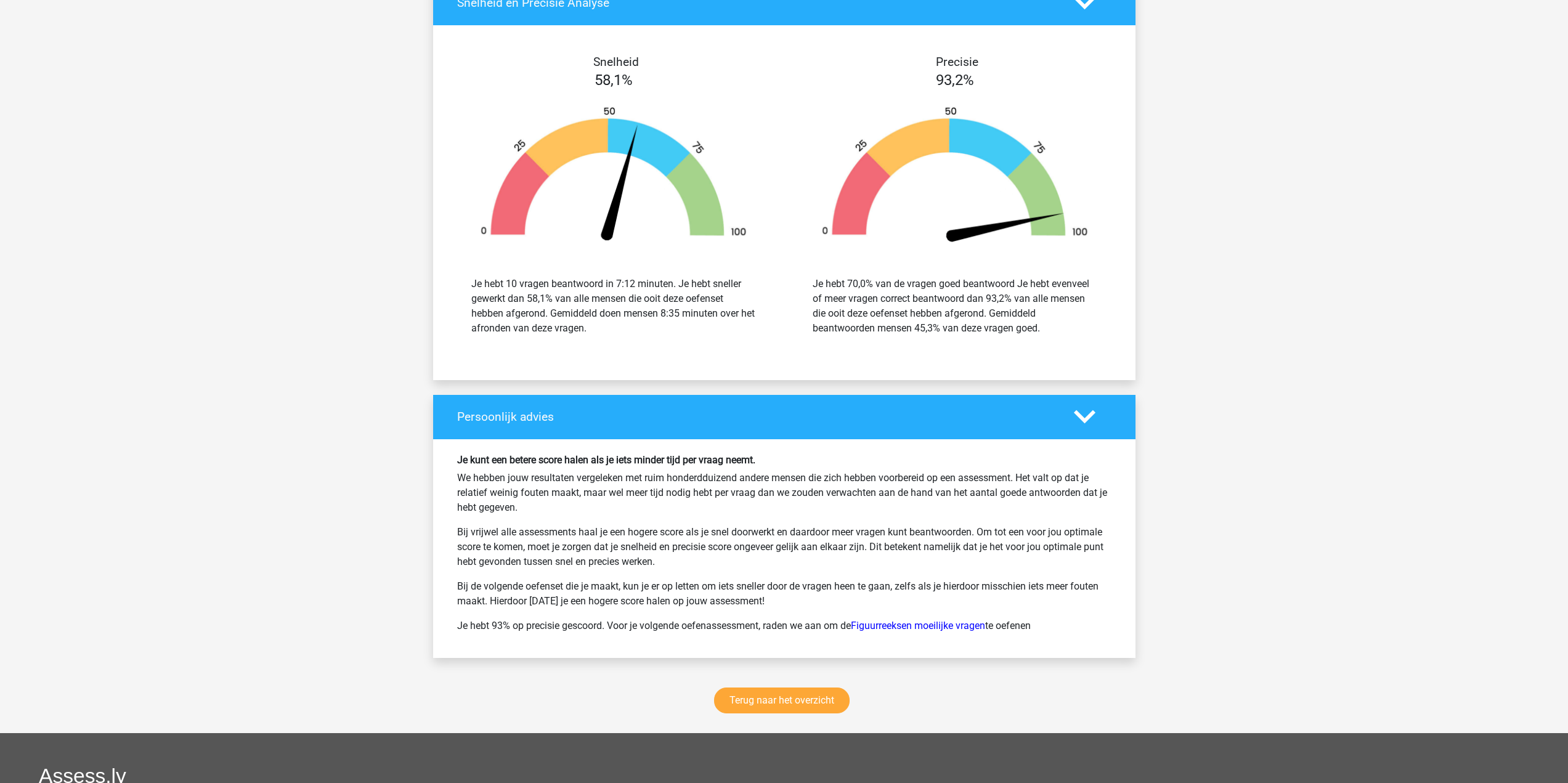
scroll to position [2771, 0]
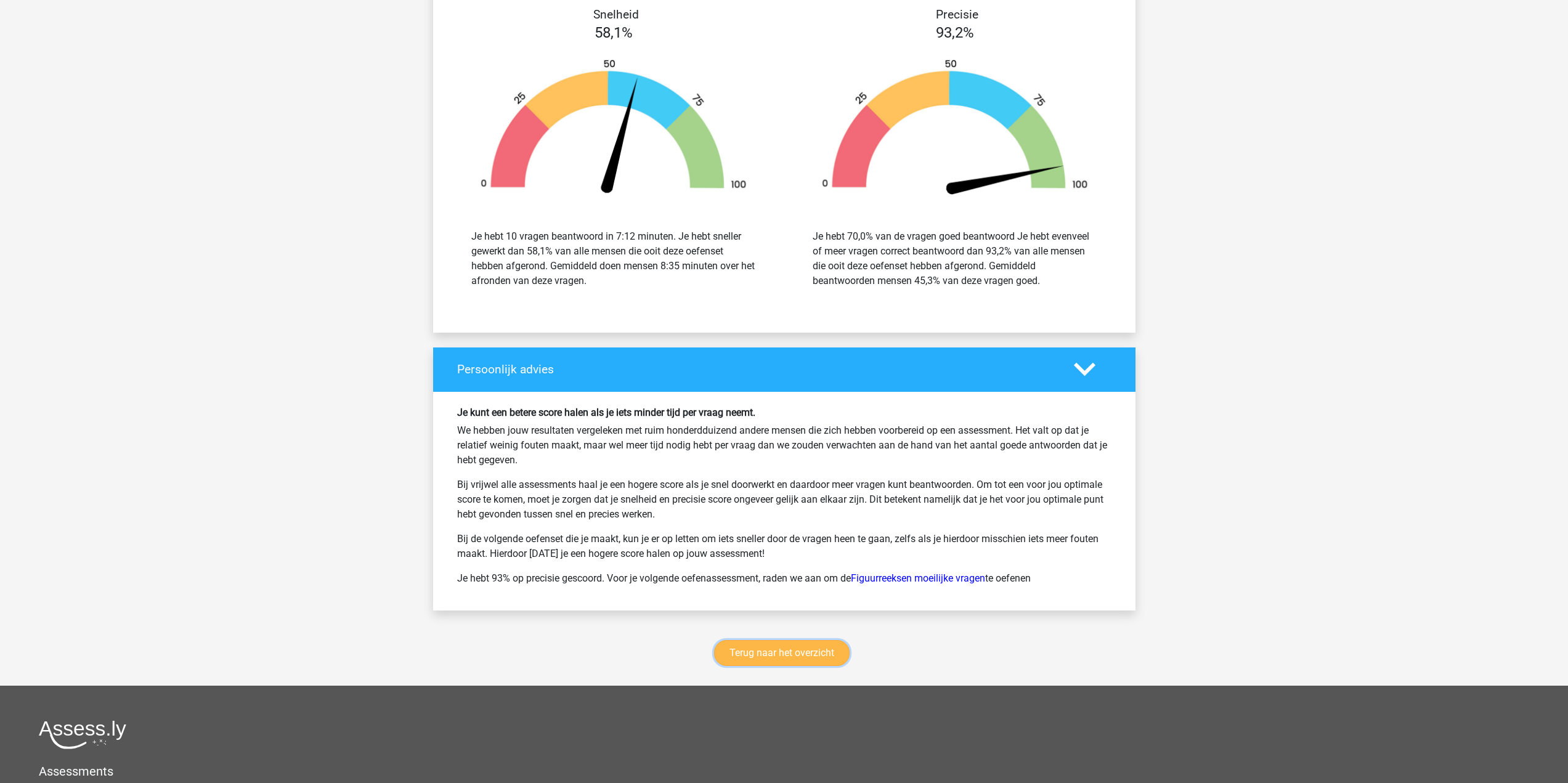
click at [792, 644] on link "Terug naar het overzicht" at bounding box center [781, 653] width 135 height 26
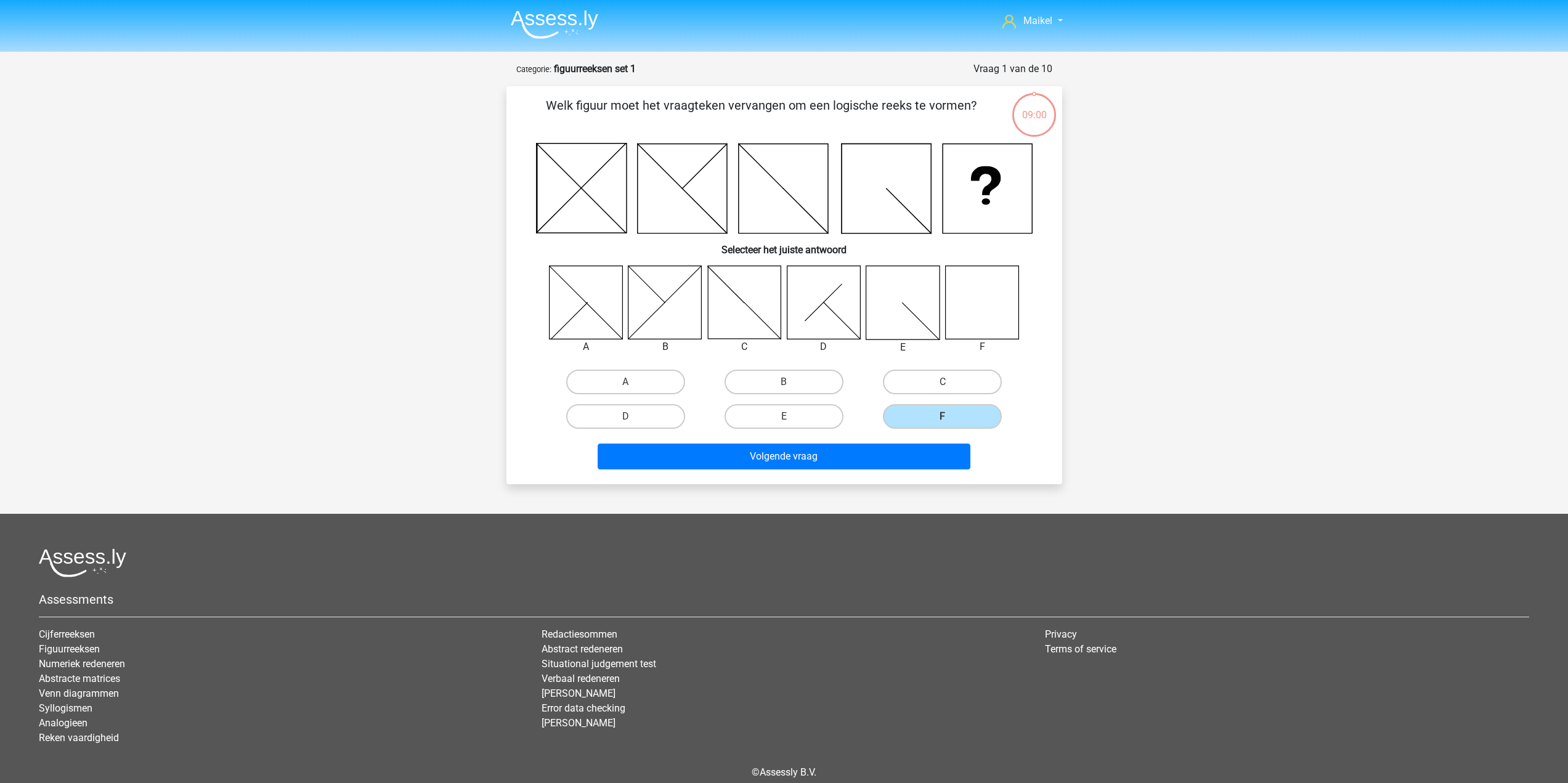
scroll to position [41, 0]
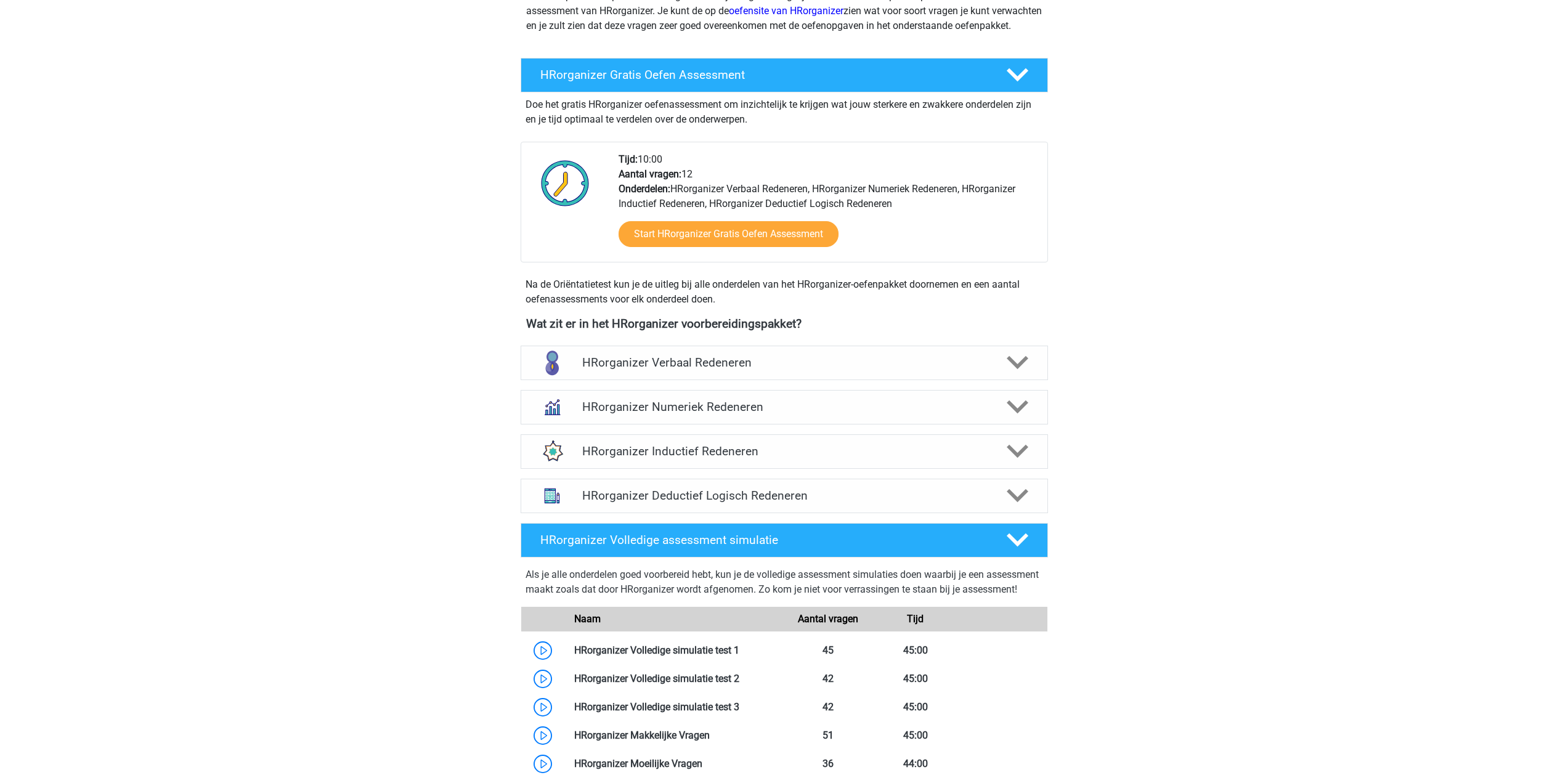
scroll to position [123, 0]
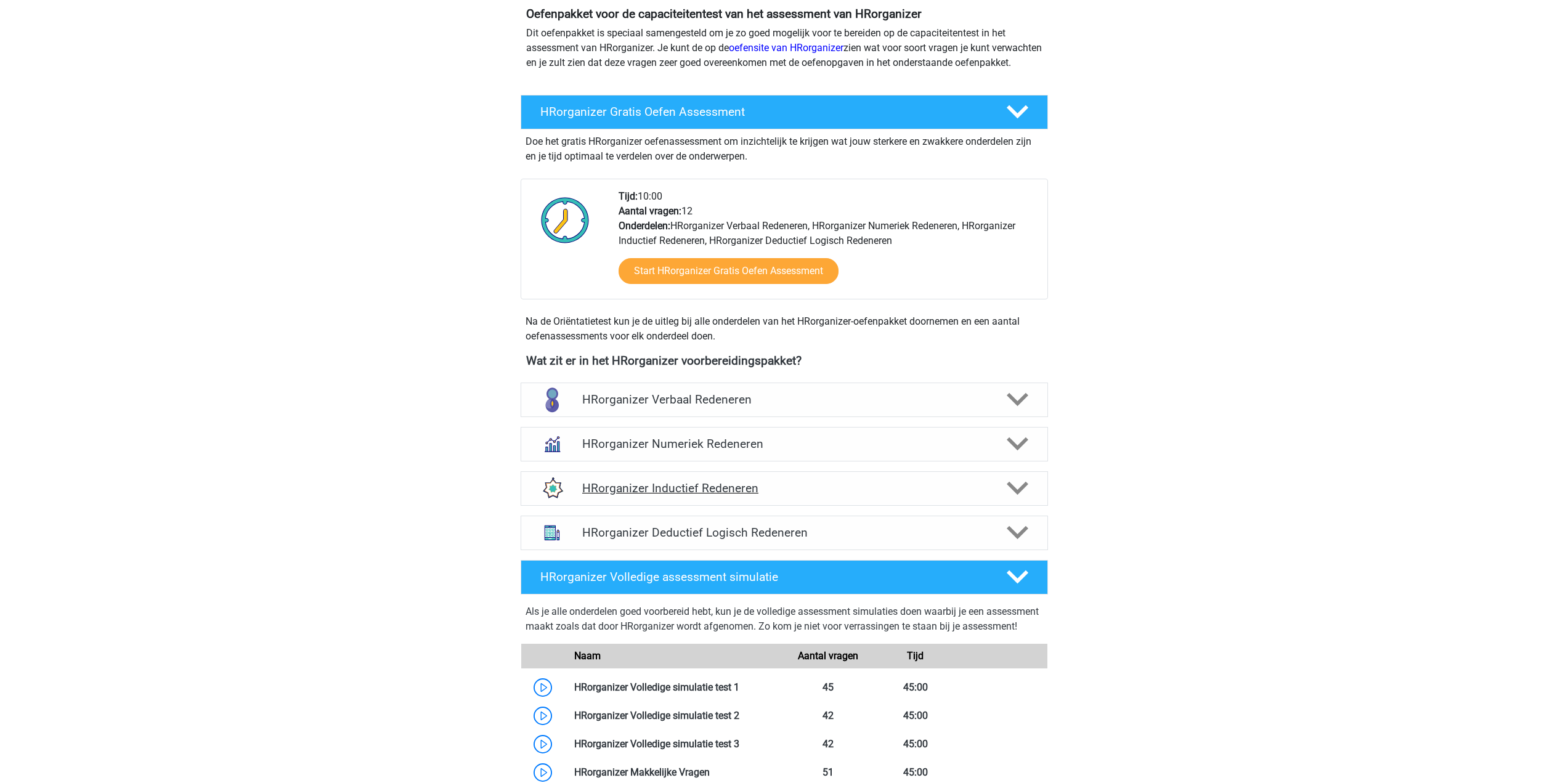
click at [844, 506] on div "HRorganizer Inductief Redeneren" at bounding box center [784, 488] width 527 height 35
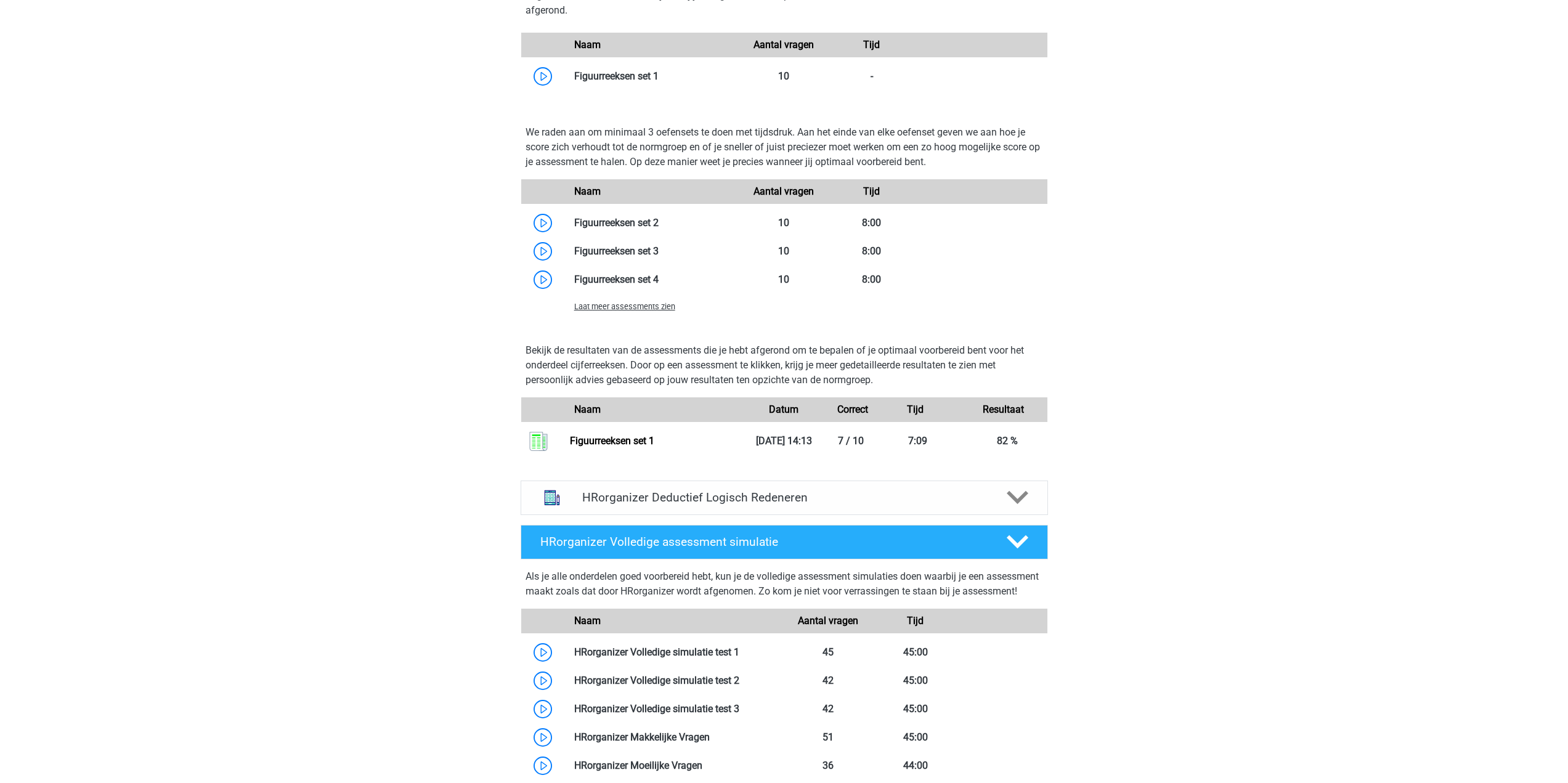
scroll to position [678, 0]
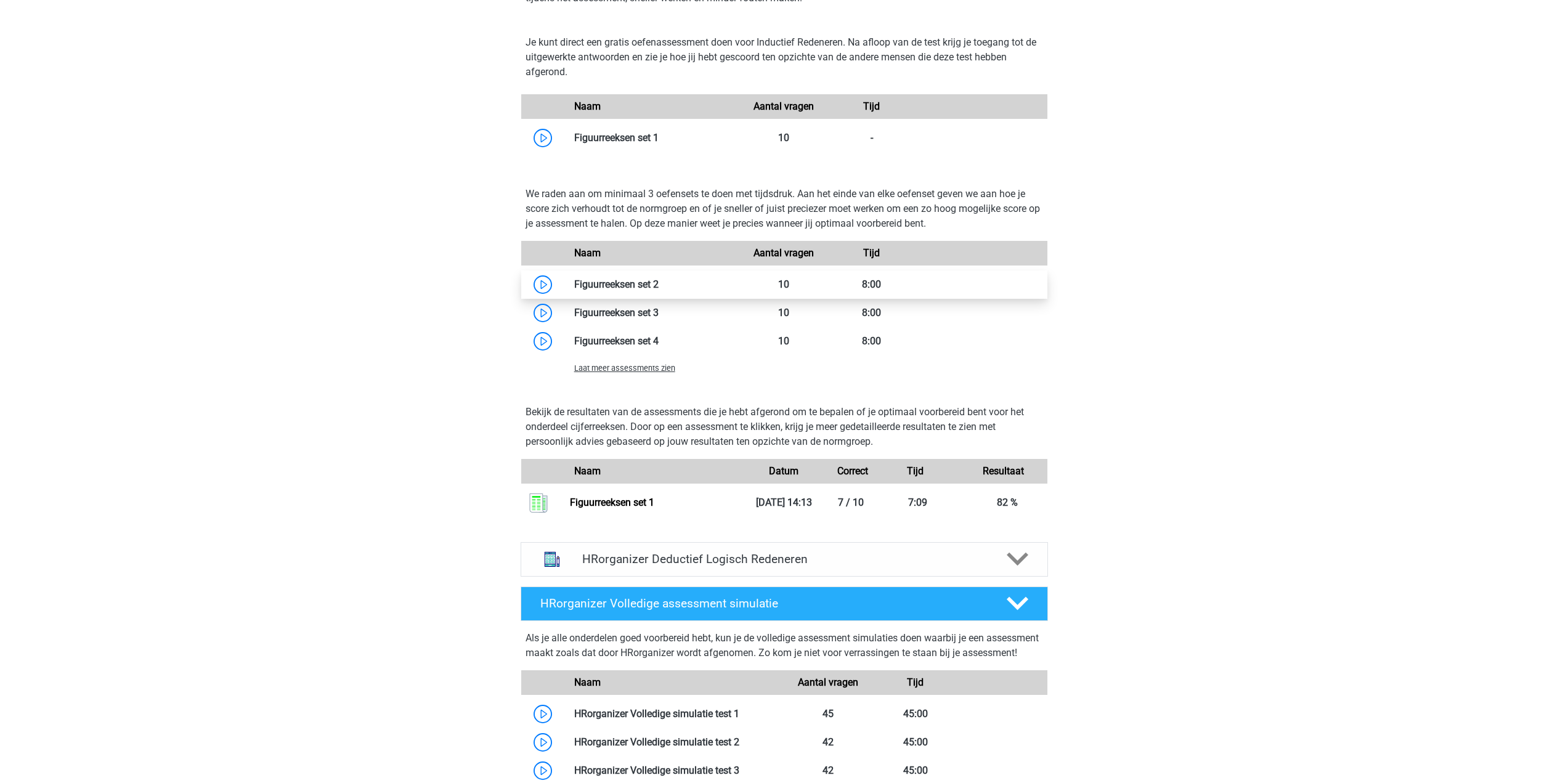
click at [658, 290] on link at bounding box center [658, 284] width 0 height 12
click at [708, 576] on div "HRorganizer Deductief Logisch Redeneren" at bounding box center [784, 560] width 527 height 35
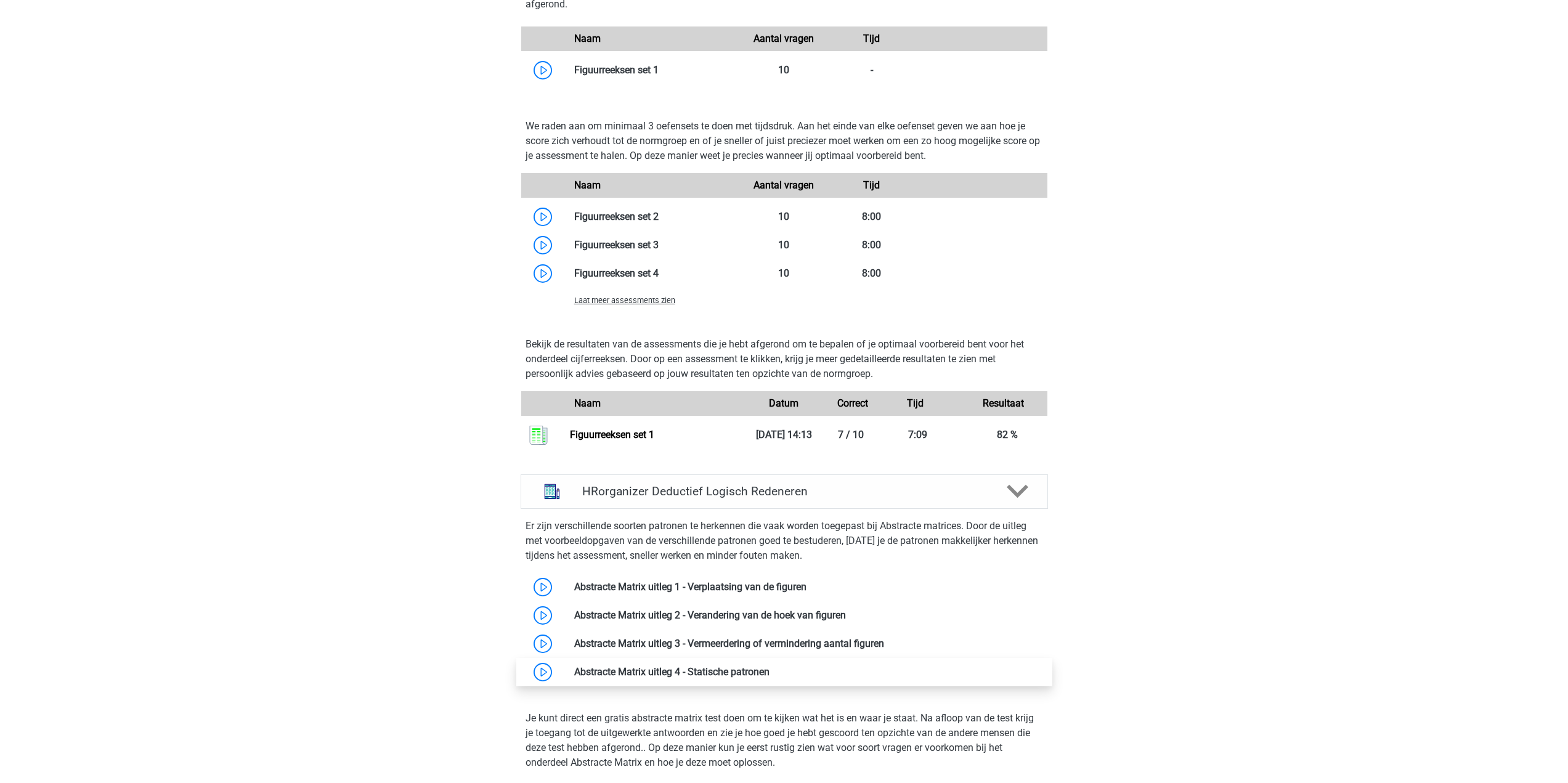
scroll to position [862, 0]
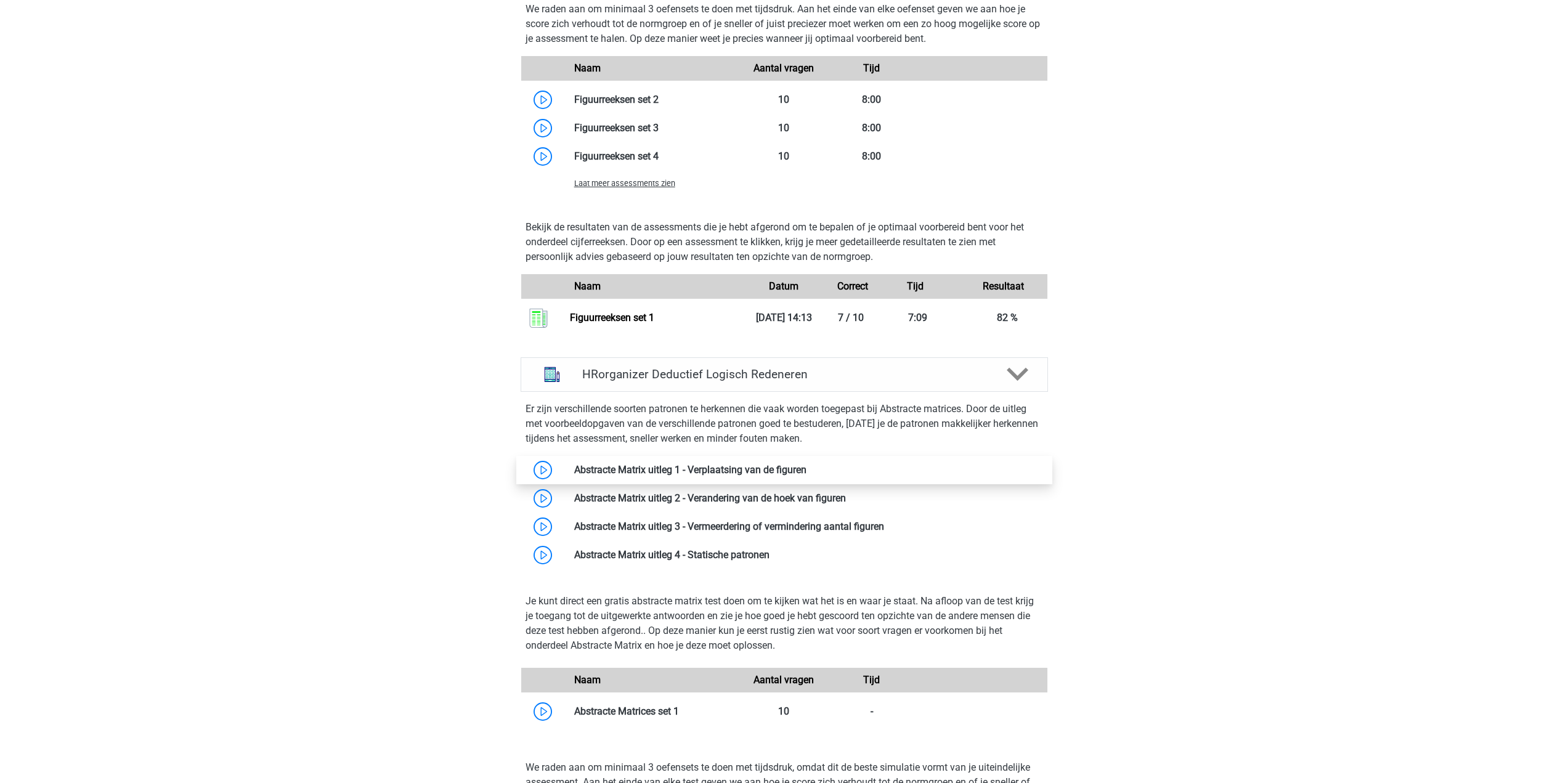
click at [807, 476] on link at bounding box center [807, 470] width 0 height 12
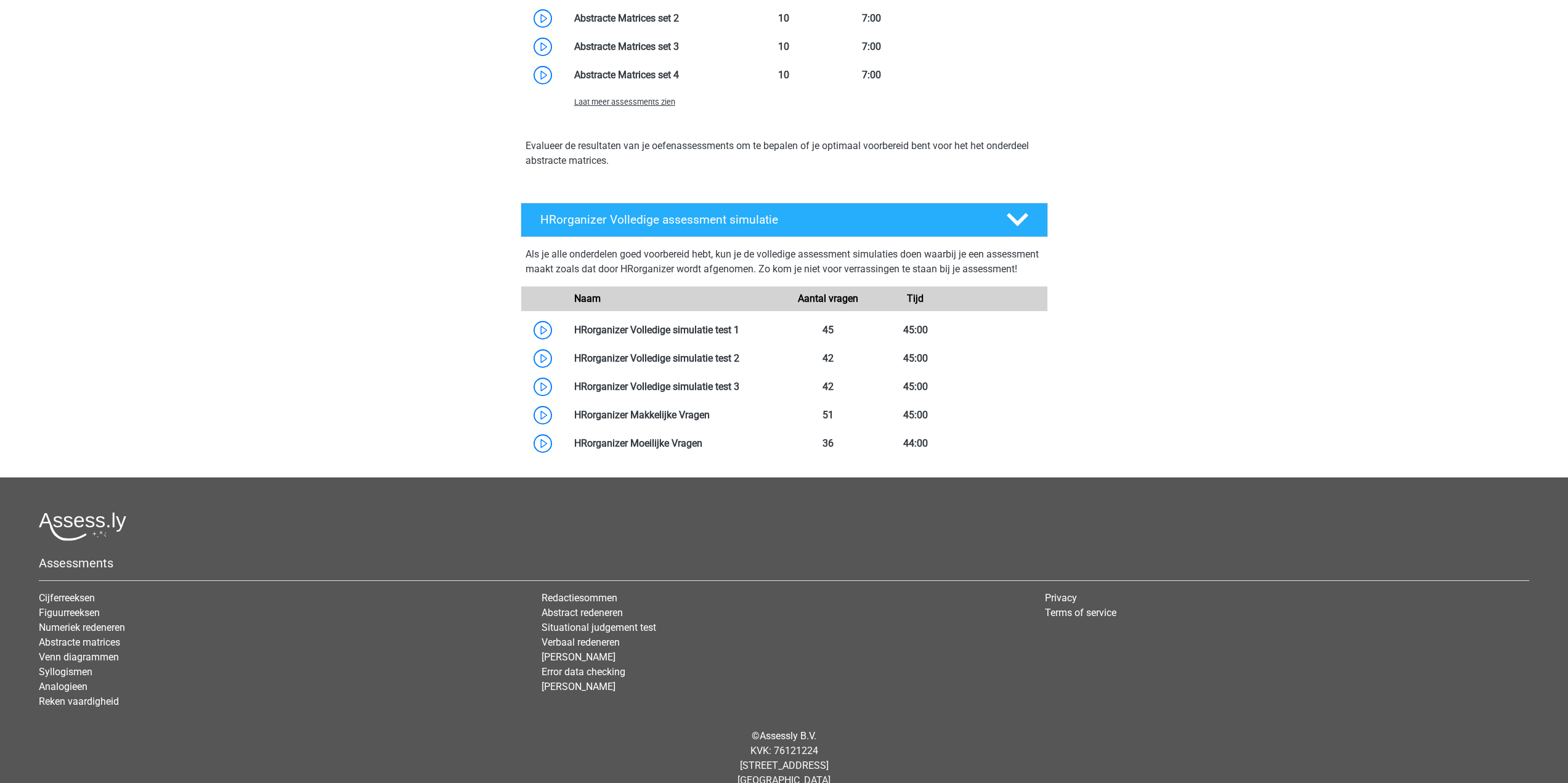
scroll to position [0, 0]
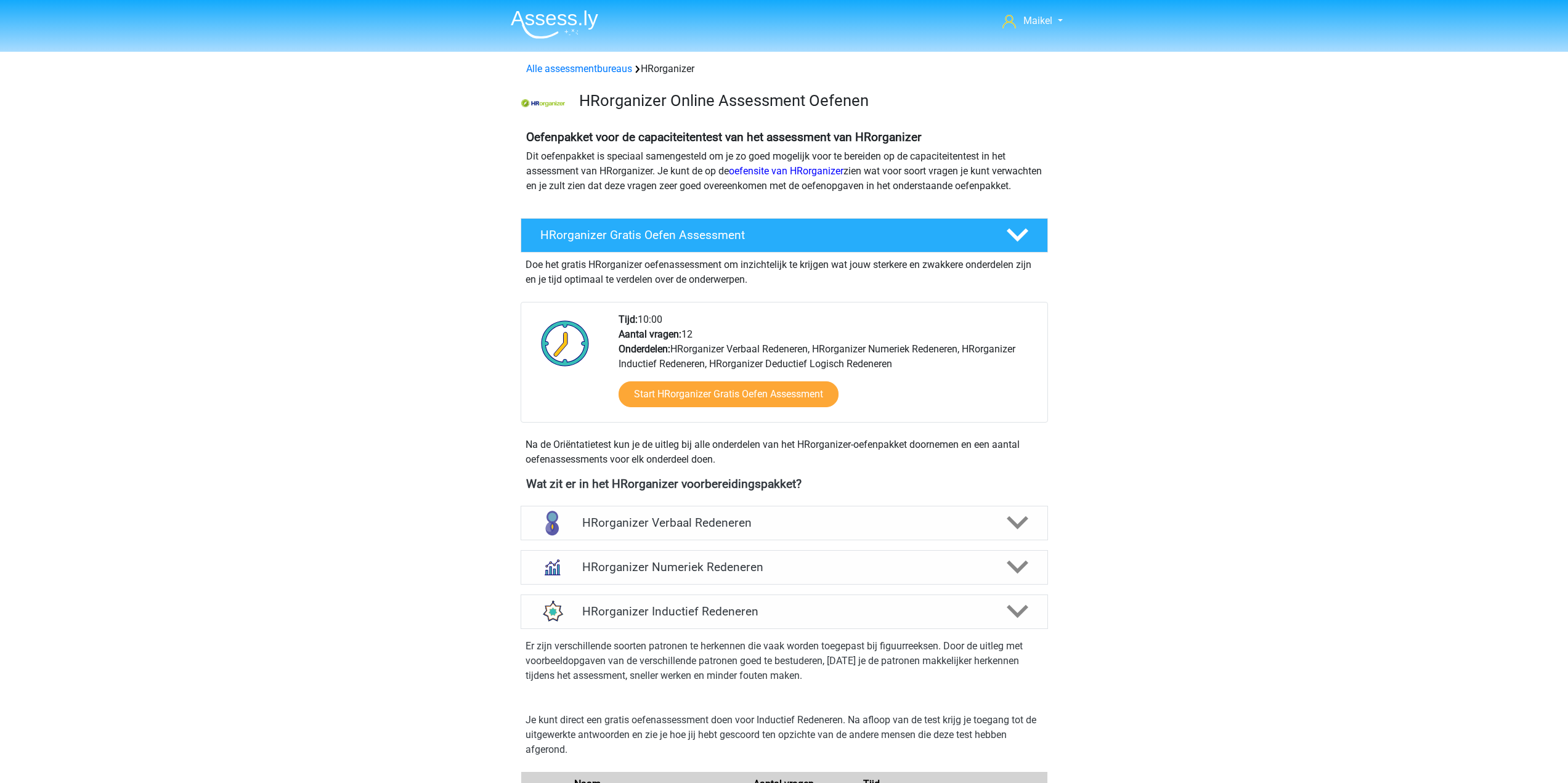
drag, startPoint x: 443, startPoint y: 354, endPoint x: 358, endPoint y: 46, distance: 319.5
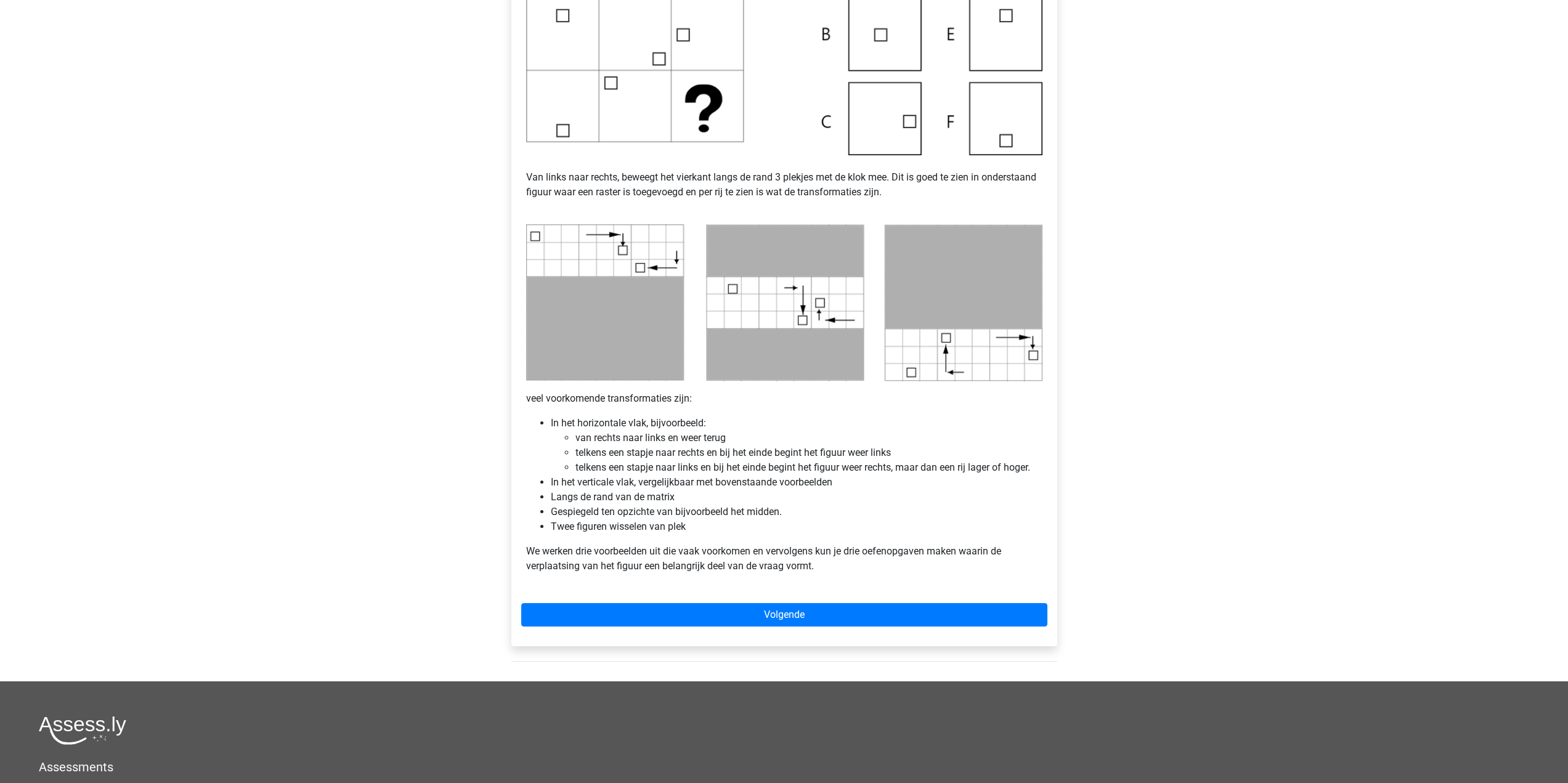
scroll to position [492, 0]
